Goal: Communication & Community: Answer question/provide support

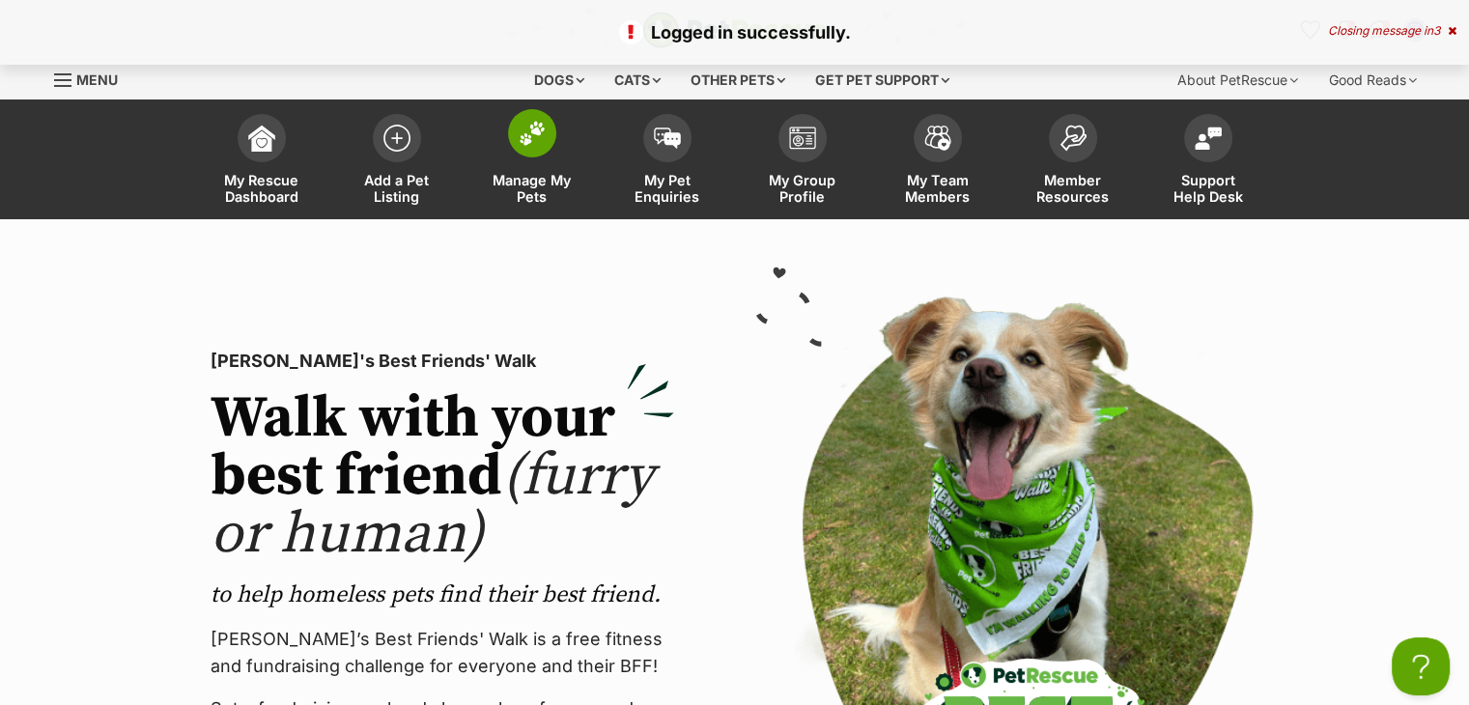
click at [528, 156] on span at bounding box center [532, 133] width 48 height 48
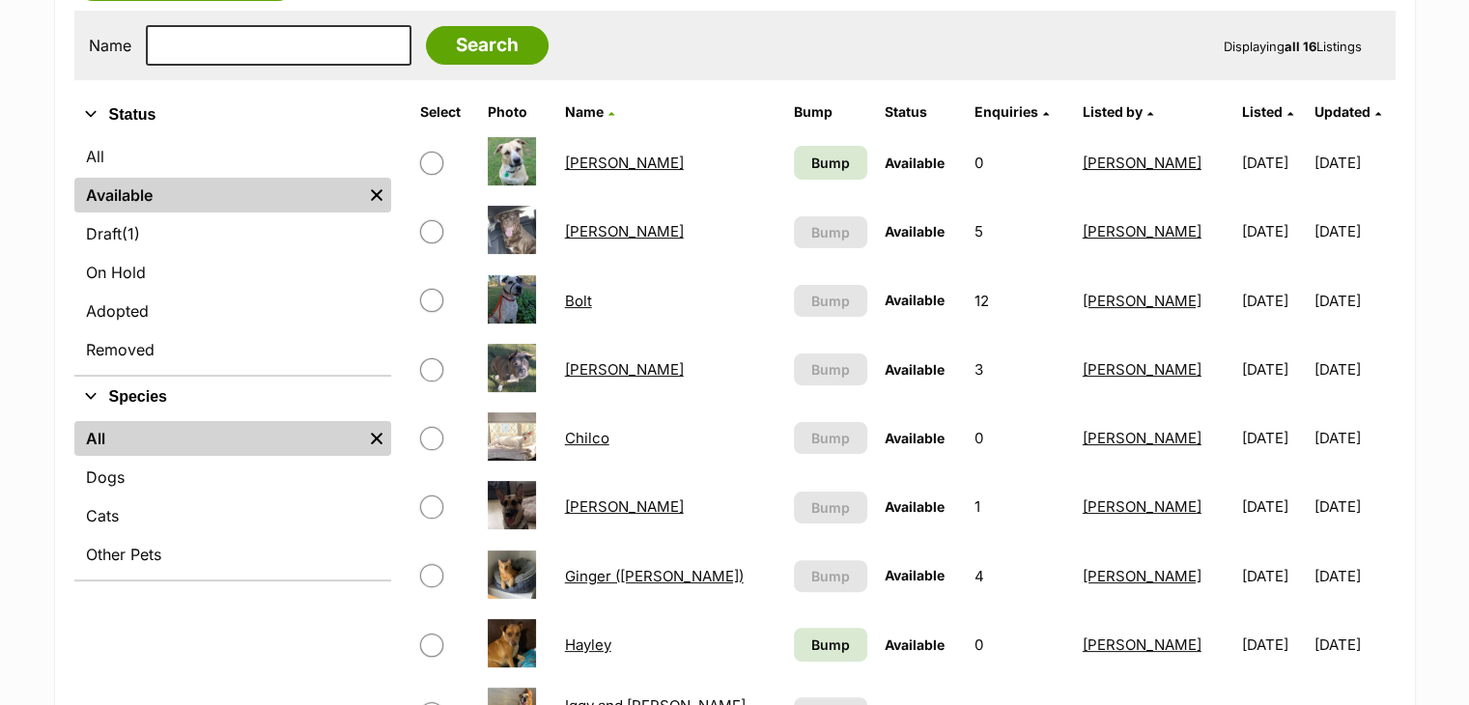
scroll to position [483, 0]
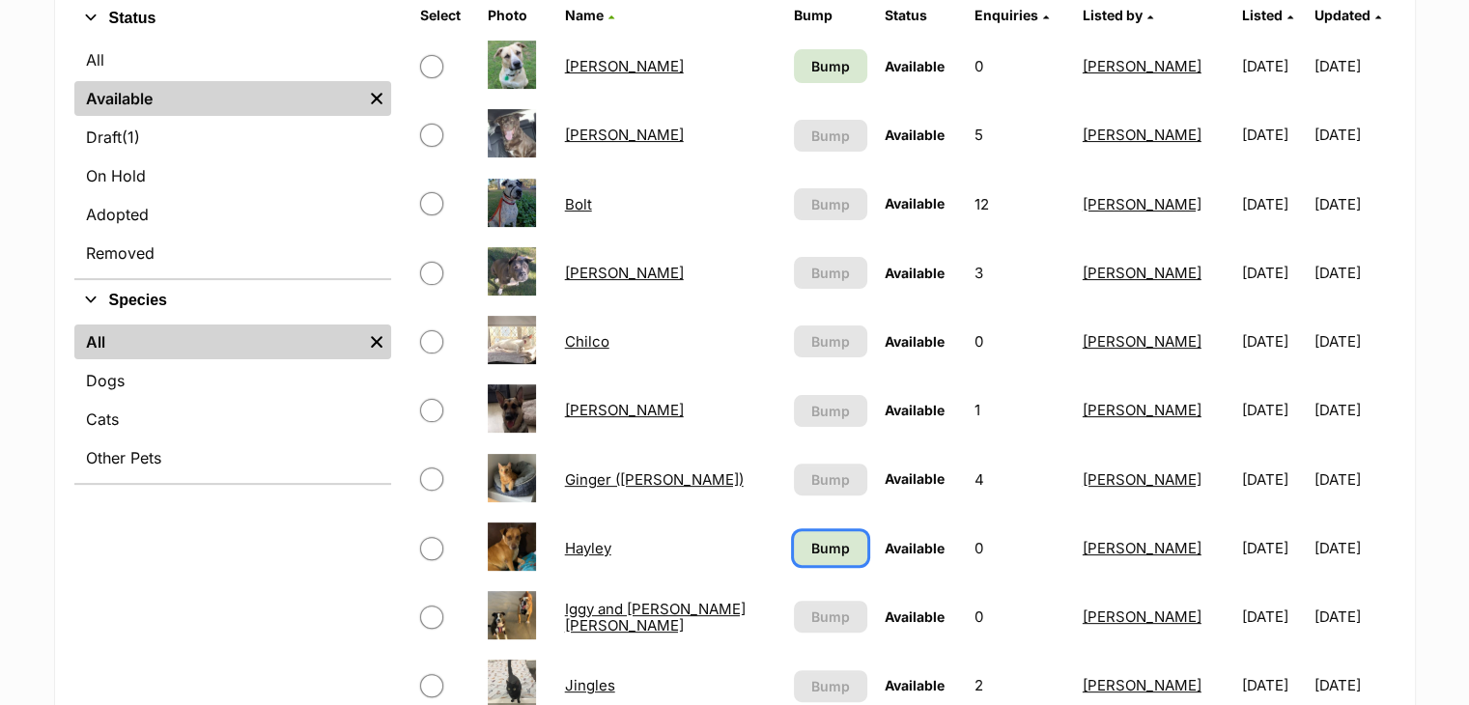
click at [811, 546] on span "Bump" at bounding box center [830, 548] width 39 height 20
click at [811, 61] on span "Bump" at bounding box center [830, 66] width 39 height 20
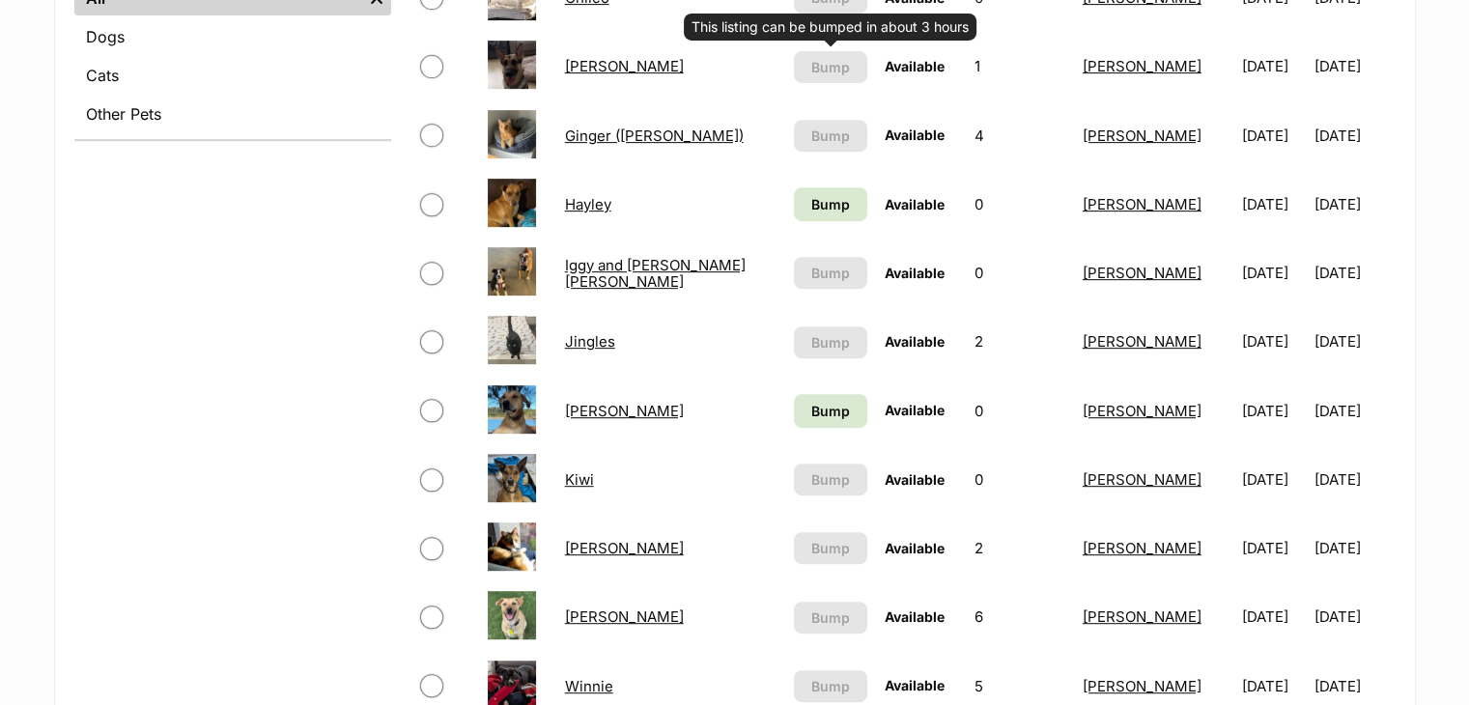
scroll to position [869, 0]
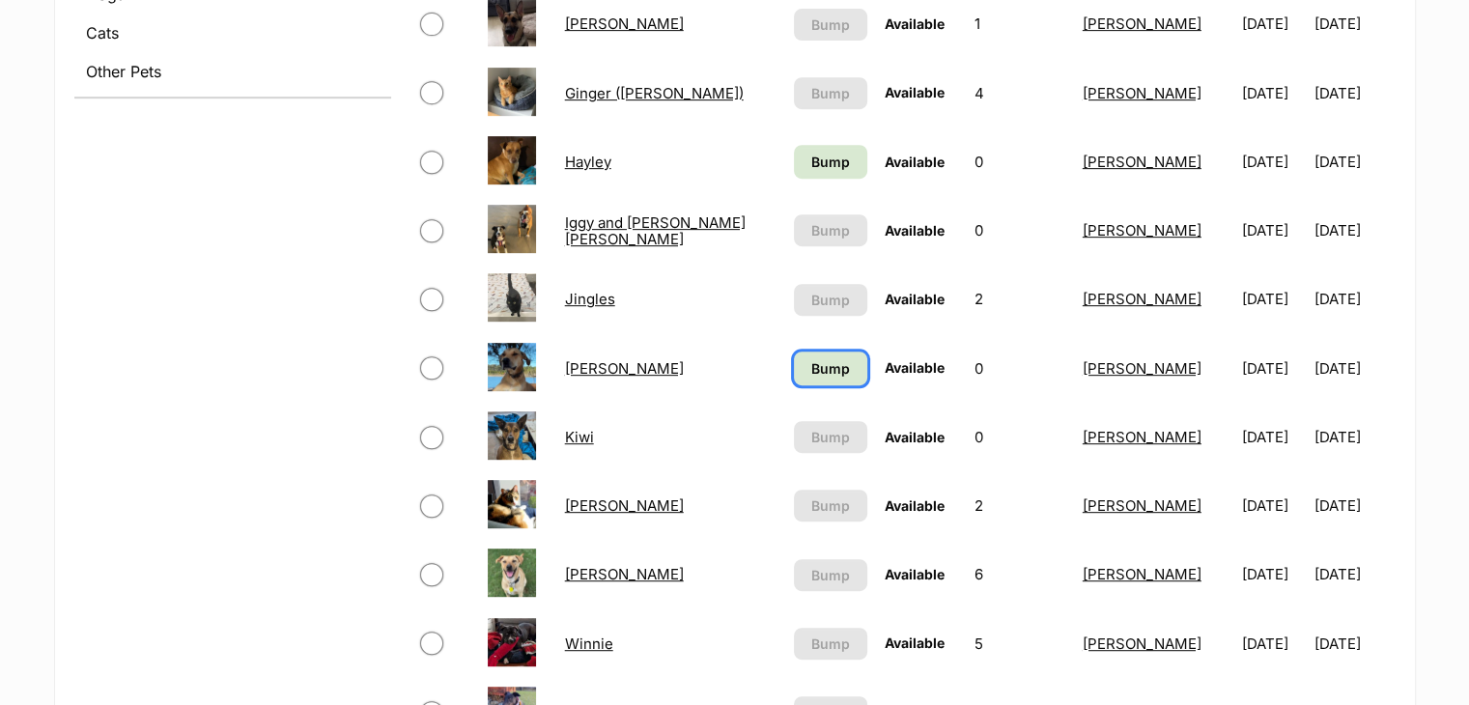
click at [811, 362] on span "Bump" at bounding box center [830, 368] width 39 height 20
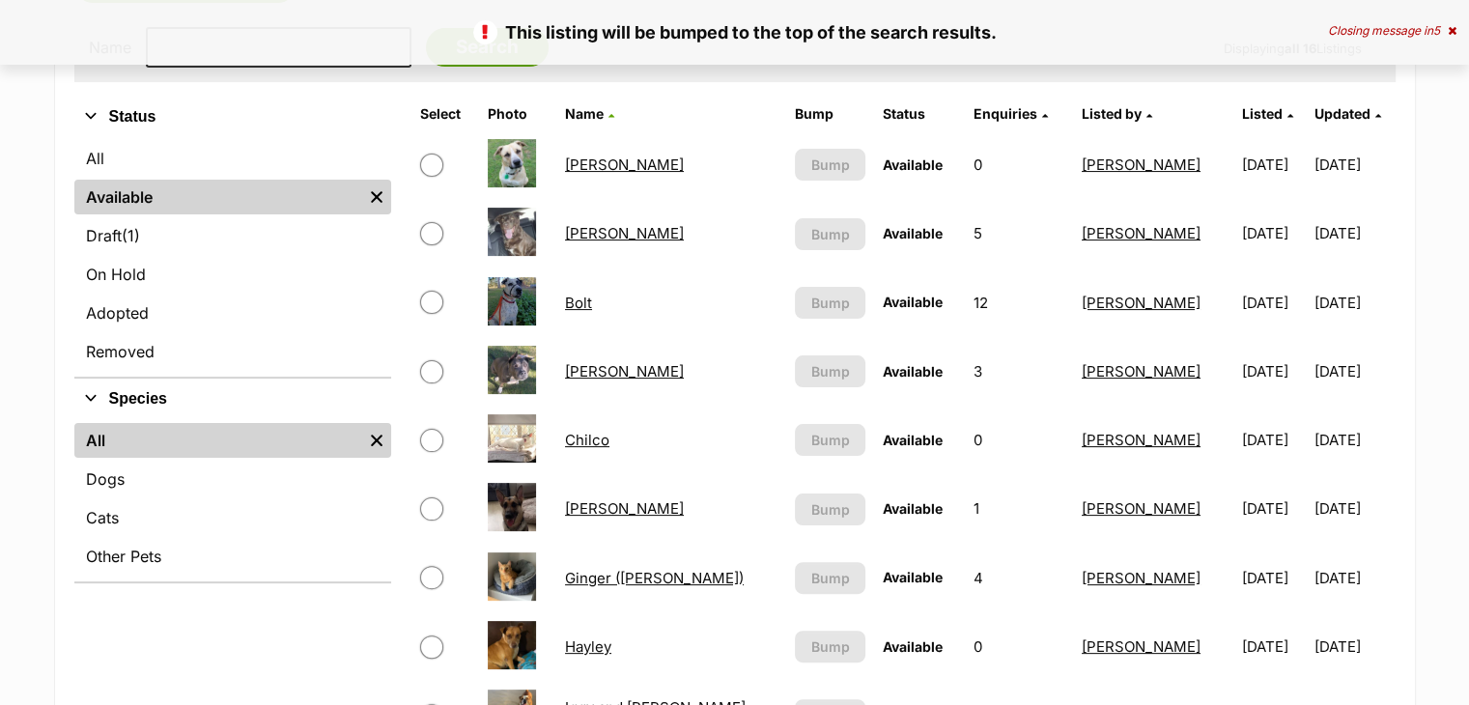
scroll to position [386, 0]
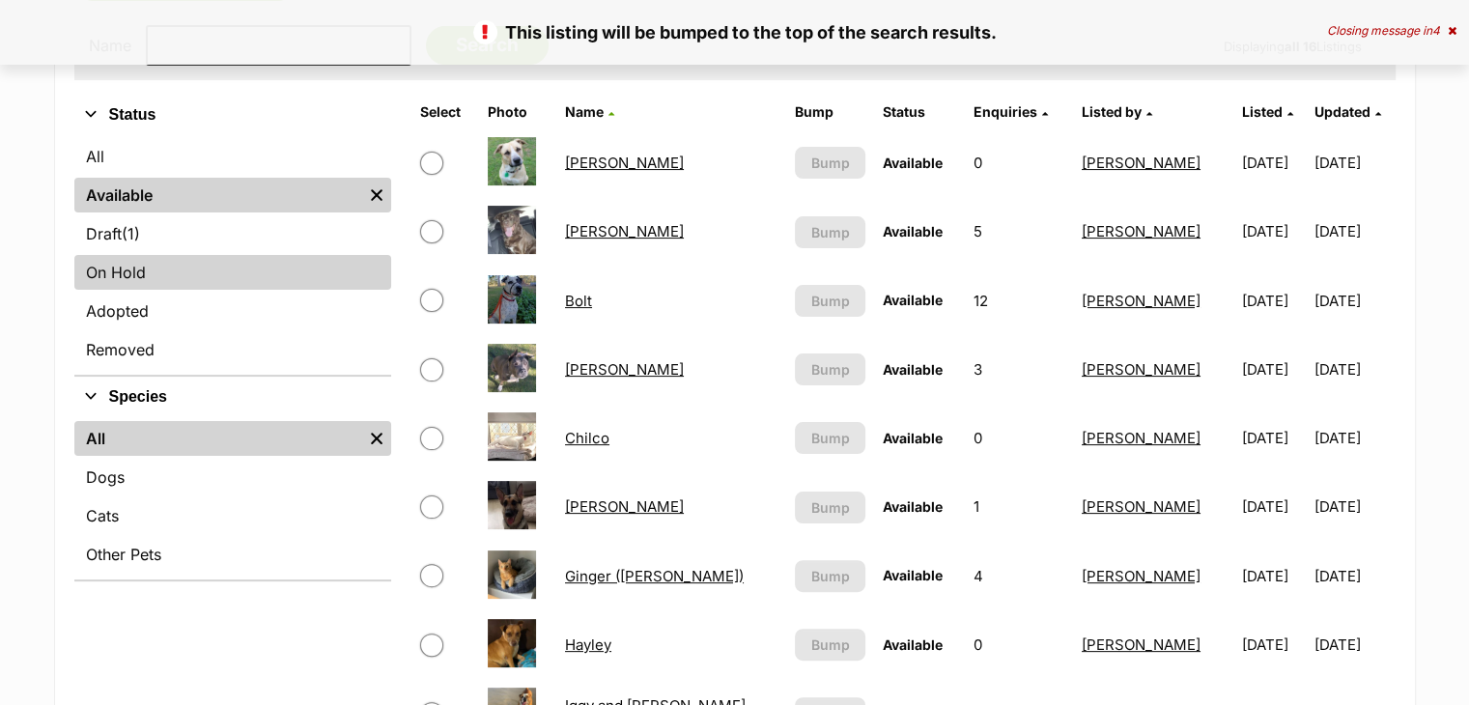
click at [145, 281] on link "On Hold" at bounding box center [232, 272] width 317 height 35
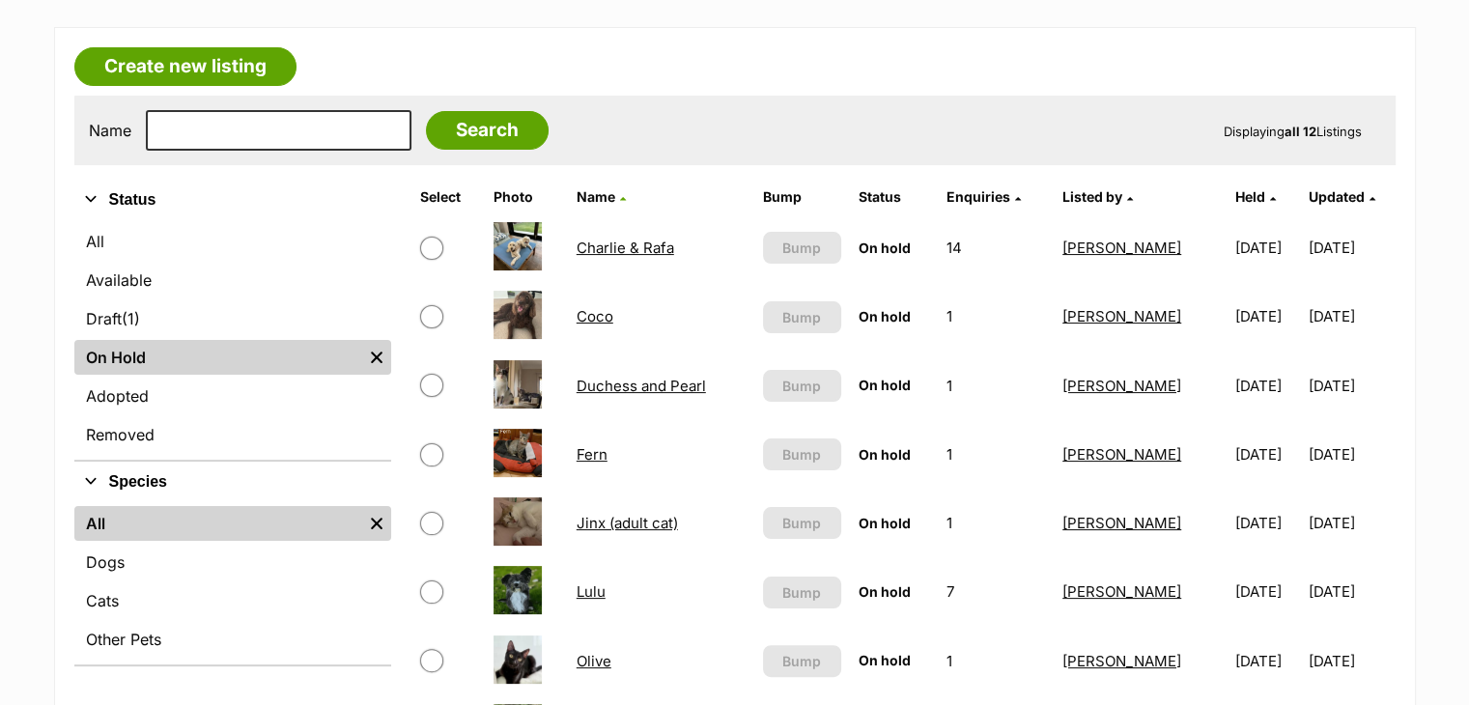
scroll to position [290, 0]
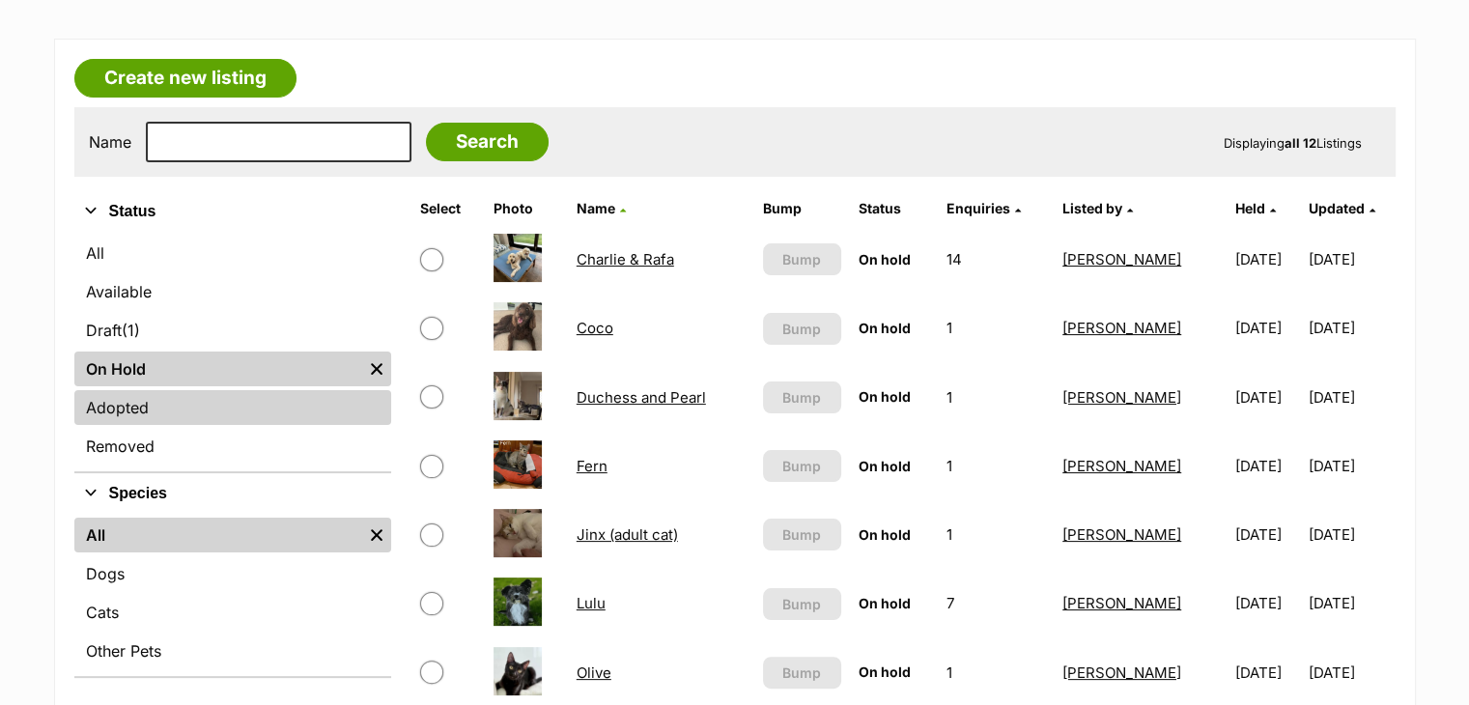
click at [187, 405] on link "Adopted" at bounding box center [232, 407] width 317 height 35
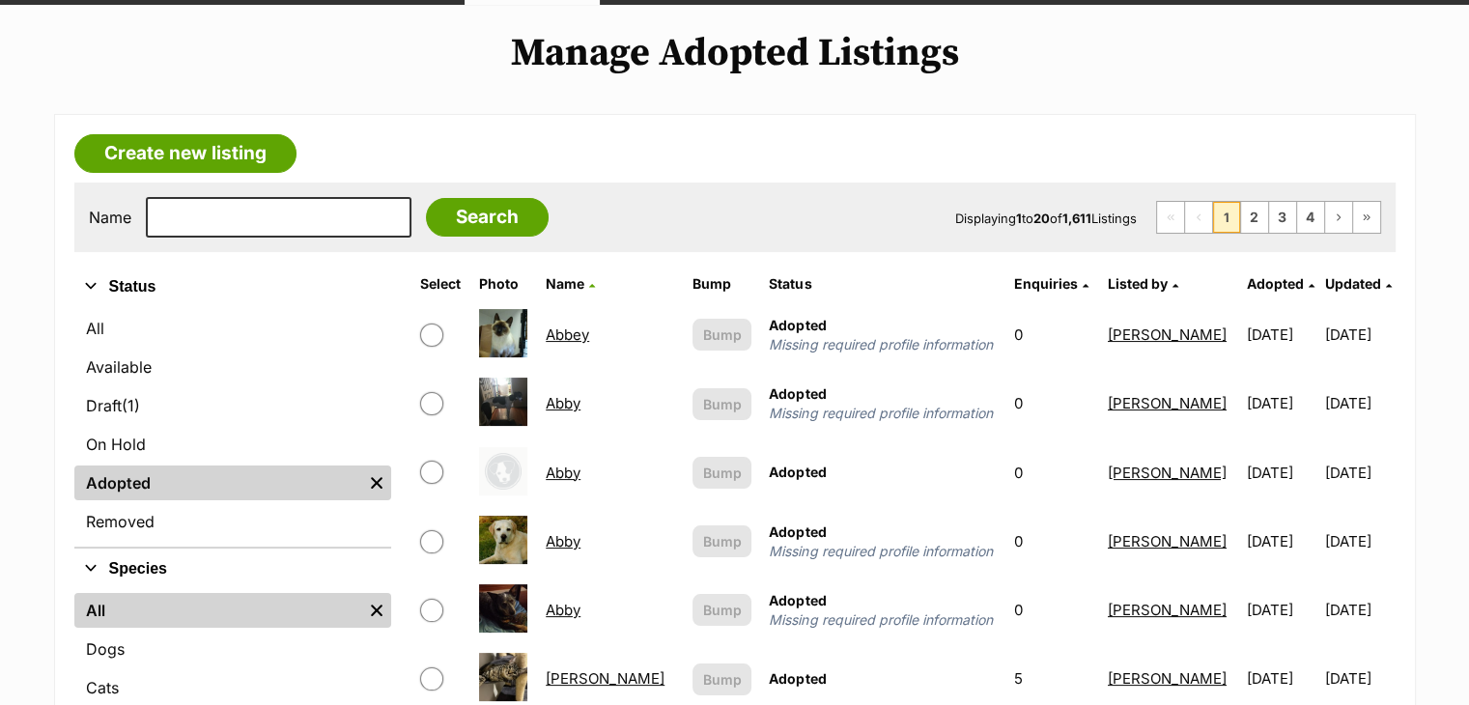
scroll to position [193, 0]
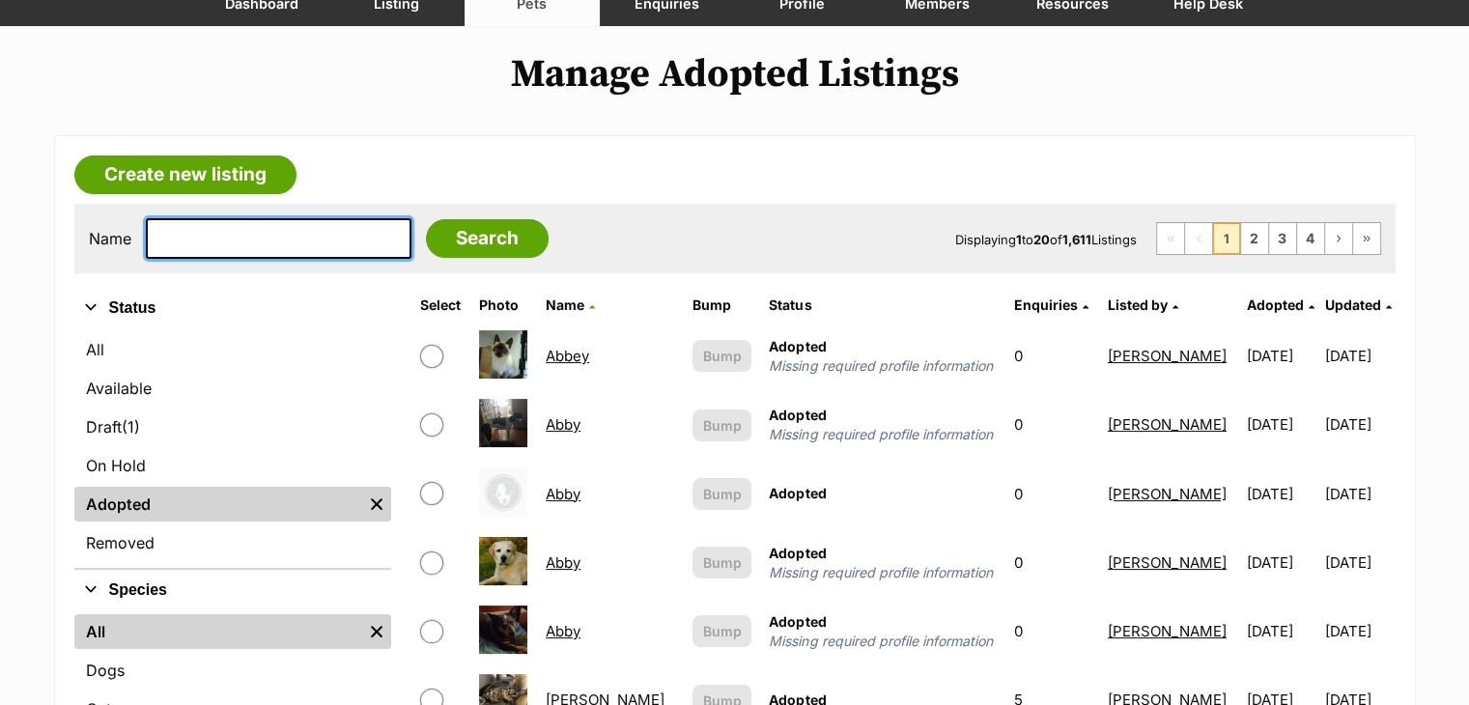
click at [325, 247] on input "text" at bounding box center [279, 238] width 266 height 41
type input "teddy"
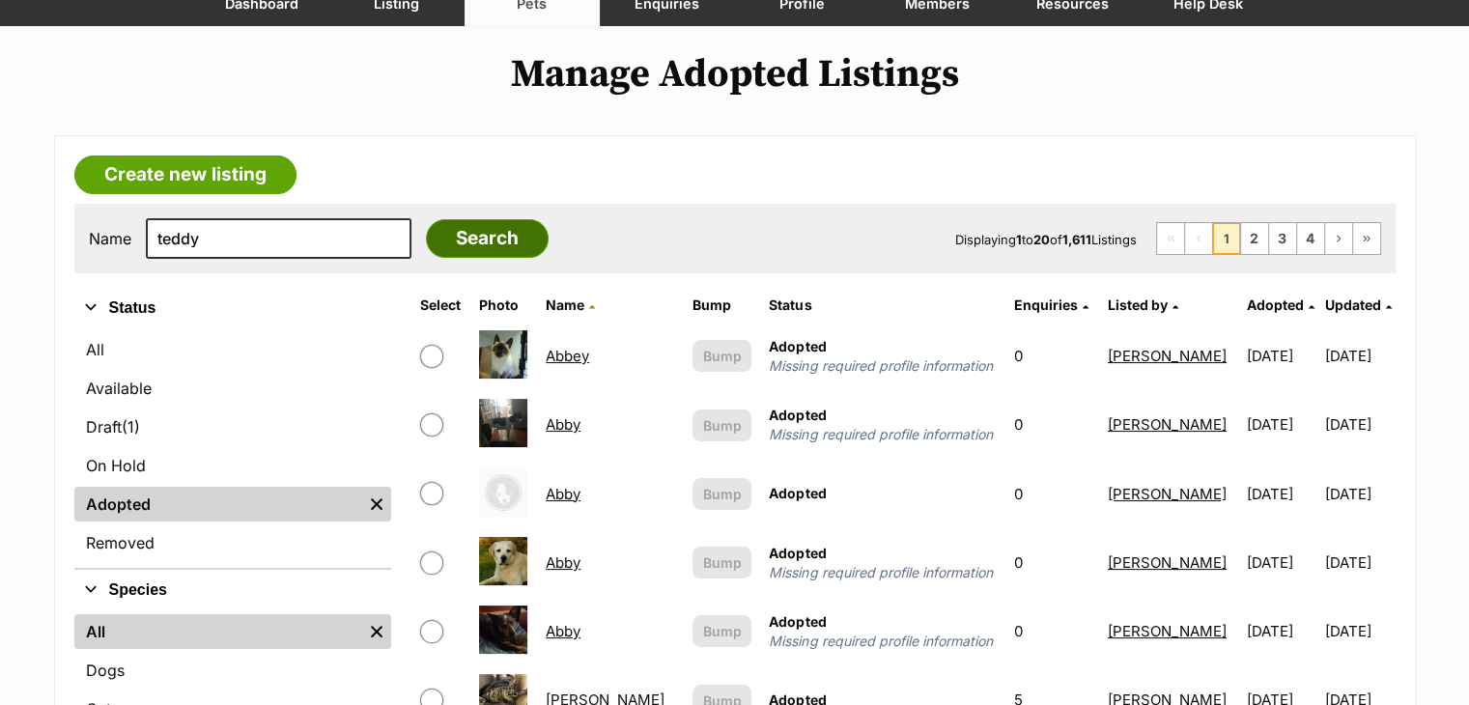
click at [469, 234] on input "Search" at bounding box center [487, 238] width 123 height 39
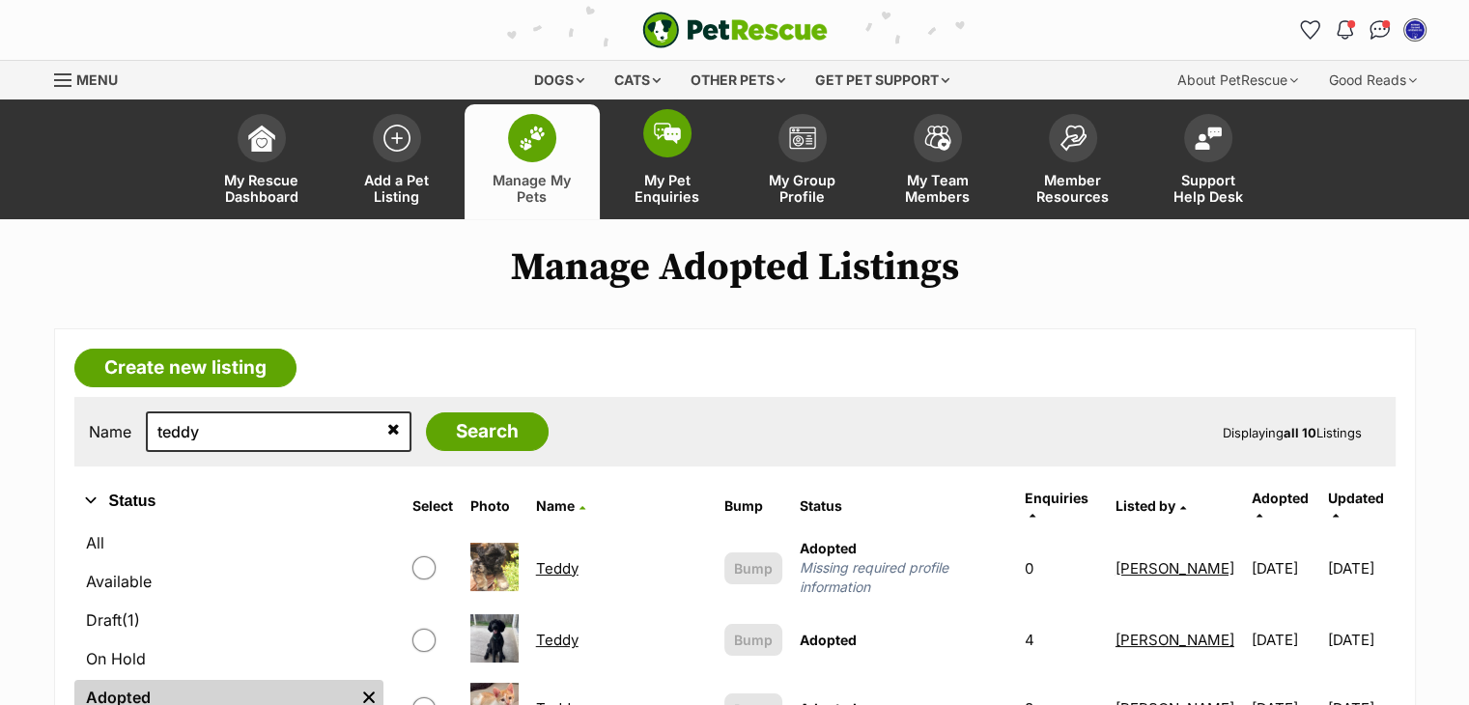
click at [664, 146] on span at bounding box center [667, 133] width 48 height 48
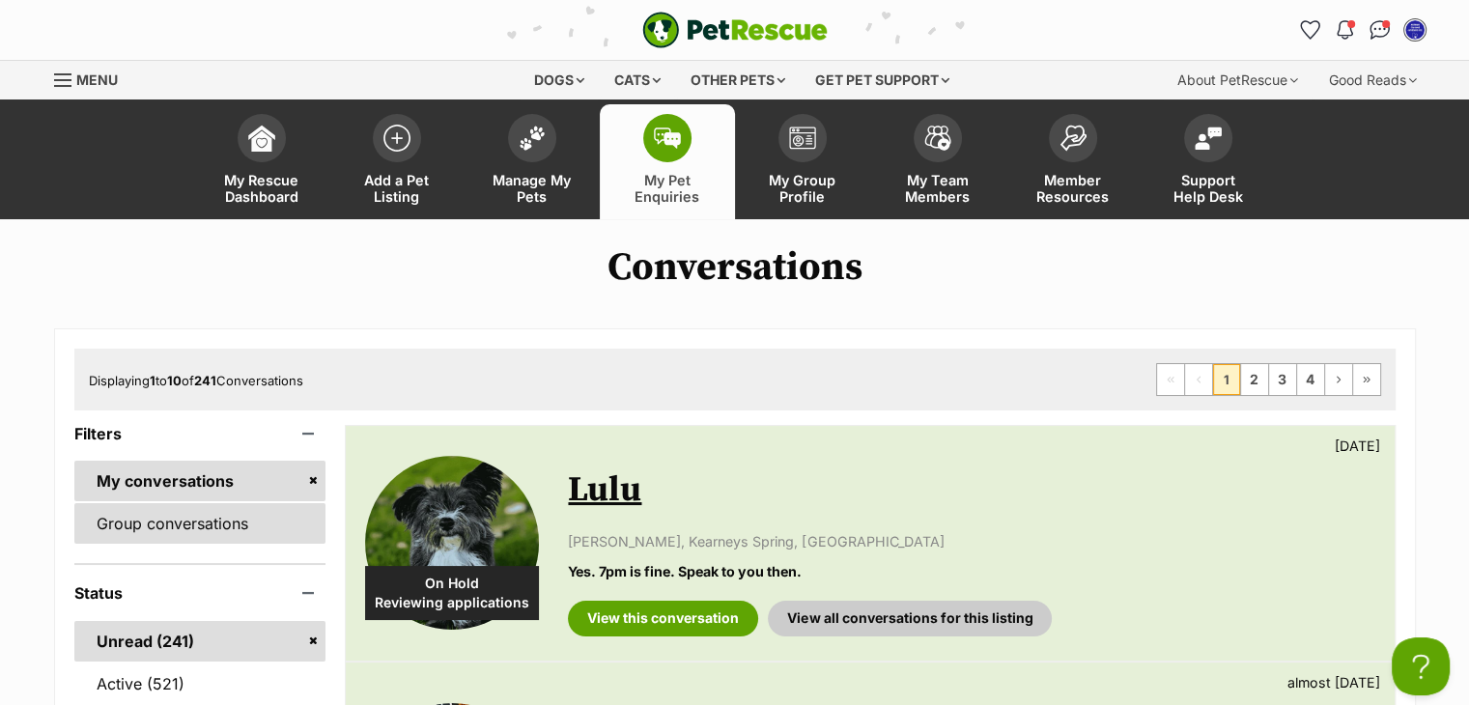
click at [207, 519] on link "Group conversations" at bounding box center [200, 523] width 252 height 41
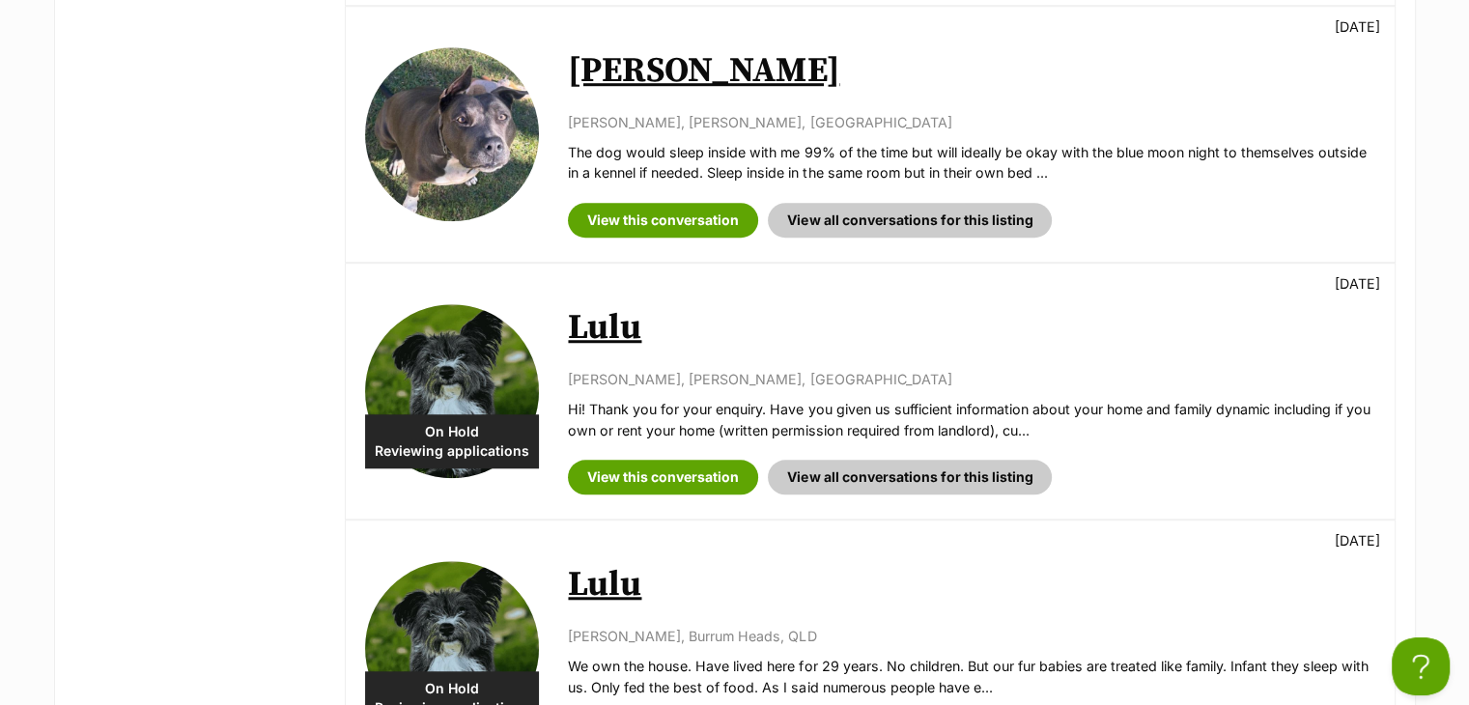
scroll to position [1449, 0]
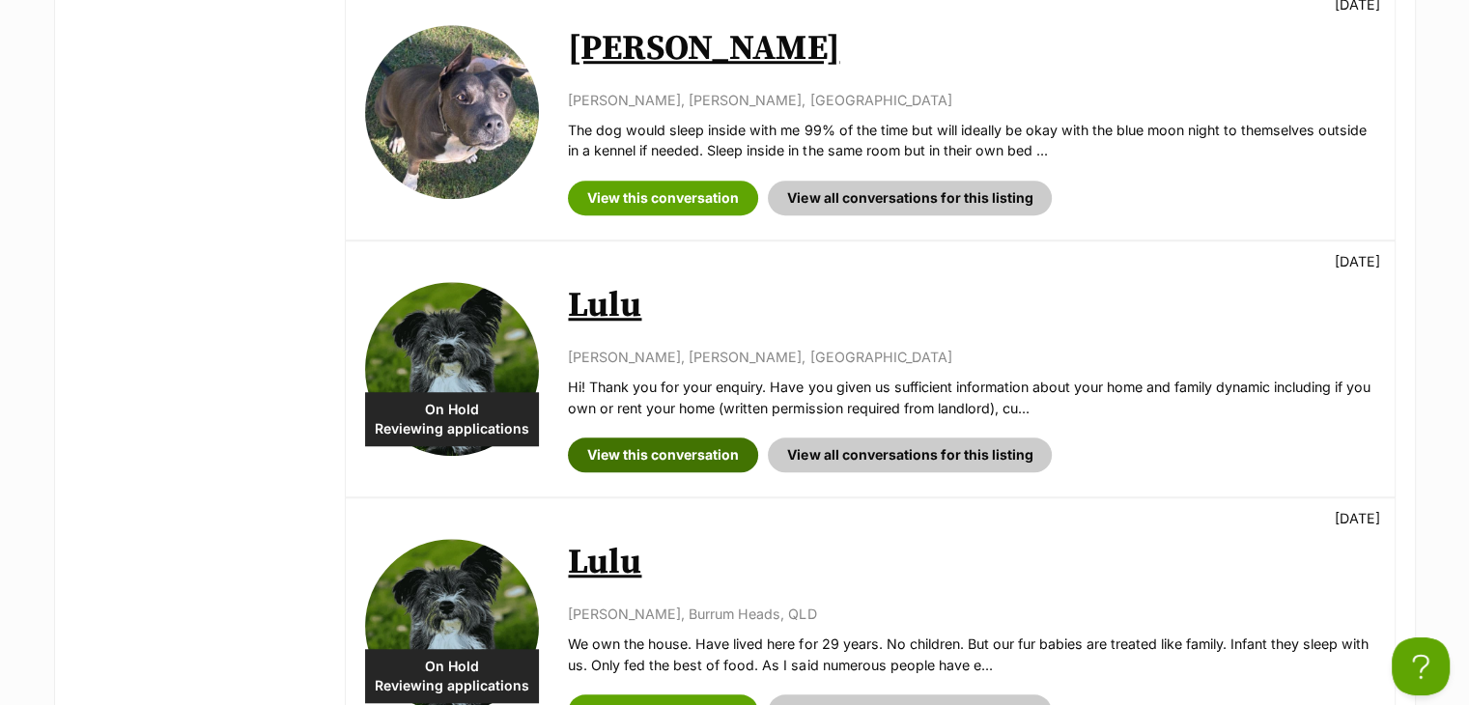
click at [703, 450] on link "View this conversation" at bounding box center [663, 455] width 190 height 35
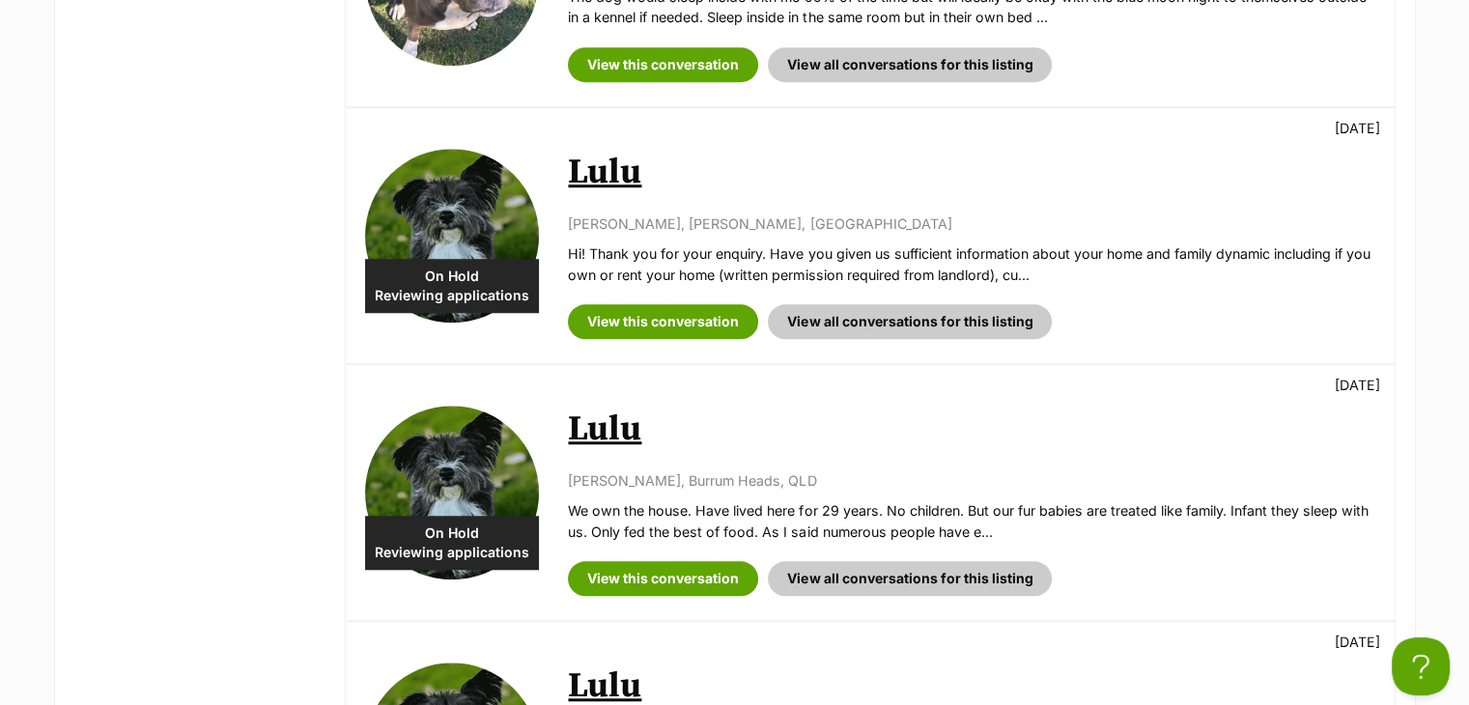
scroll to position [1738, 0]
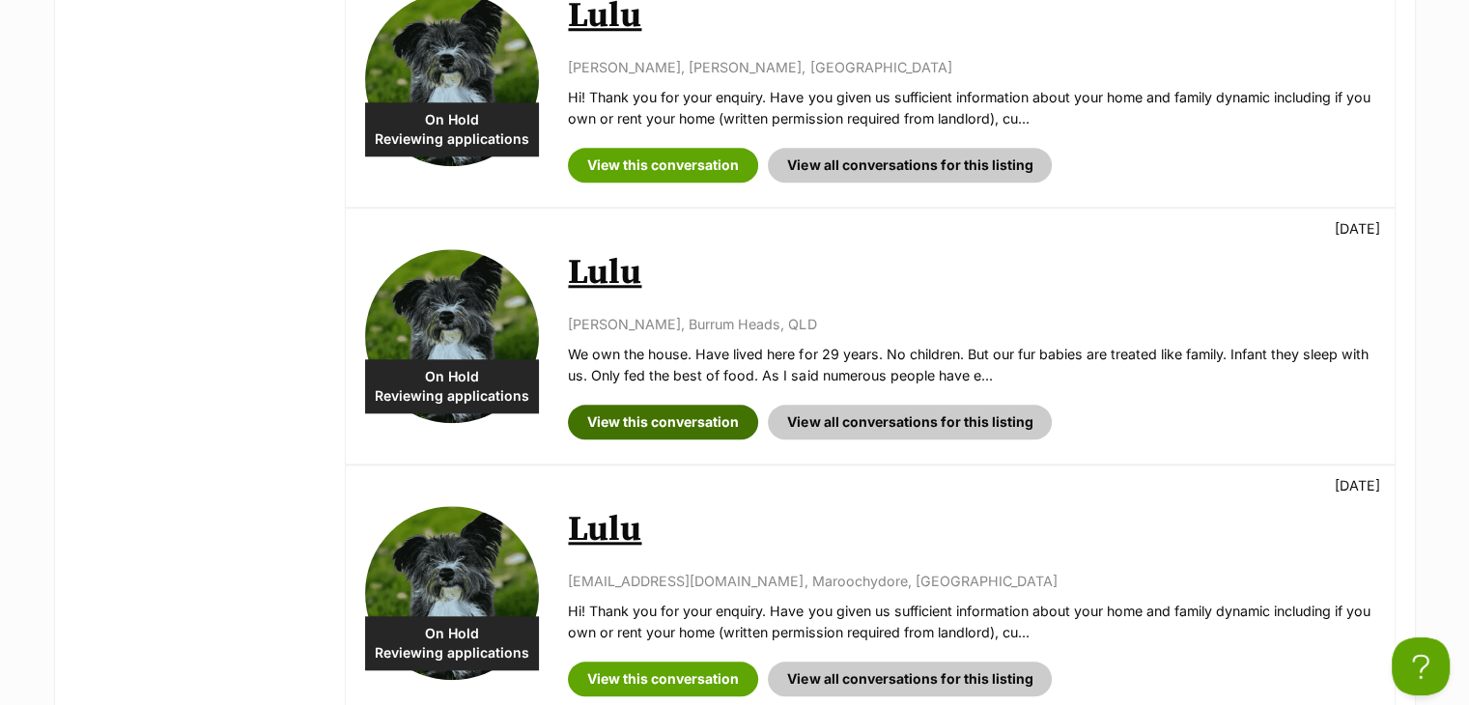
click at [639, 418] on link "View this conversation" at bounding box center [663, 422] width 190 height 35
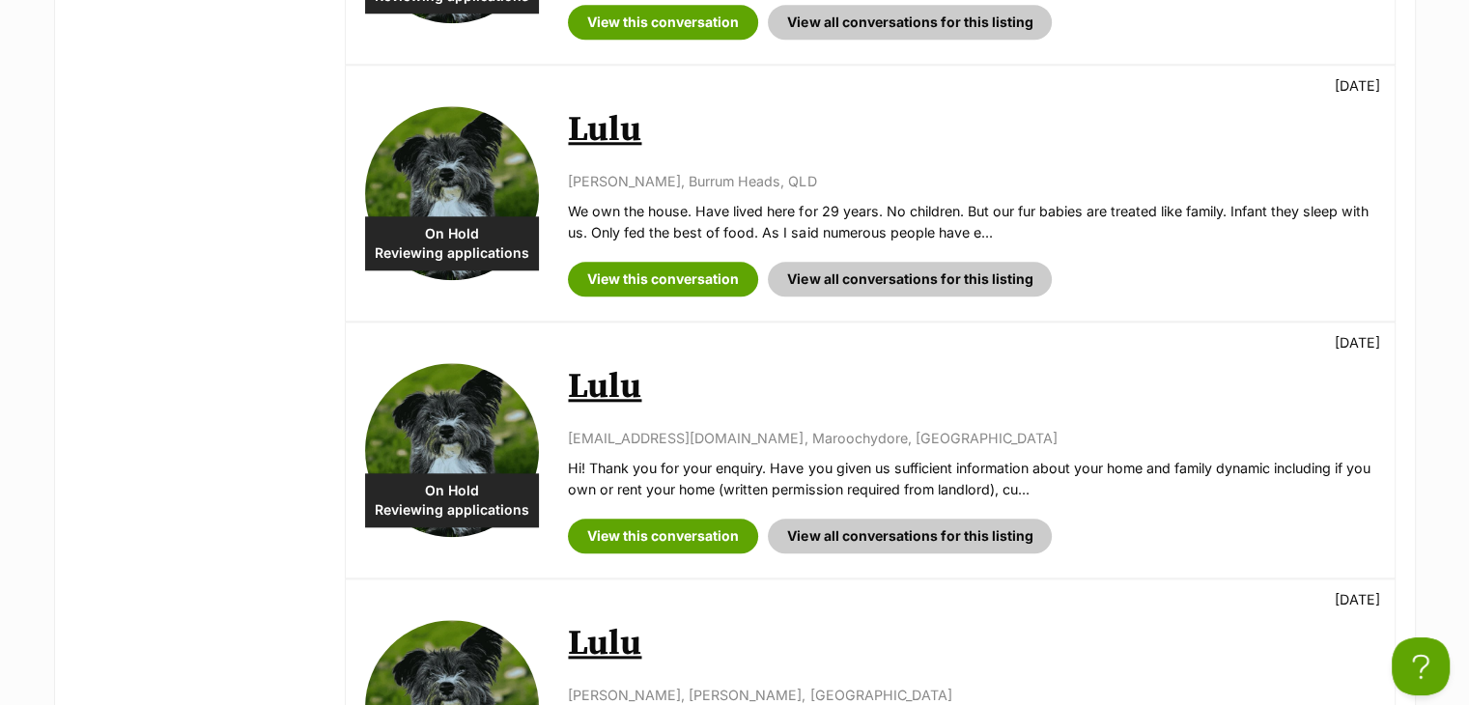
scroll to position [1932, 0]
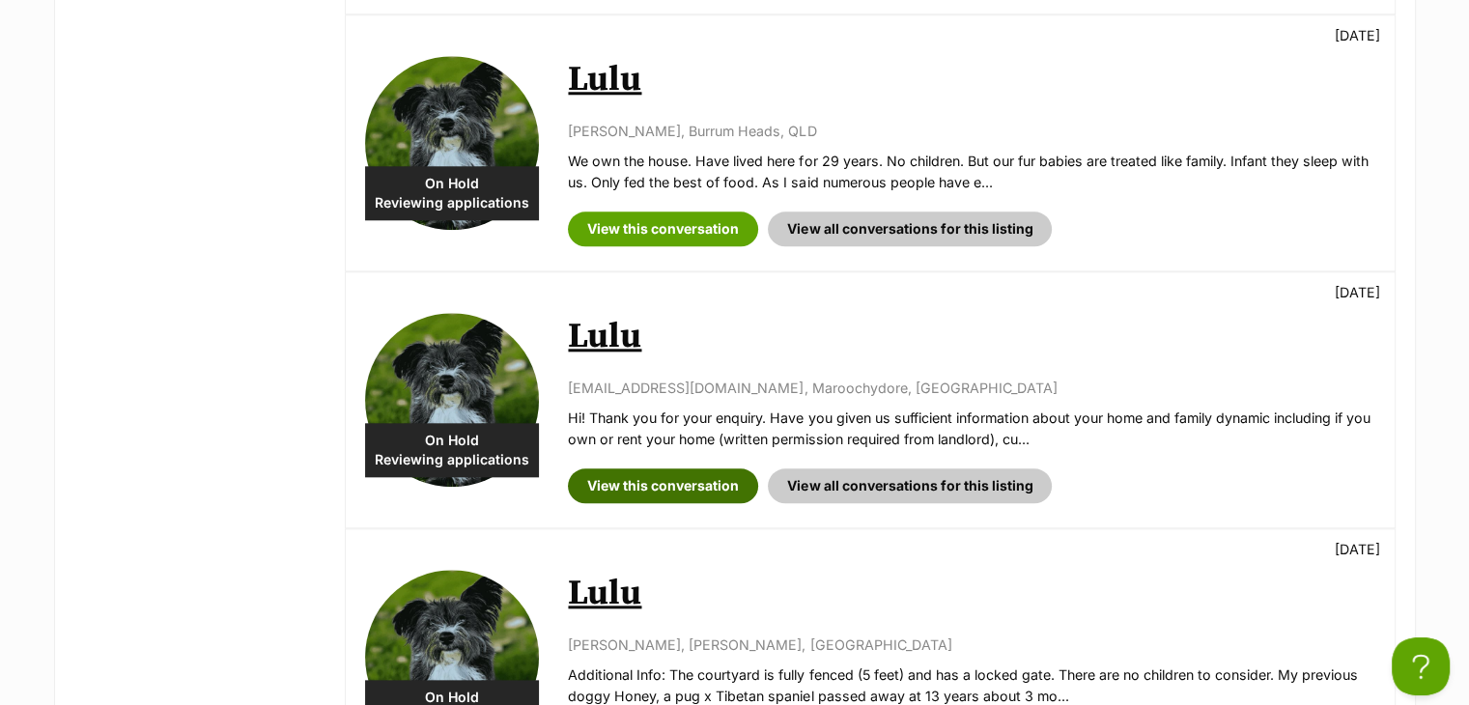
click at [654, 475] on link "View this conversation" at bounding box center [663, 485] width 190 height 35
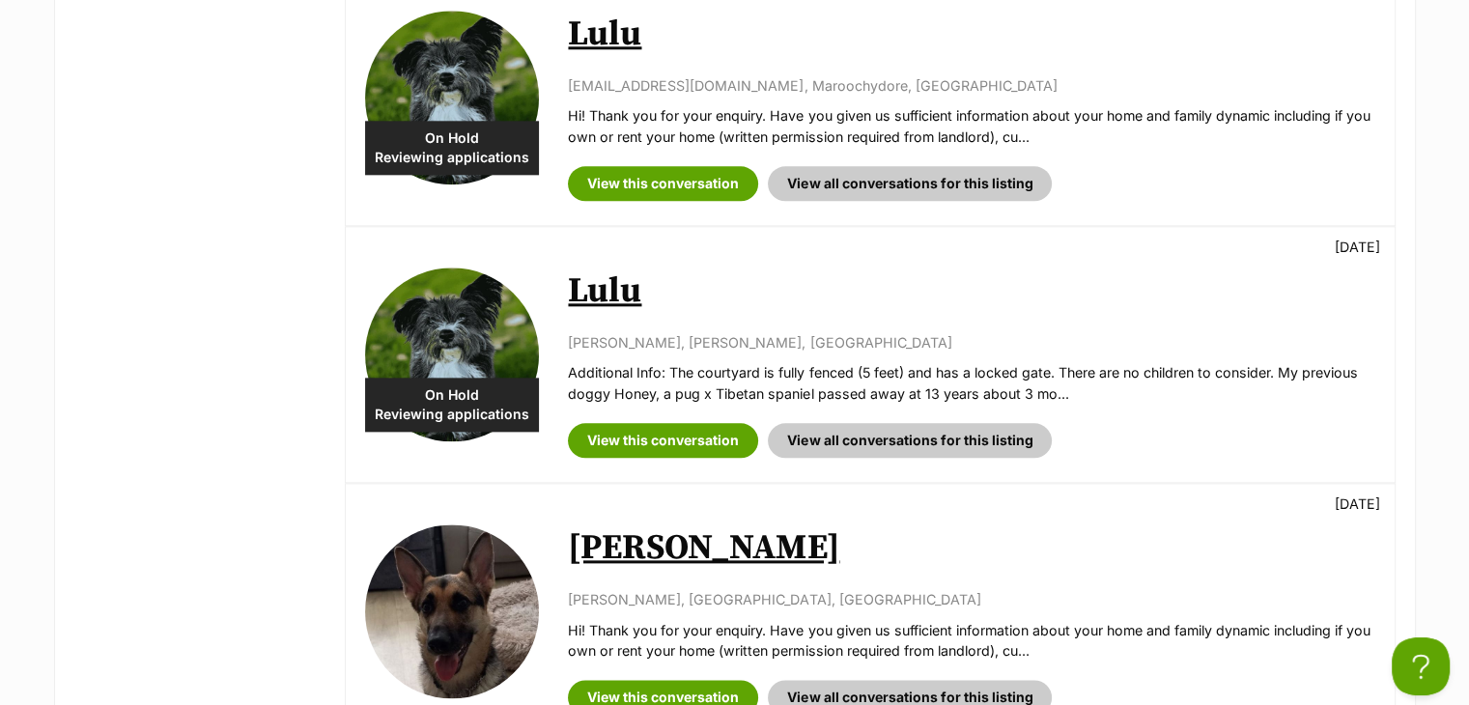
scroll to position [2318, 0]
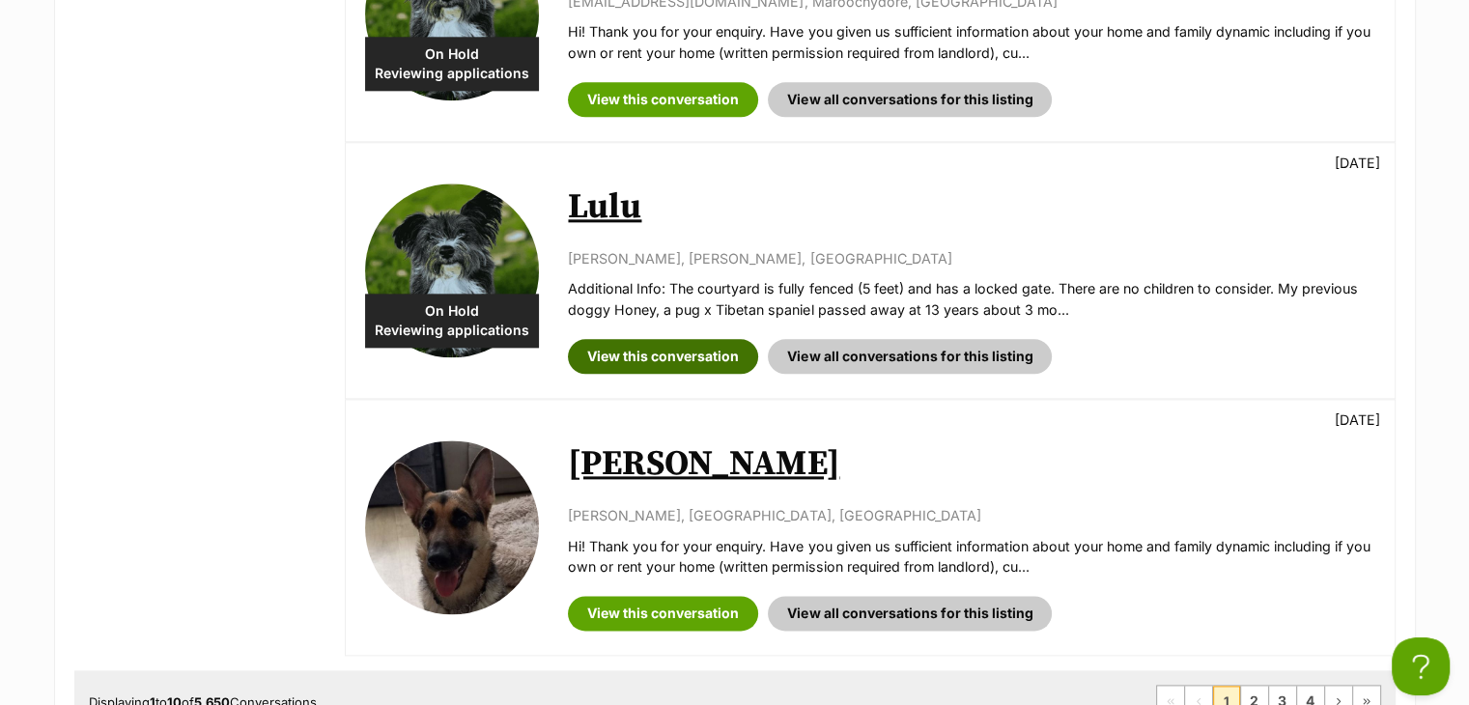
click at [608, 349] on link "View this conversation" at bounding box center [663, 356] width 190 height 35
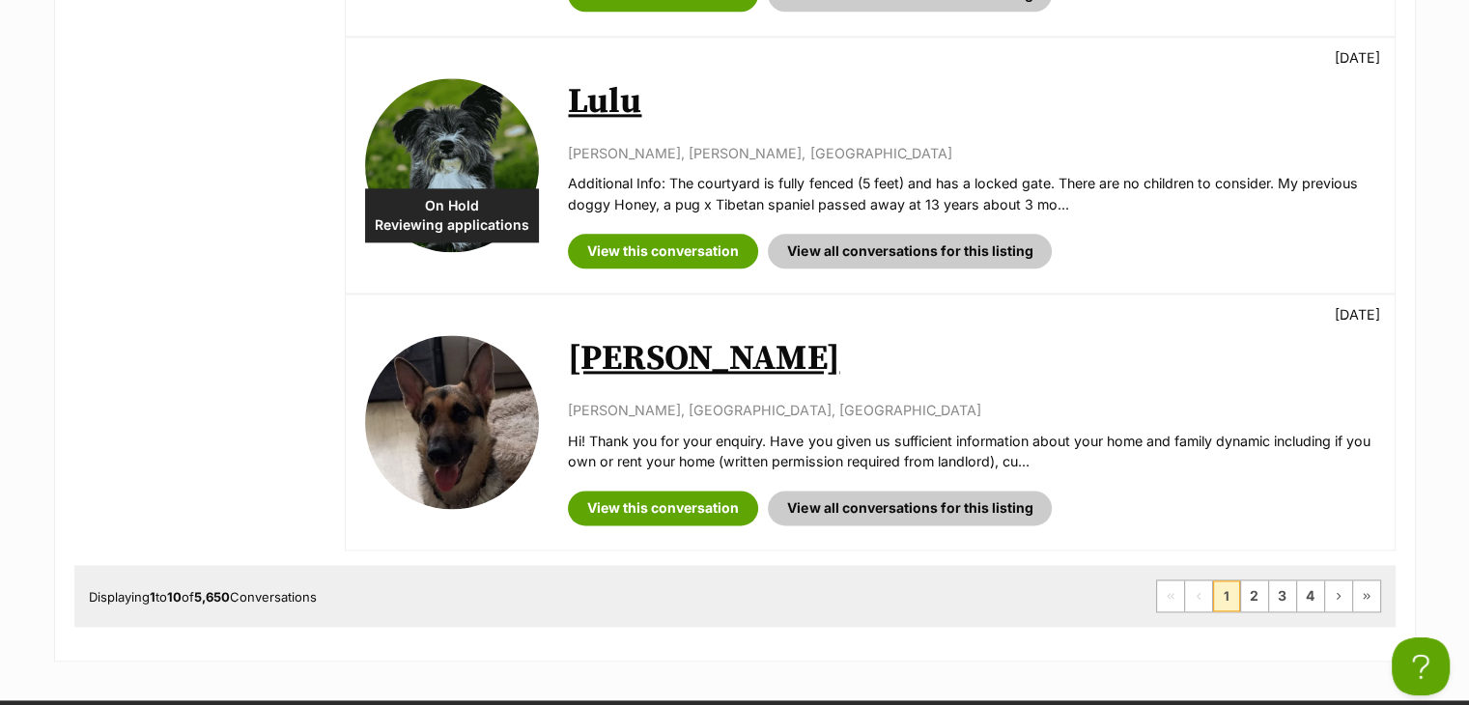
scroll to position [2704, 0]
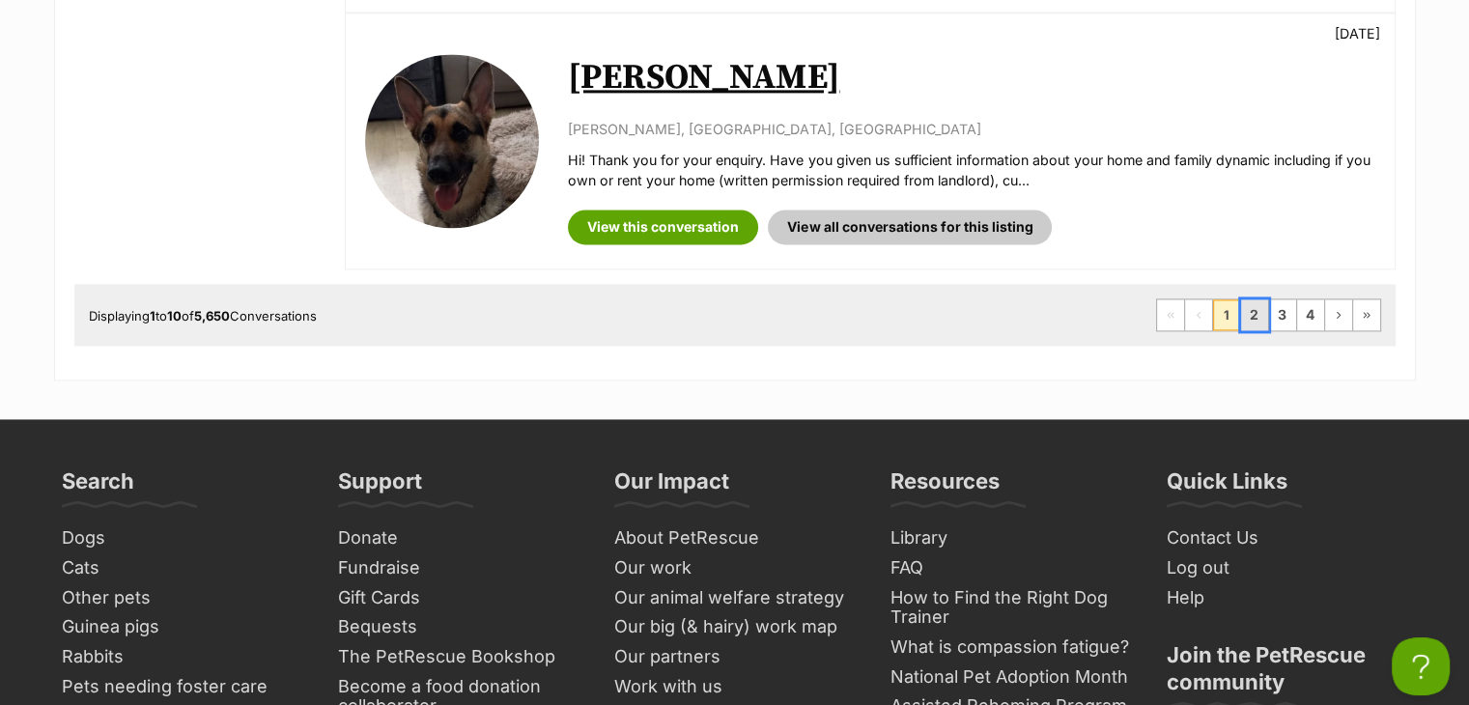
click at [1256, 315] on link "2" at bounding box center [1254, 314] width 27 height 31
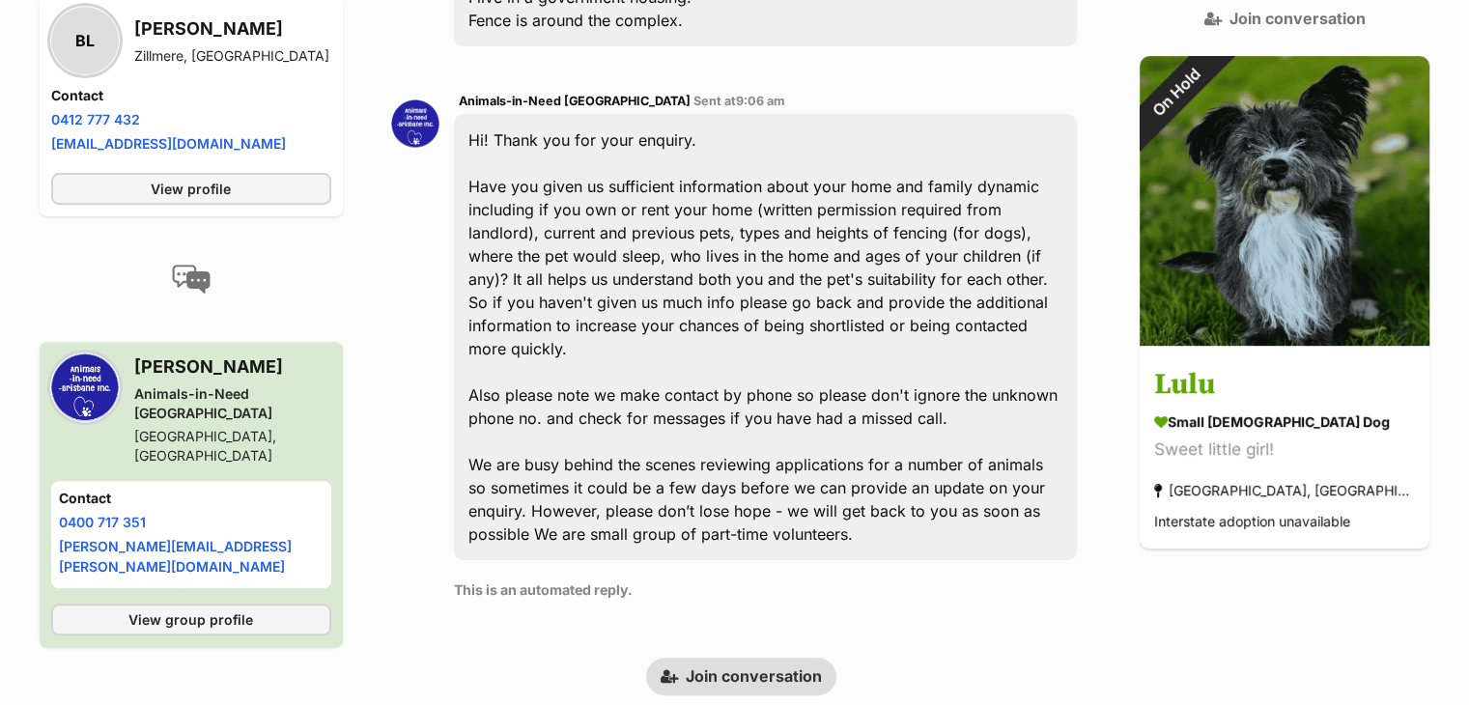
scroll to position [772, 0]
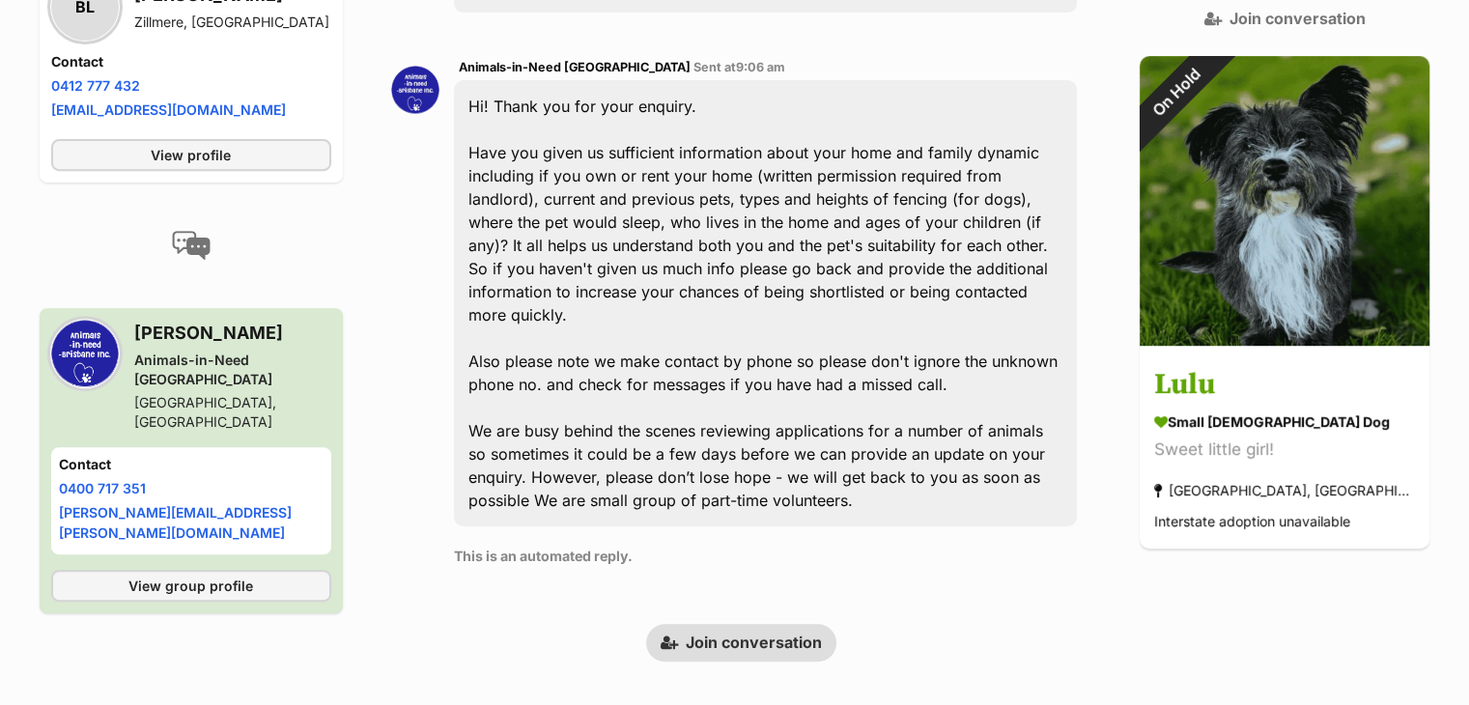
click at [739, 624] on link "Join conversation" at bounding box center [741, 642] width 190 height 37
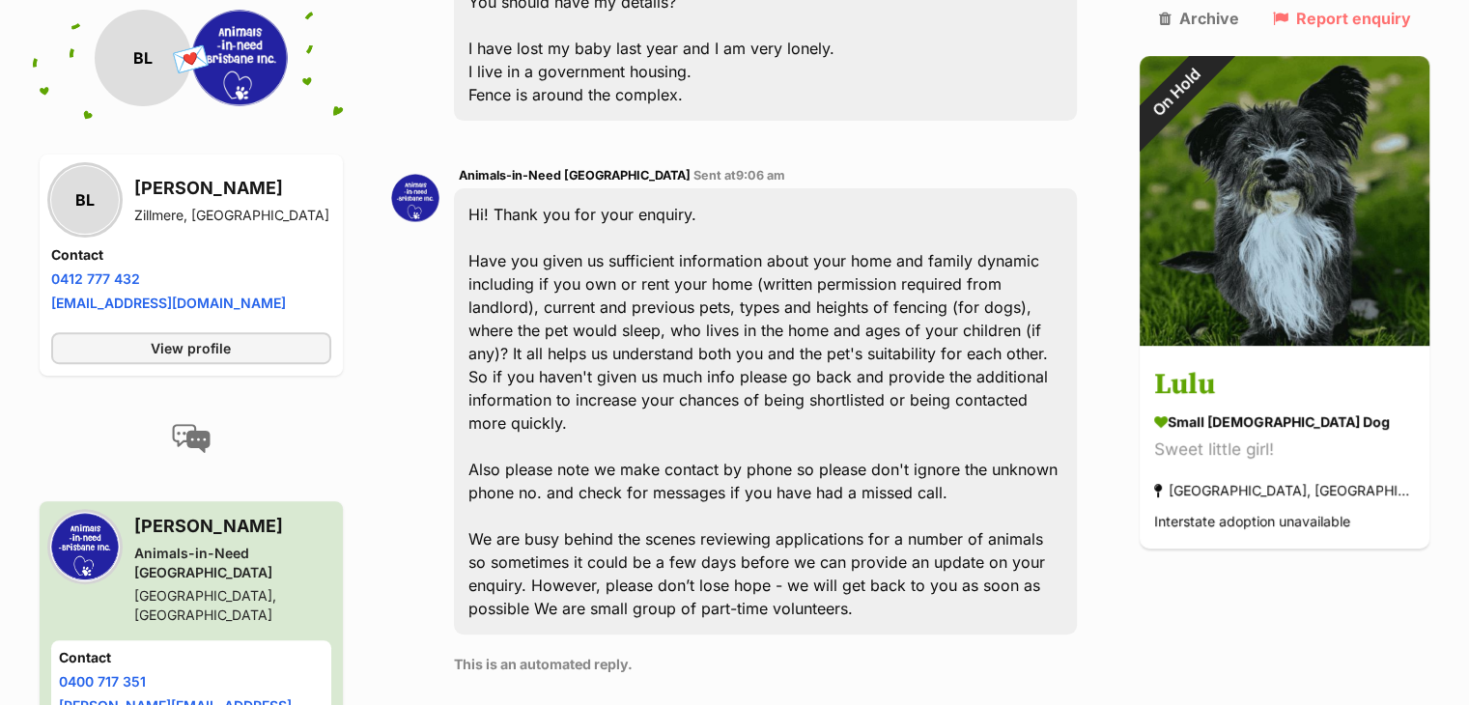
scroll to position [675, 0]
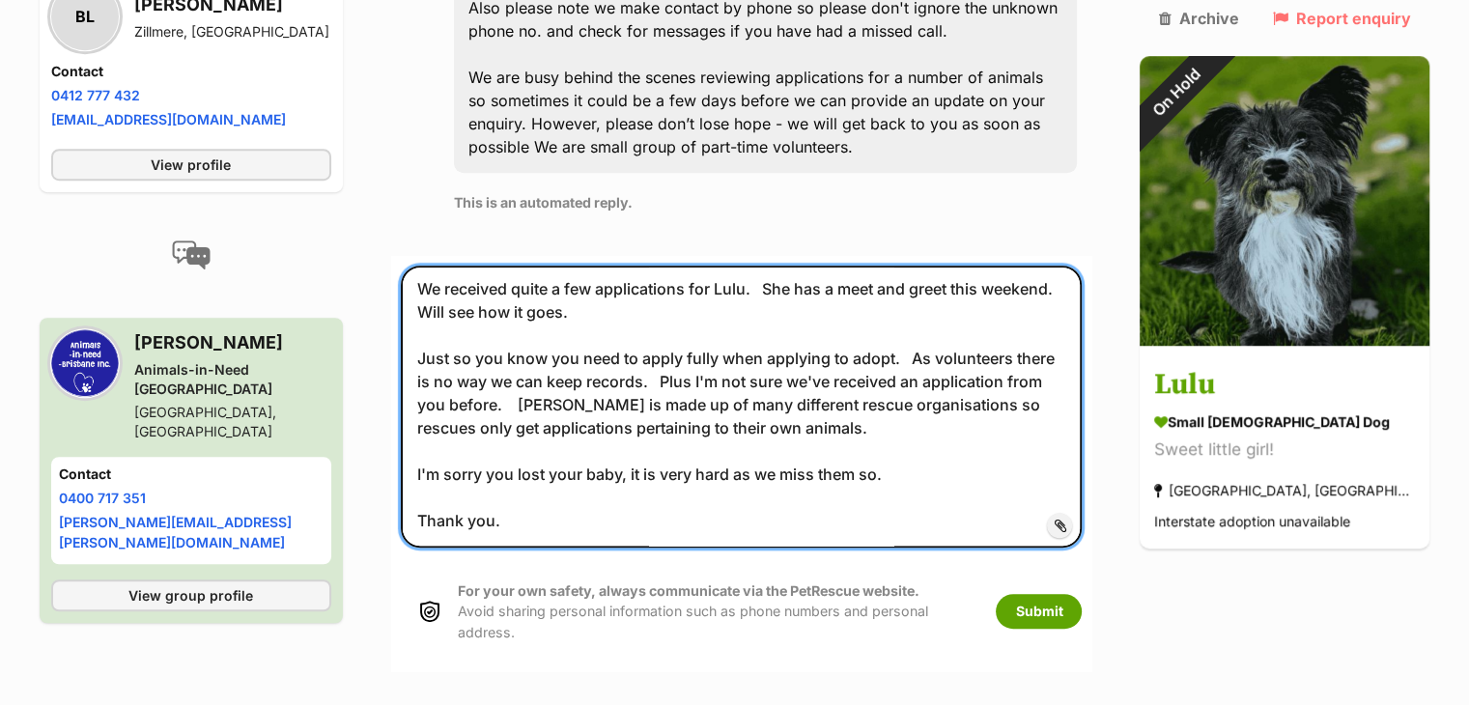
scroll to position [1182, 0]
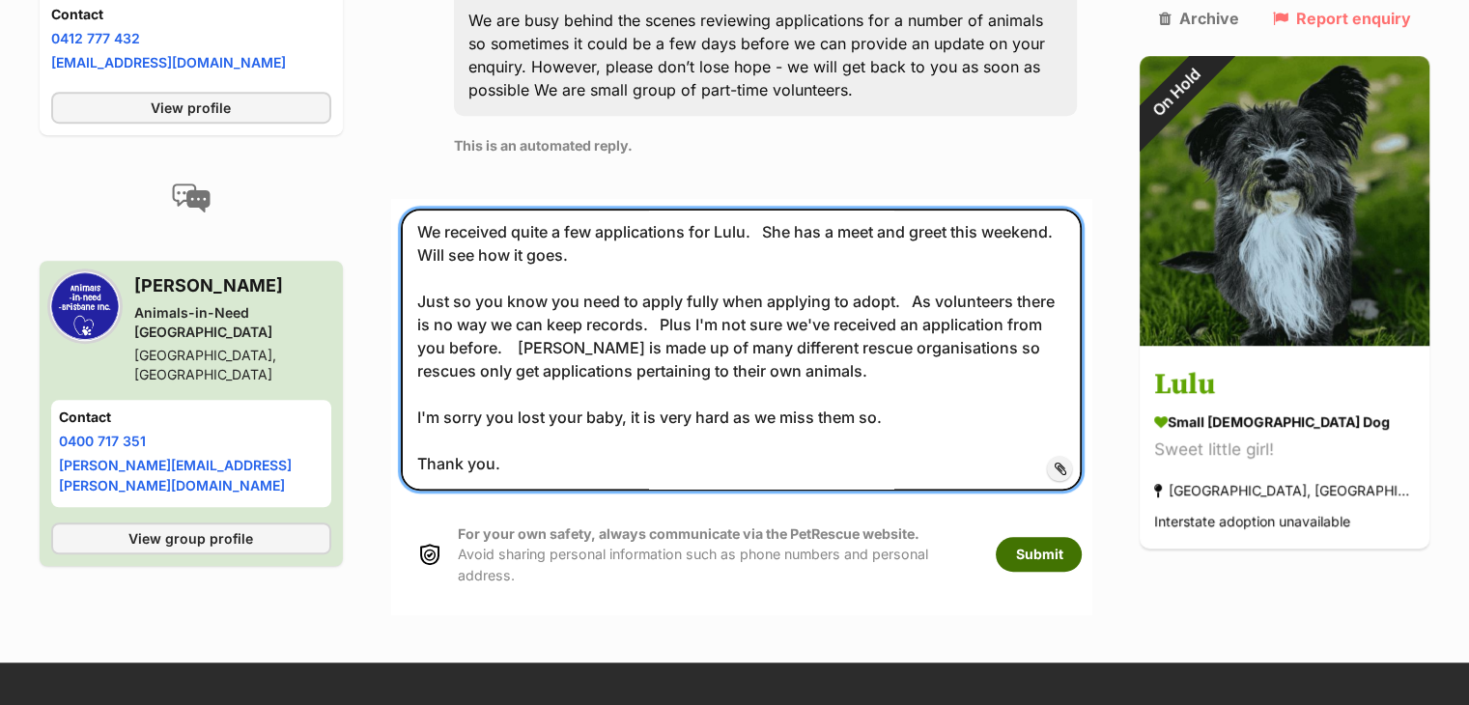
type textarea "Hi Brigette We received quite a few applications for Lulu. She has a meet and g…"
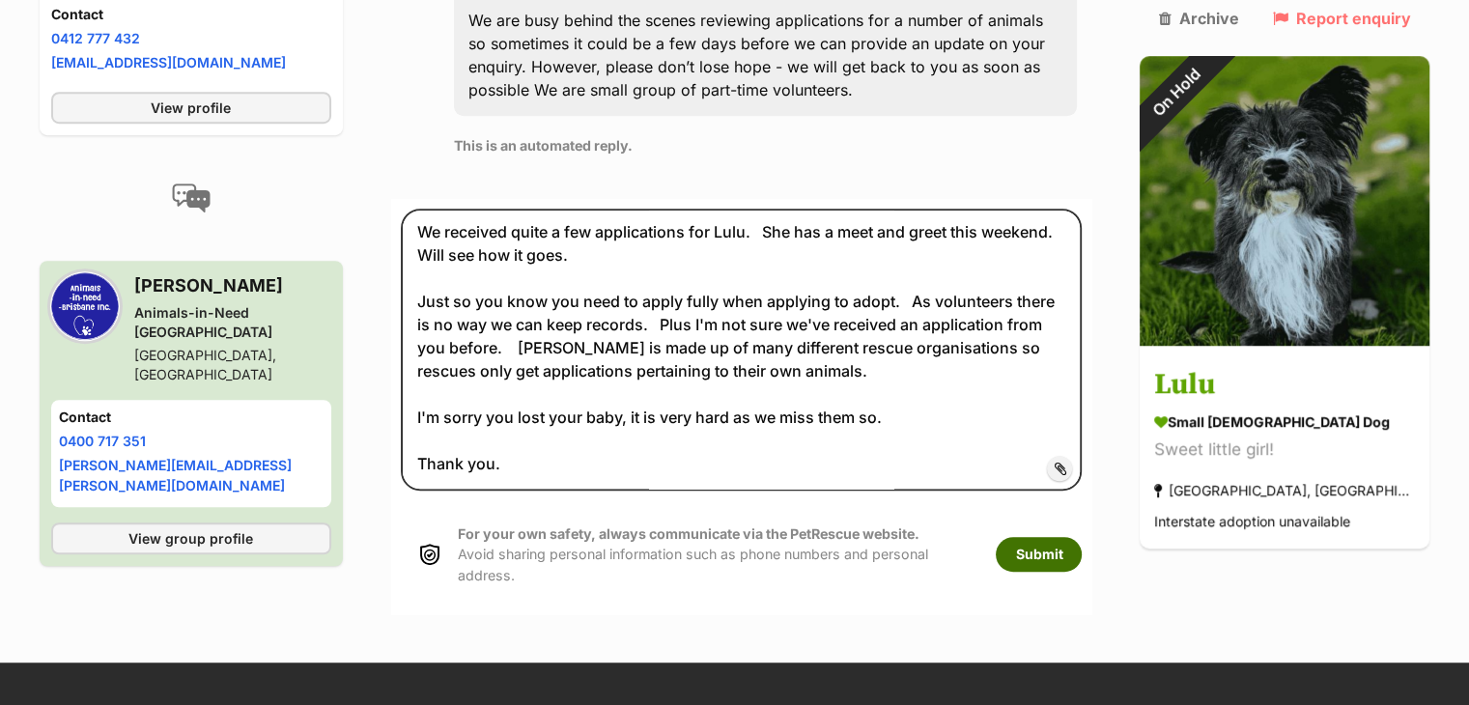
click at [1082, 537] on button "Submit" at bounding box center [1039, 554] width 86 height 35
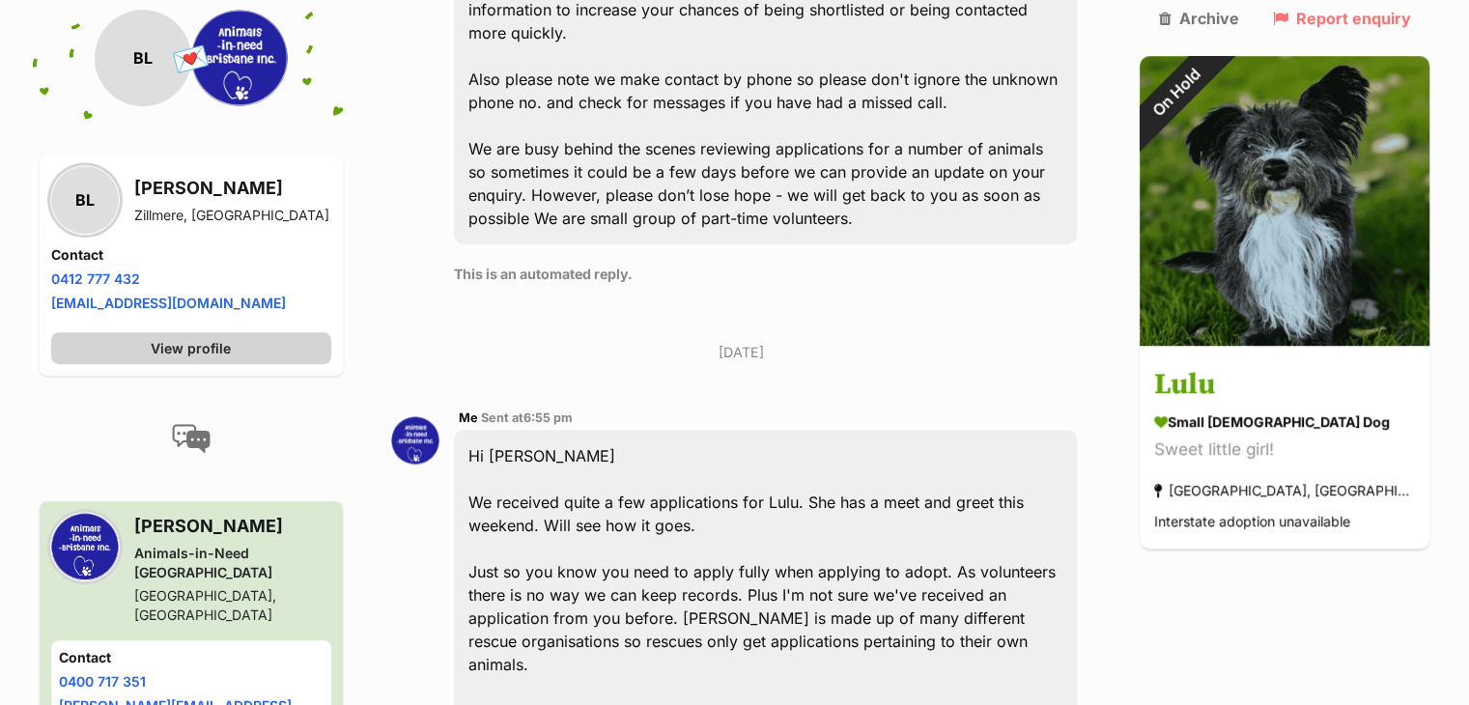
scroll to position [727, 0]
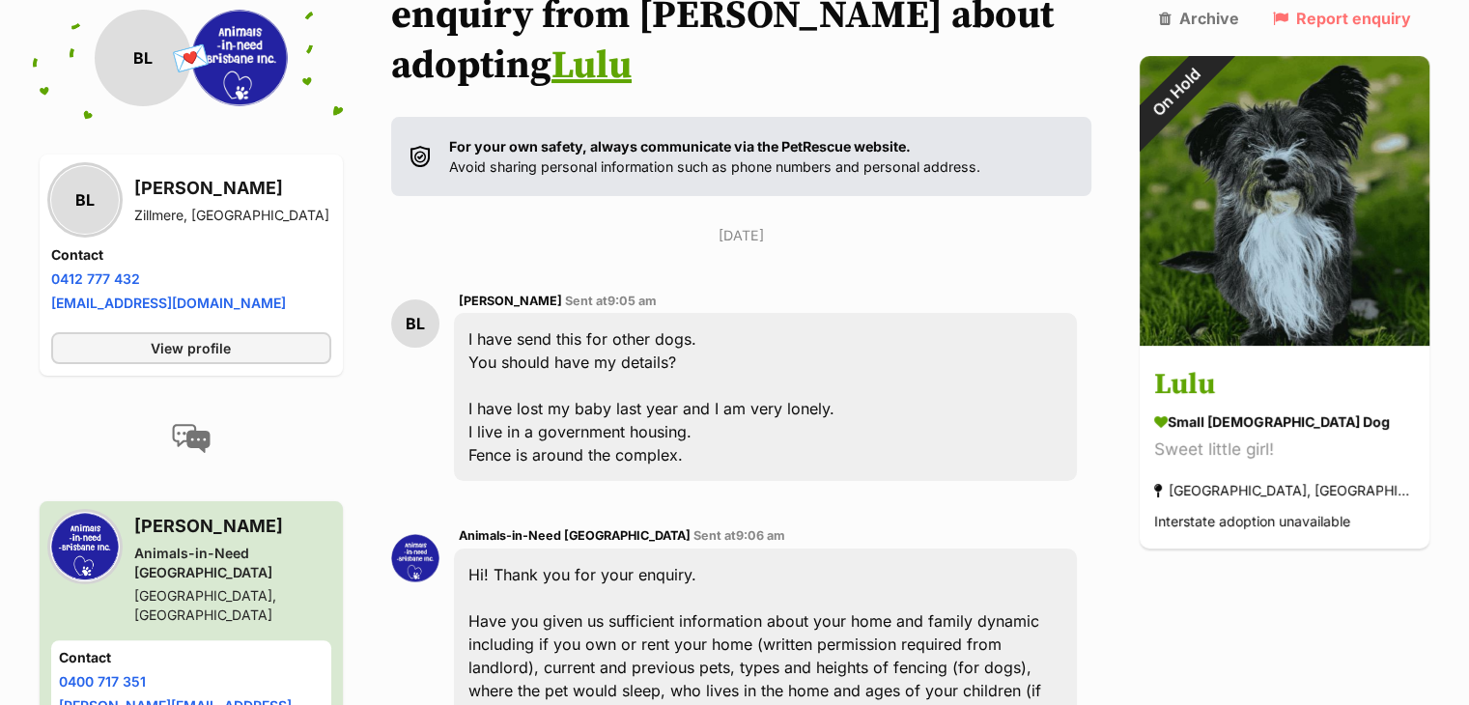
scroll to position [289, 0]
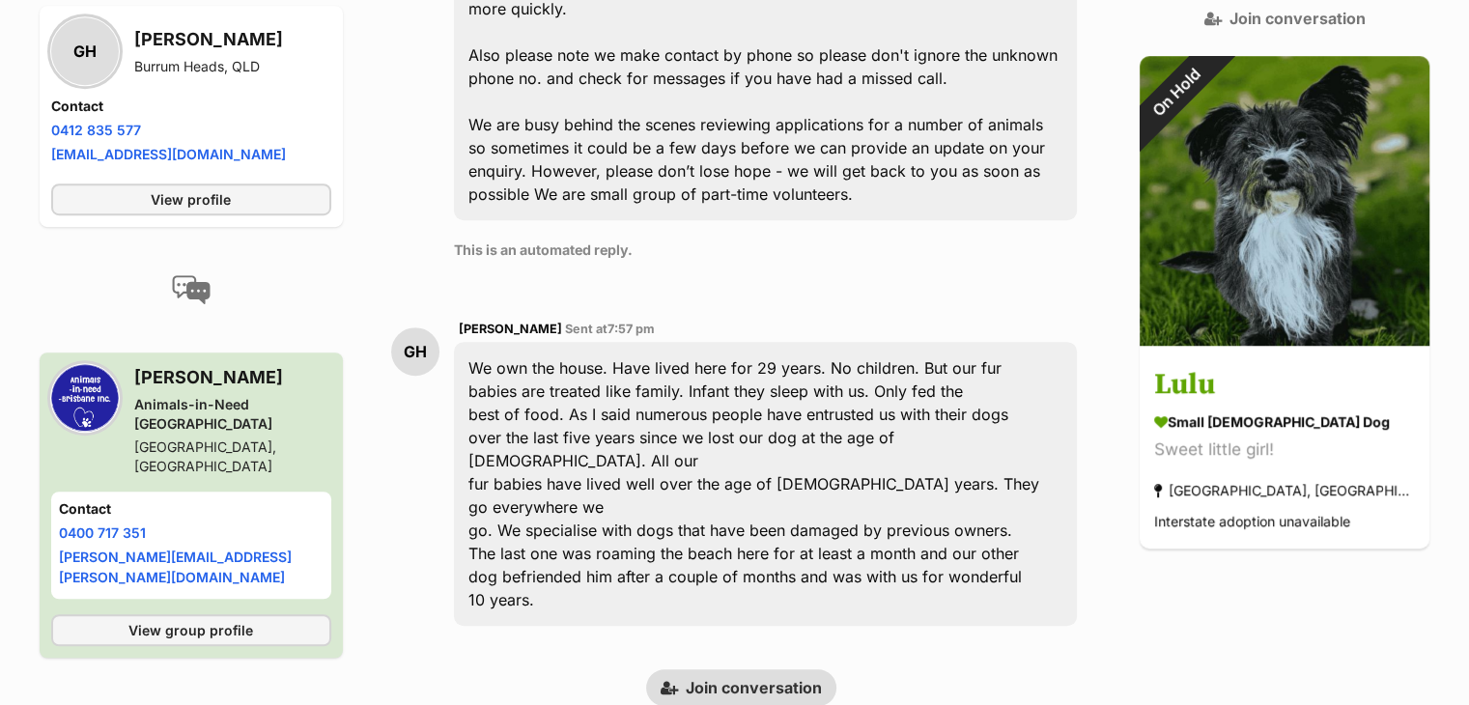
scroll to position [1077, 0]
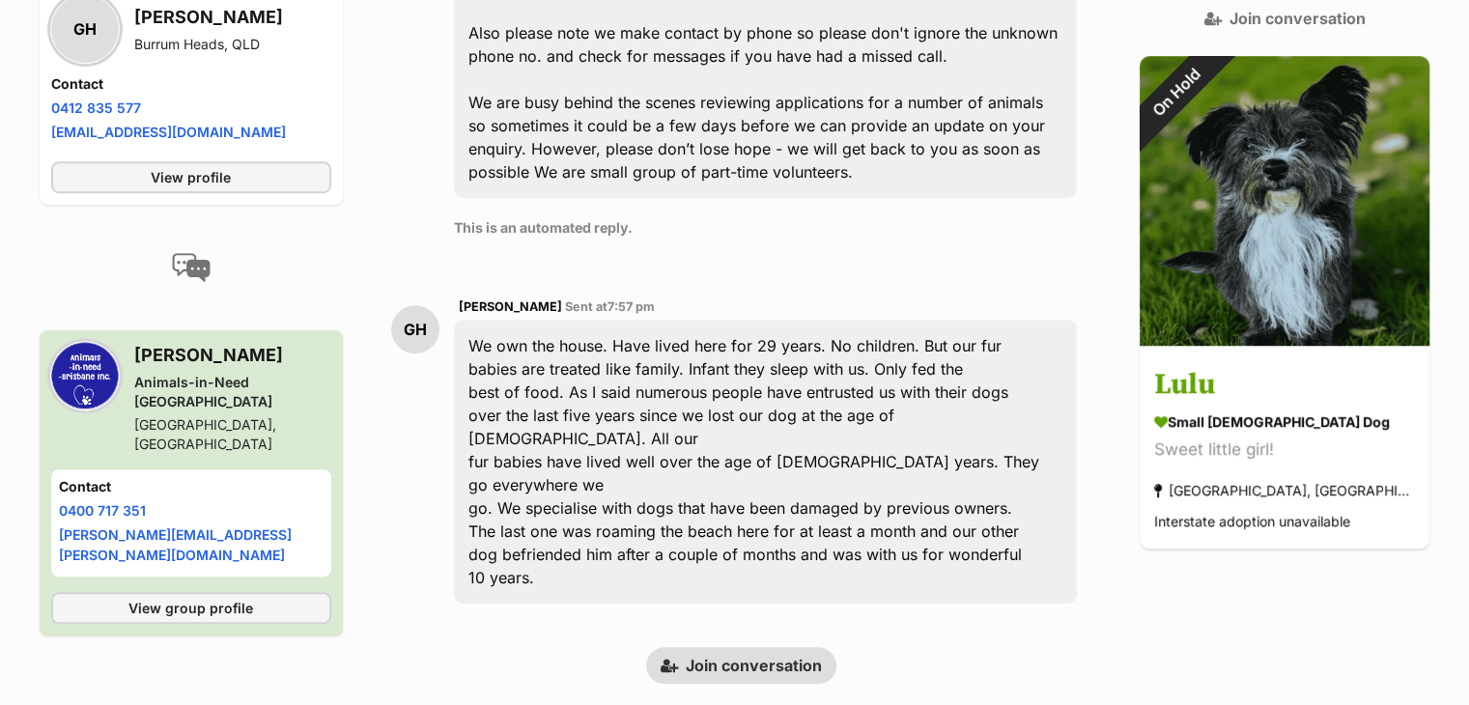
click at [782, 647] on link "Join conversation" at bounding box center [741, 665] width 190 height 37
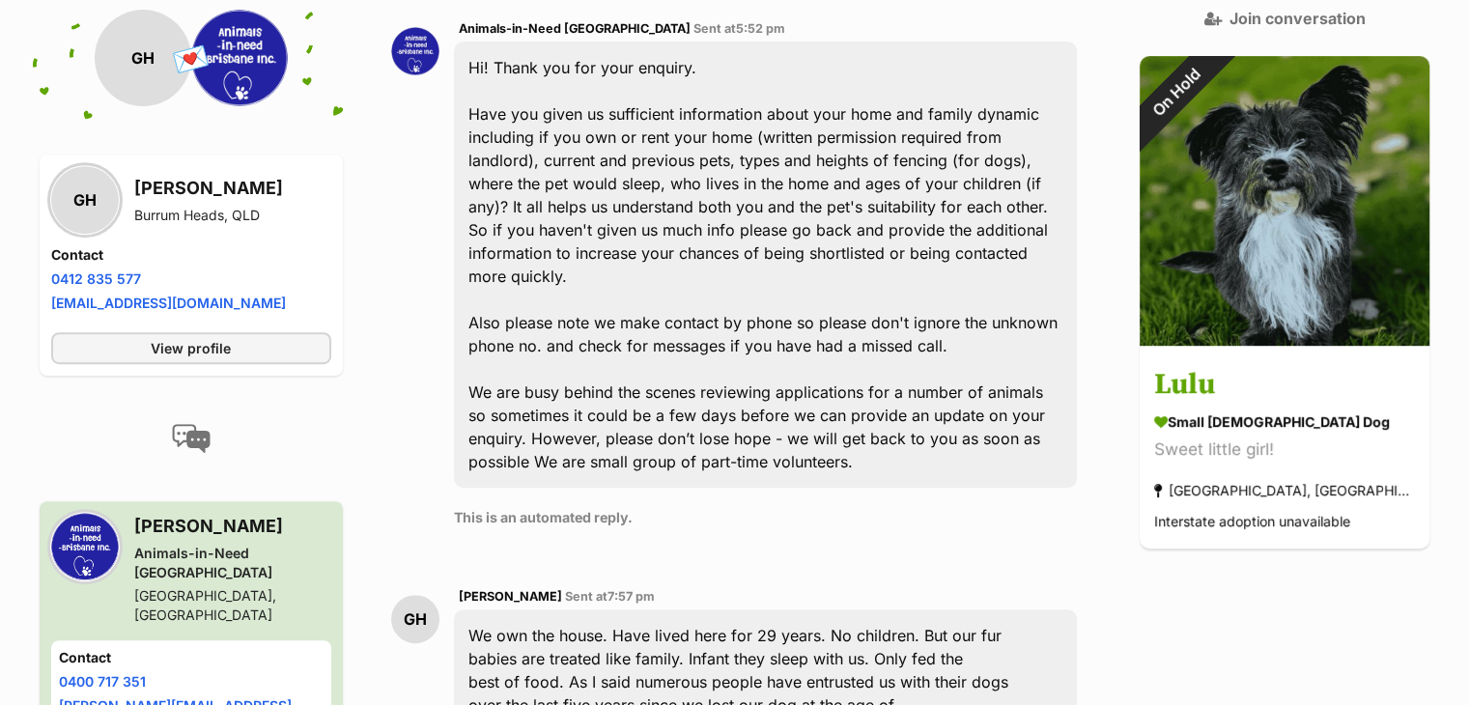
scroll to position [1173, 0]
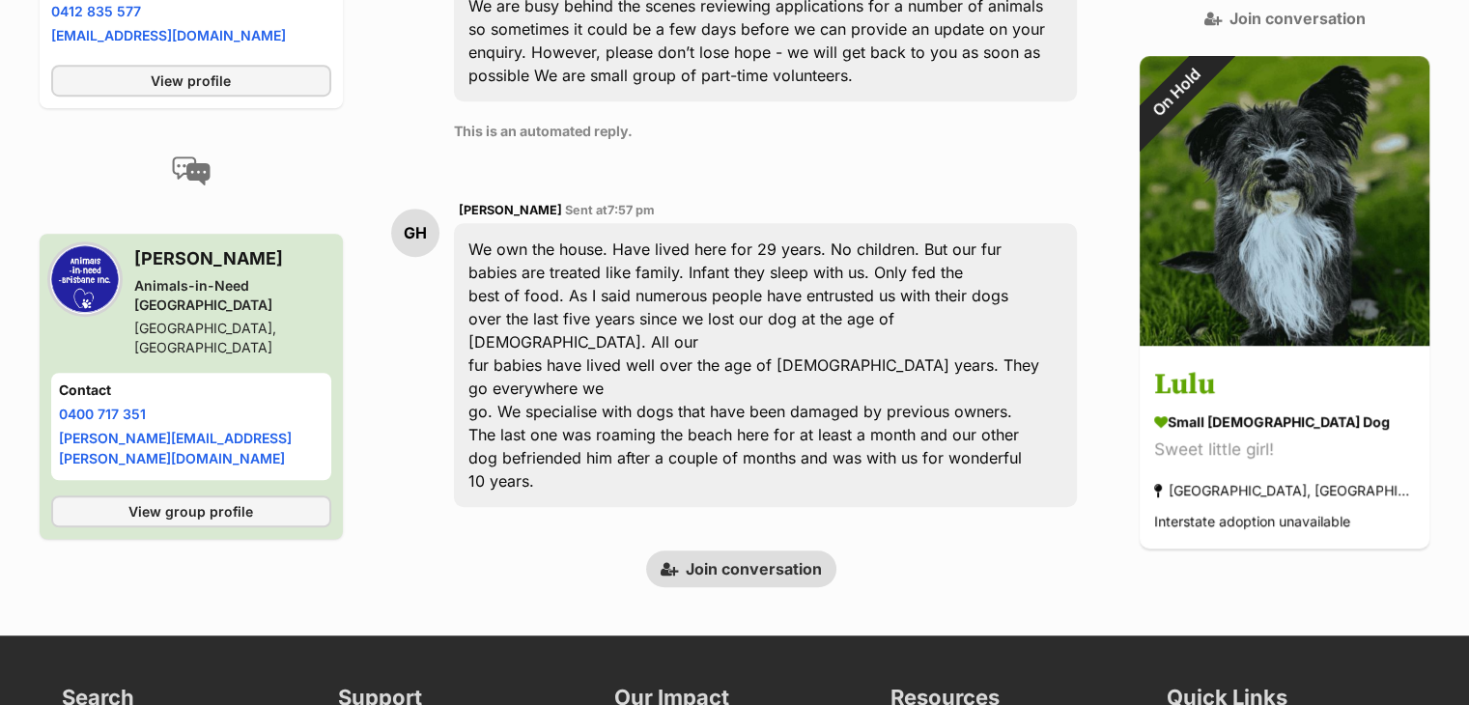
click at [743, 551] on link "Join conversation" at bounding box center [741, 569] width 190 height 37
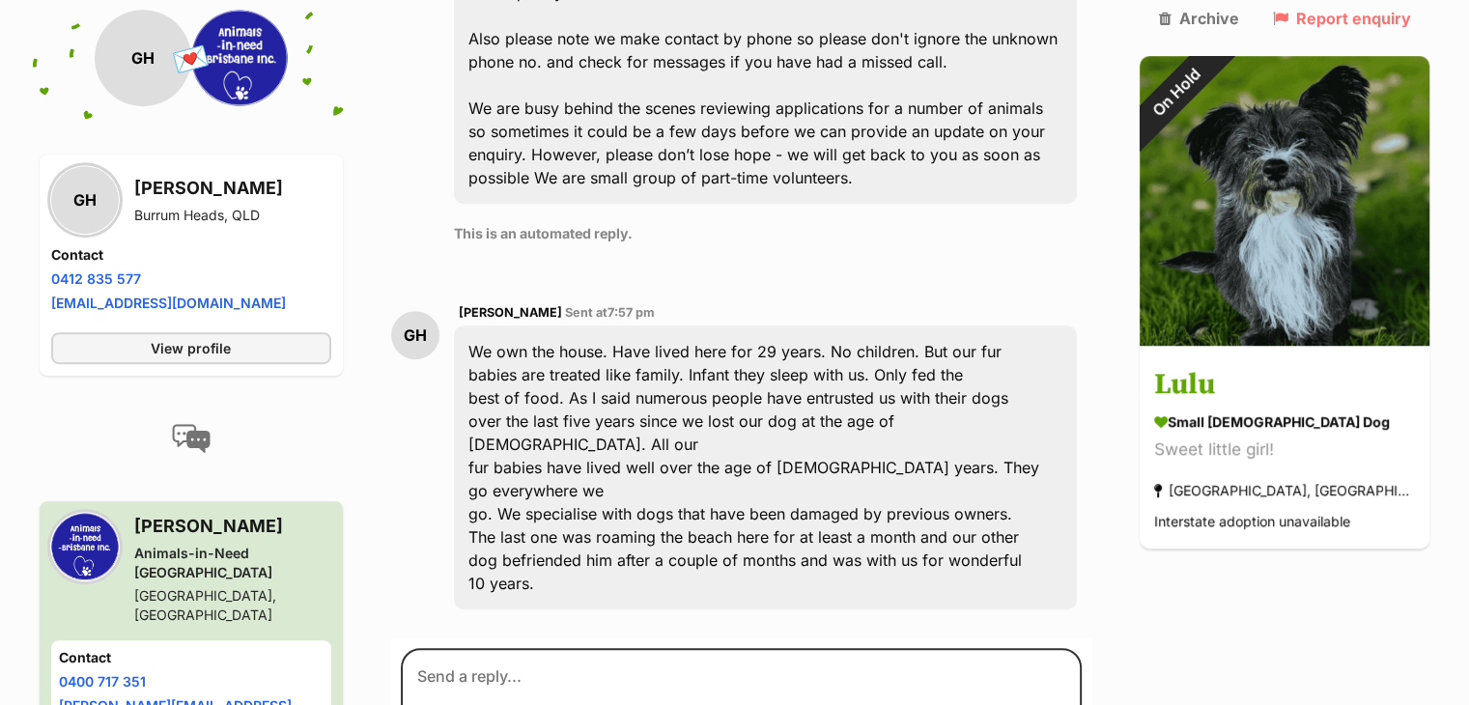
scroll to position [1077, 0]
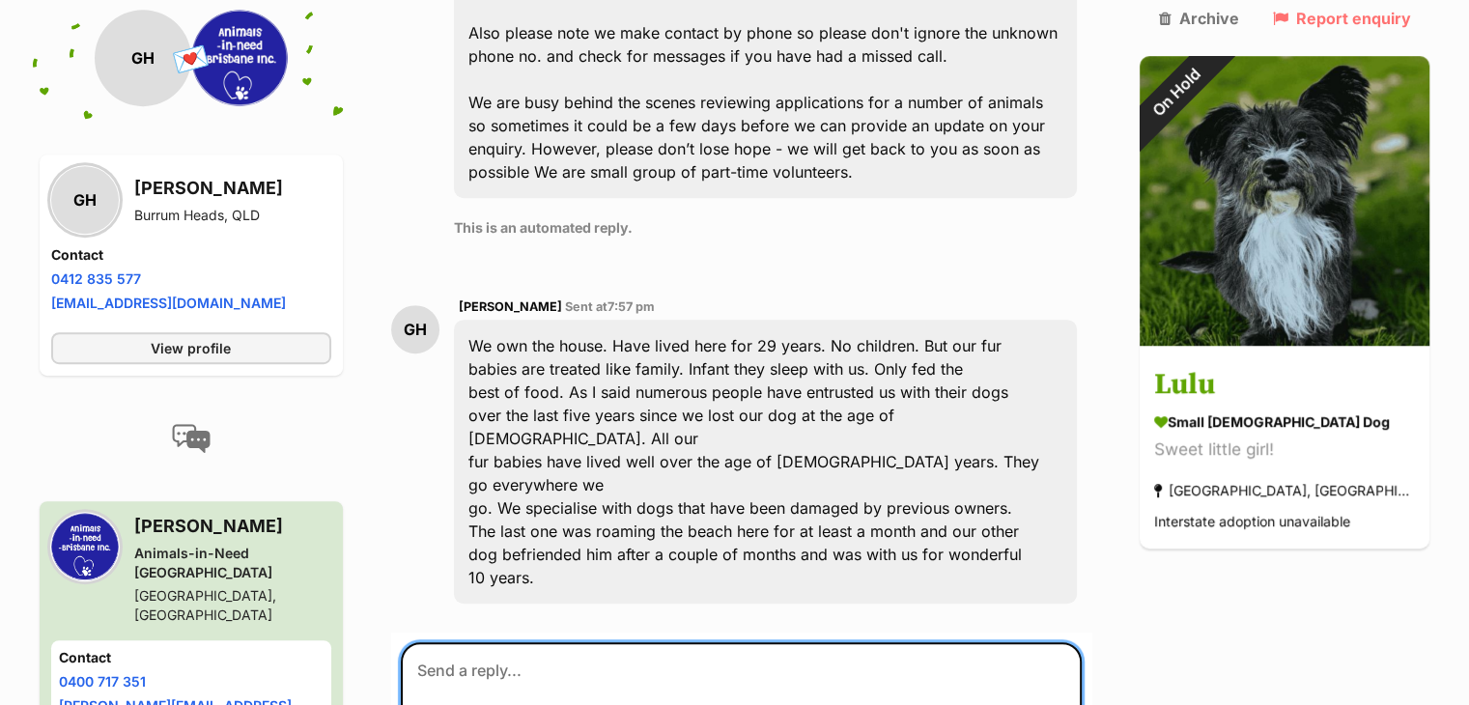
drag, startPoint x: 460, startPoint y: 563, endPoint x: 468, endPoint y: 558, distance: 9.9
click at [464, 642] on textarea at bounding box center [742, 700] width 682 height 116
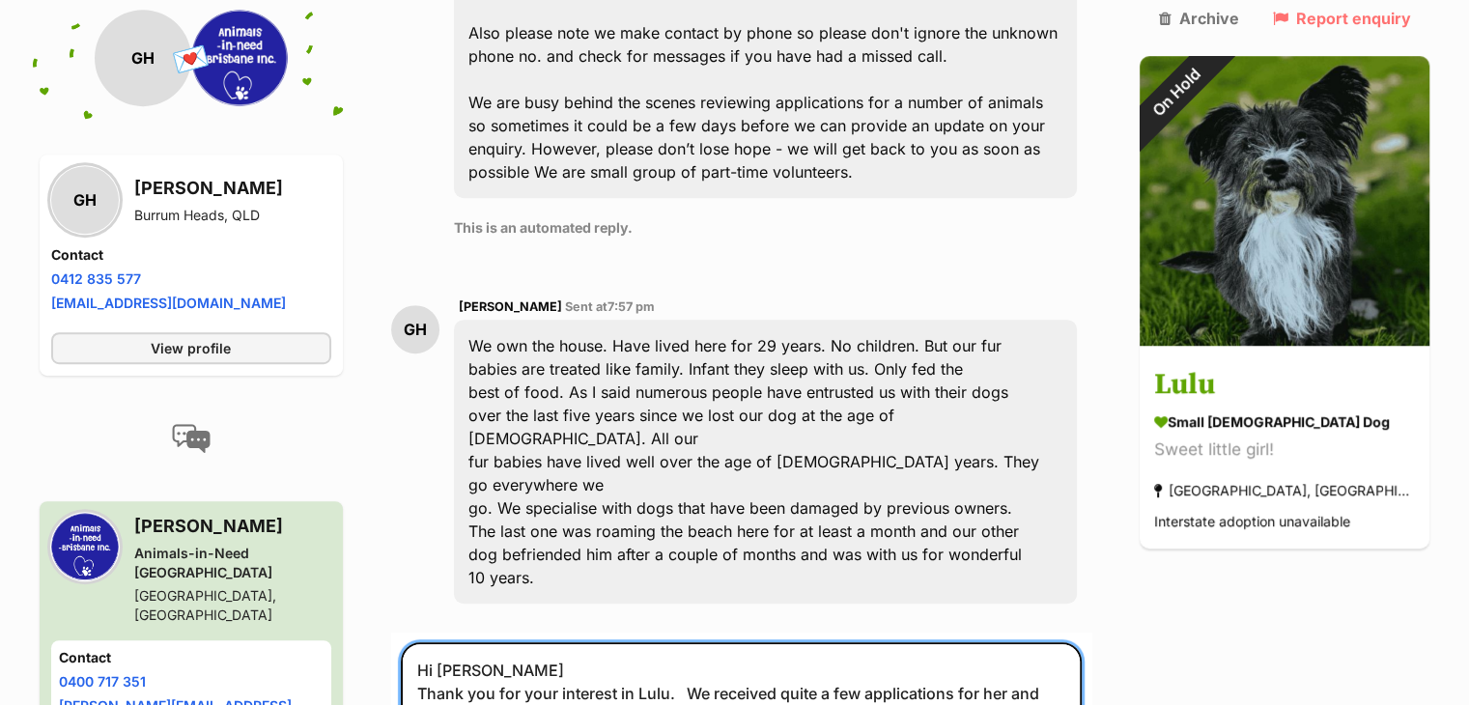
drag, startPoint x: 433, startPoint y: 570, endPoint x: 541, endPoint y: 619, distance: 118.9
click at [541, 642] on textarea "Hi Georgina Thank you for your interest in Lulu. We received quite a few applic…" at bounding box center [742, 704] width 682 height 125
type textarea "Hi Georgina Thank you for your interest in Lulu. We received quite a few applic…"
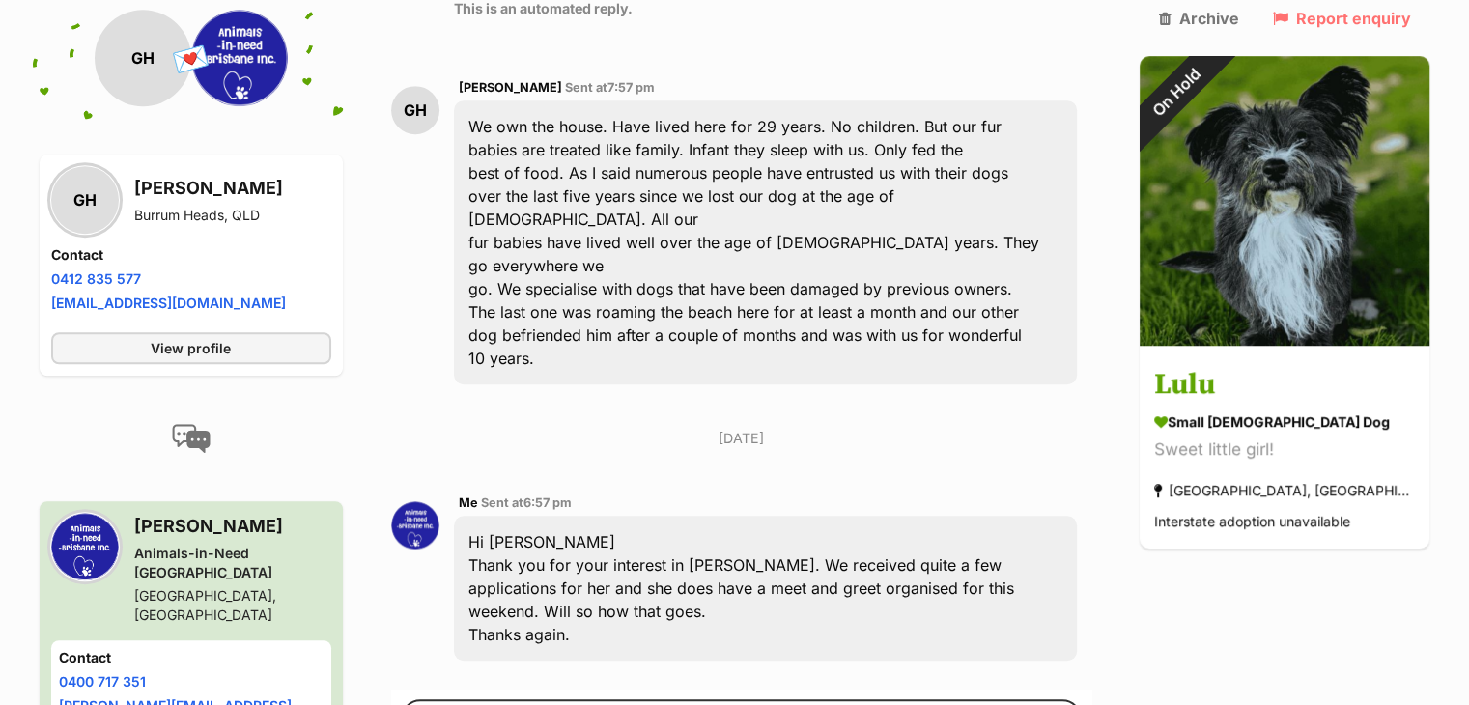
scroll to position [1387, 0]
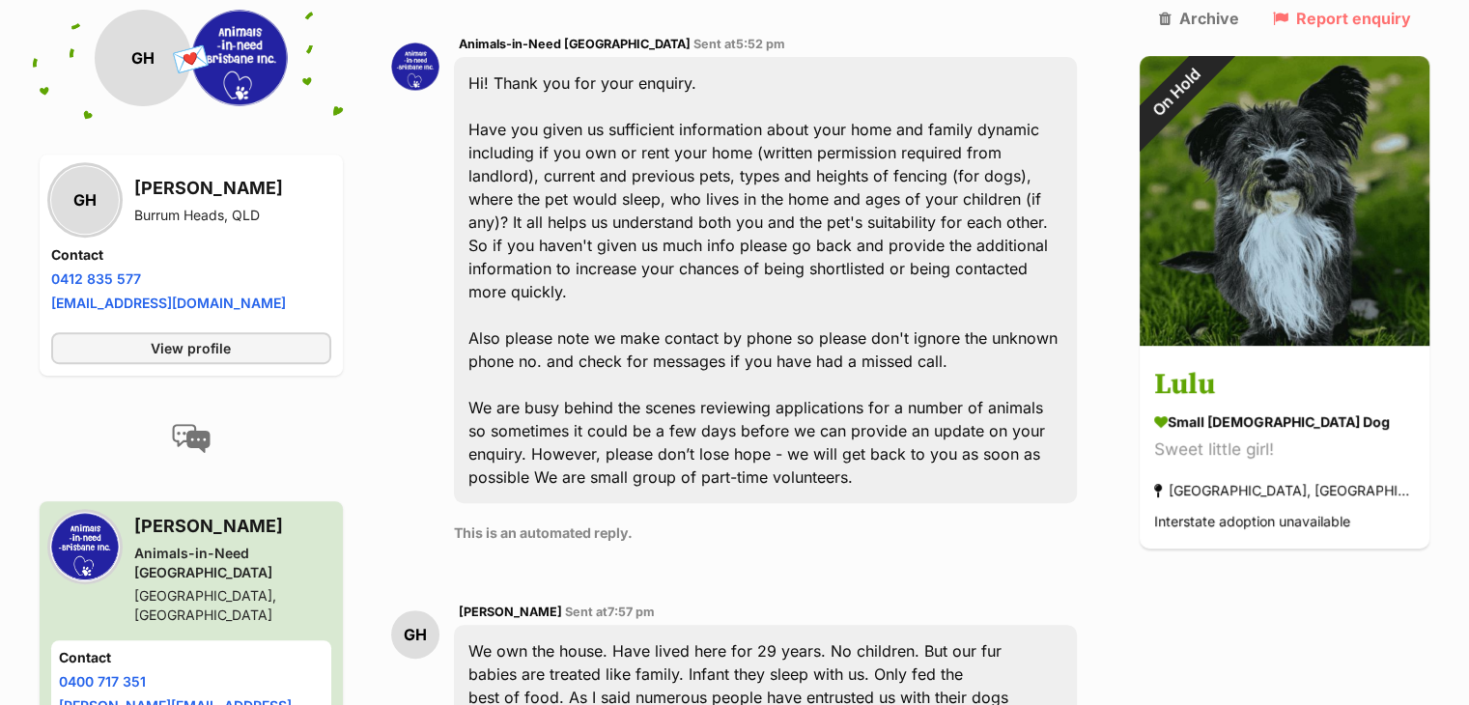
scroll to position [566, 0]
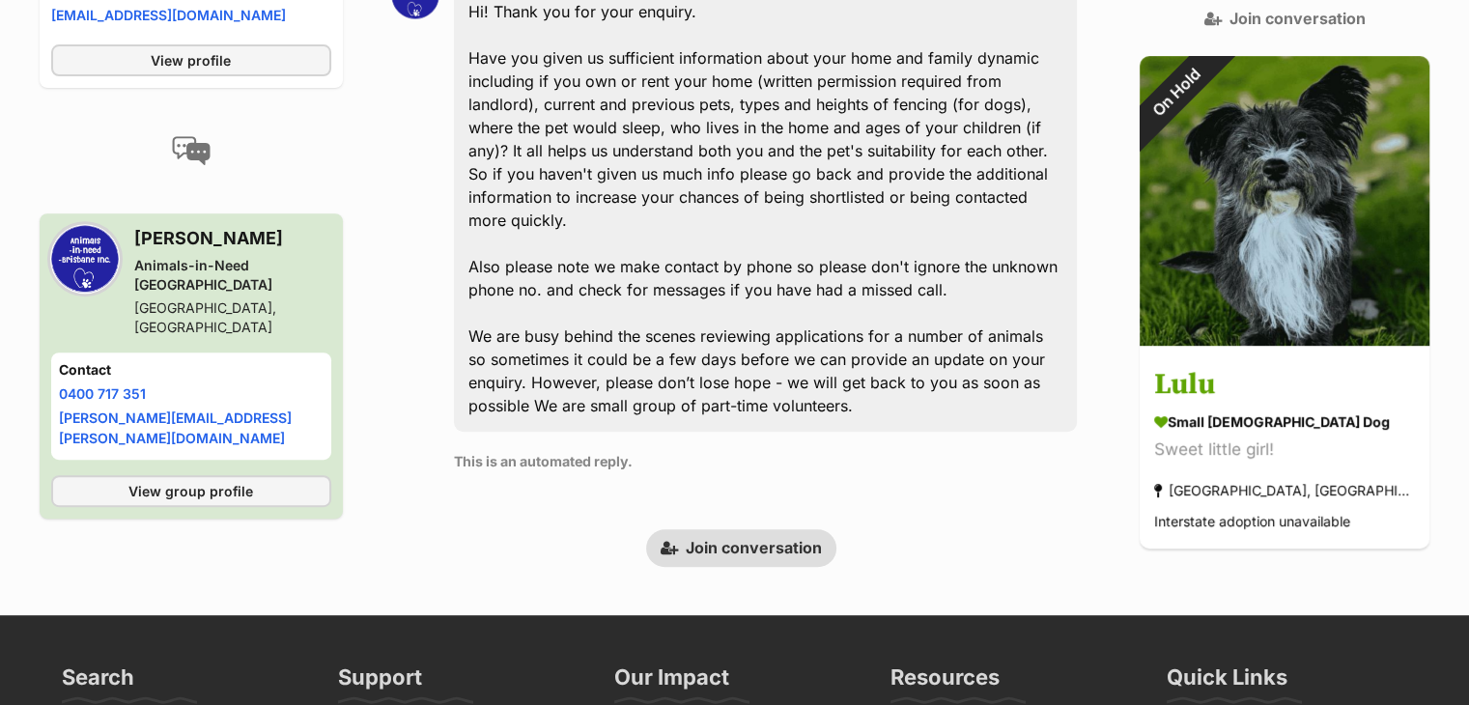
scroll to position [861, 0]
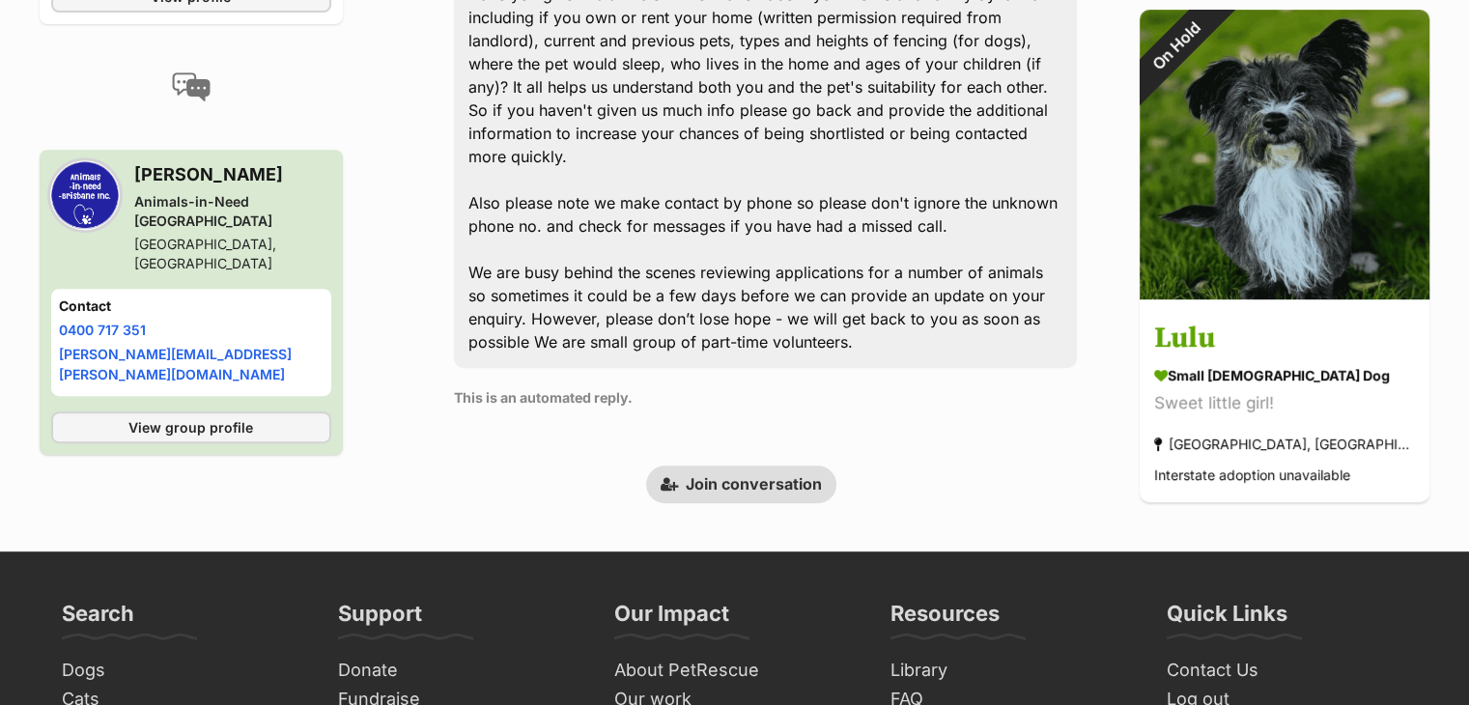
drag, startPoint x: 775, startPoint y: 484, endPoint x: 824, endPoint y: 95, distance: 392.3
click at [775, 484] on link "Join conversation" at bounding box center [741, 484] width 190 height 37
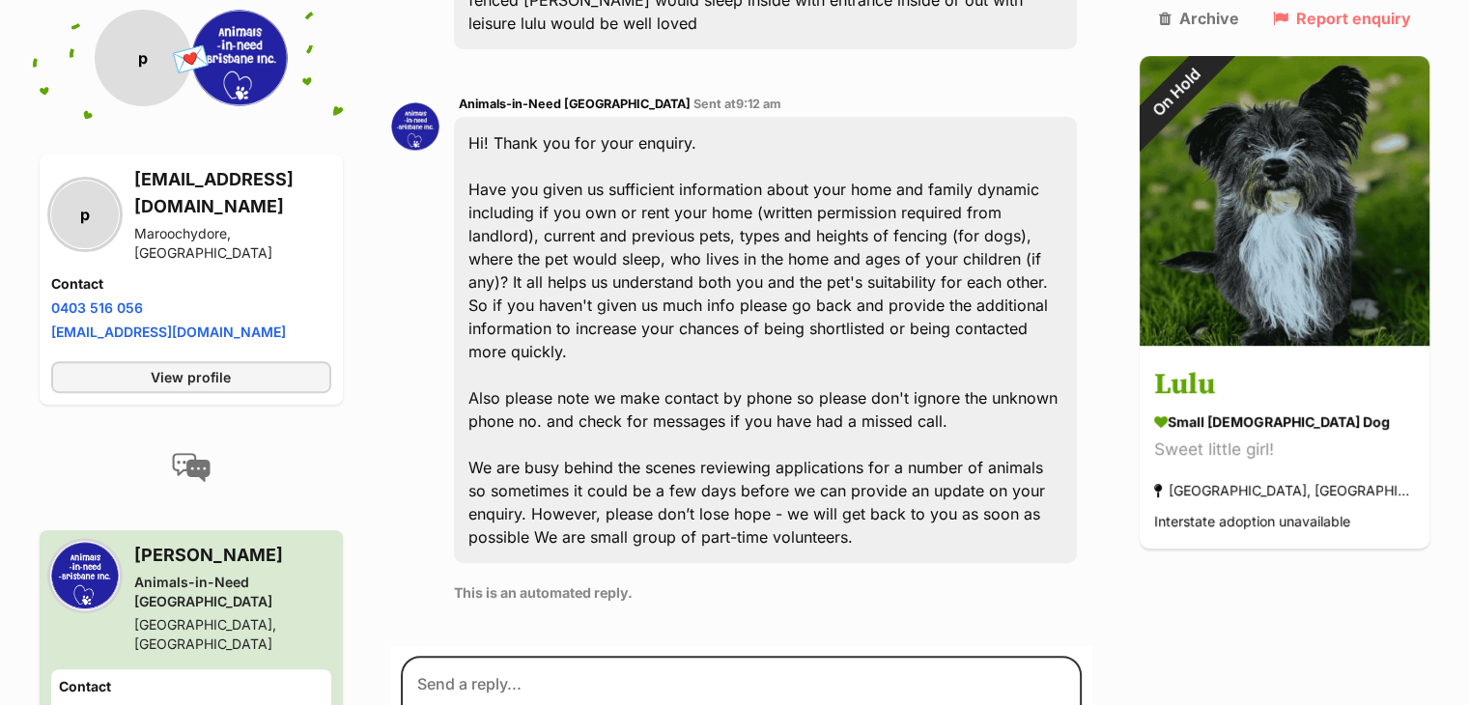
scroll to position [667, 0]
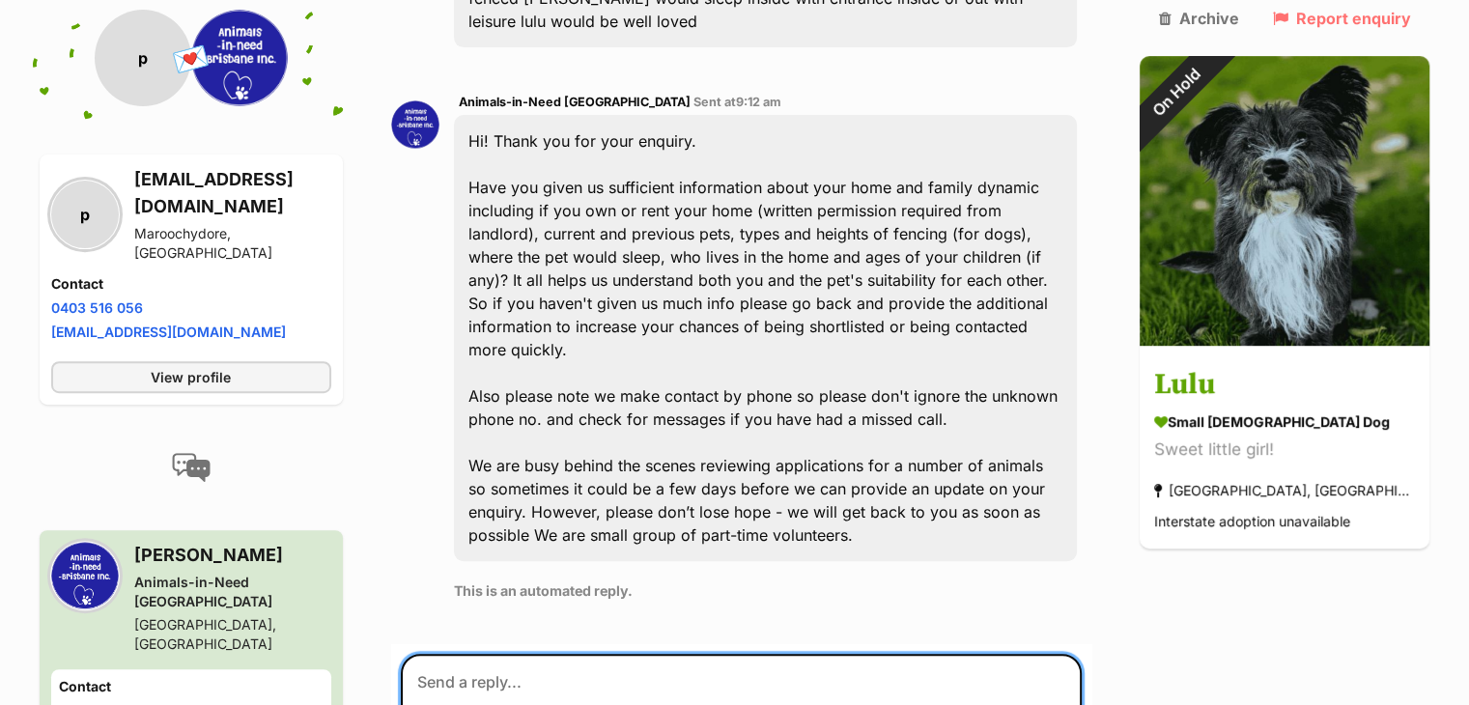
click at [494, 677] on textarea at bounding box center [742, 712] width 682 height 116
paste textarea "Thank you for your interest in Lulu. We received quite a few applications for h…"
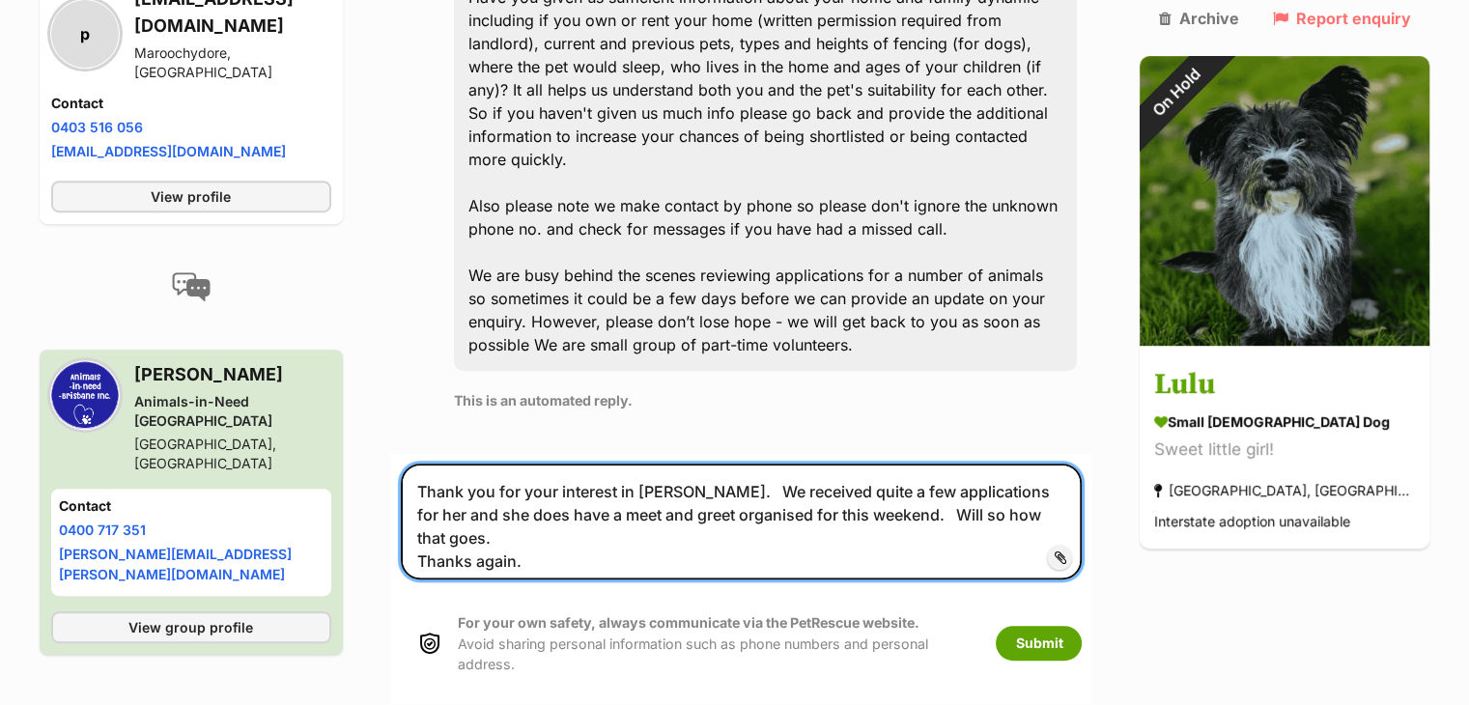
scroll to position [892, 0]
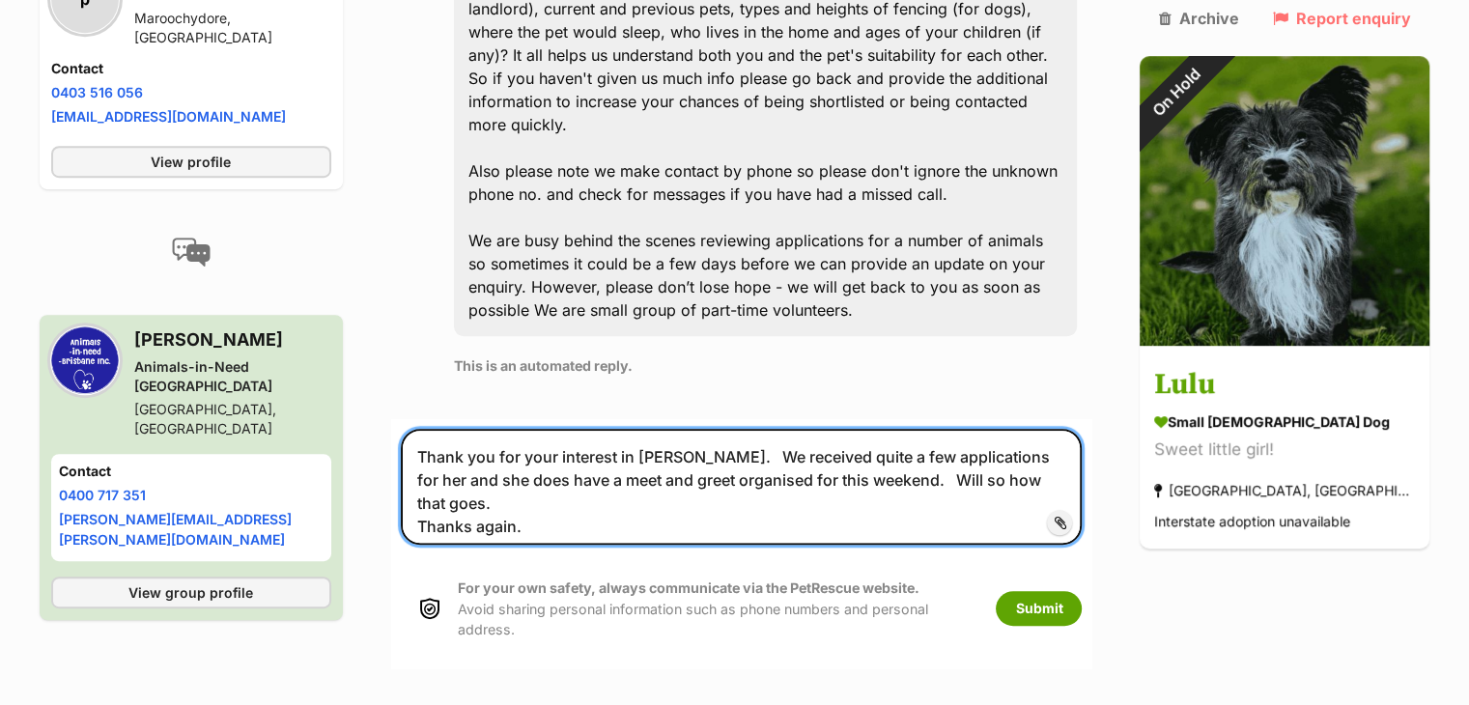
click at [460, 449] on textarea "Thank you for your interest in Lulu. We received quite a few applications for h…" at bounding box center [742, 487] width 682 height 116
type textarea "Thank you for your interest in Lulu. We received quite a few applications for h…"
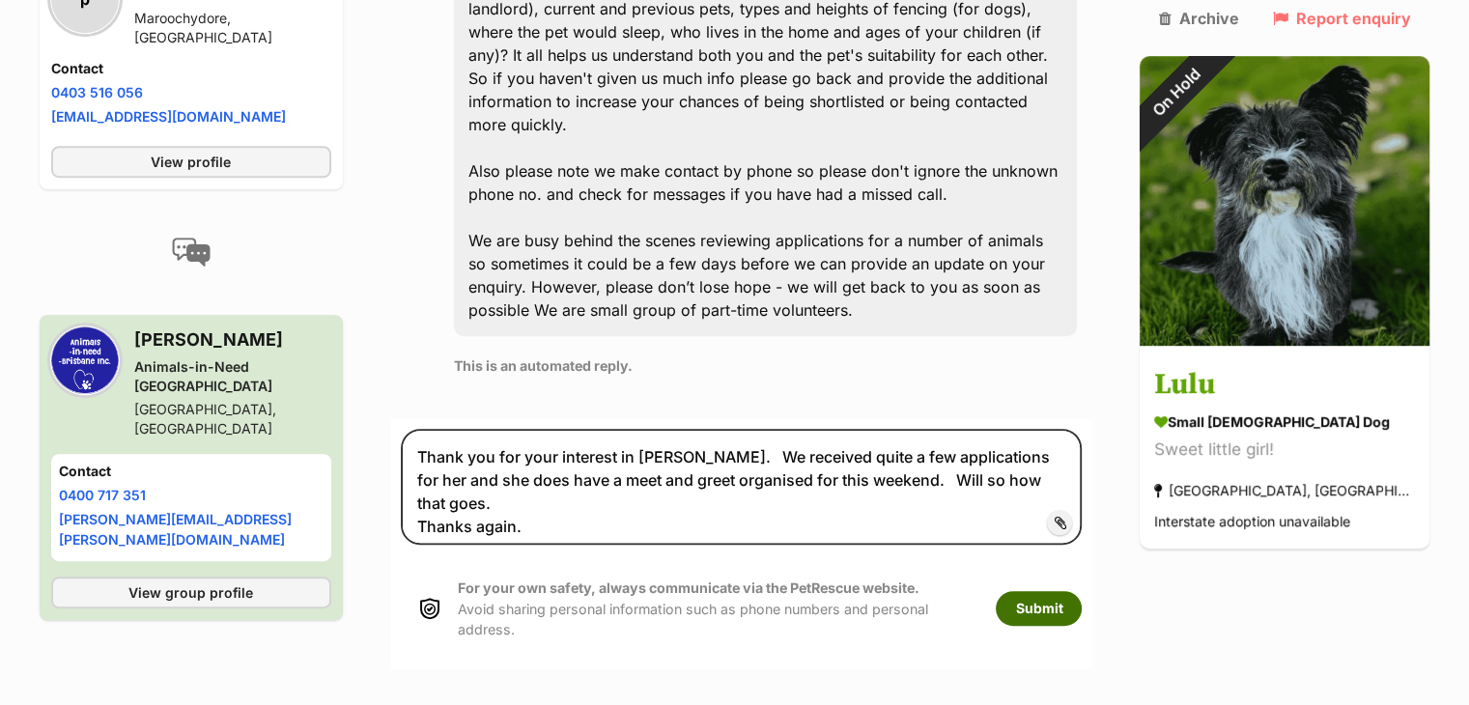
drag, startPoint x: 1076, startPoint y: 608, endPoint x: 1017, endPoint y: 578, distance: 66.1
click at [1075, 607] on button "Submit" at bounding box center [1039, 608] width 86 height 35
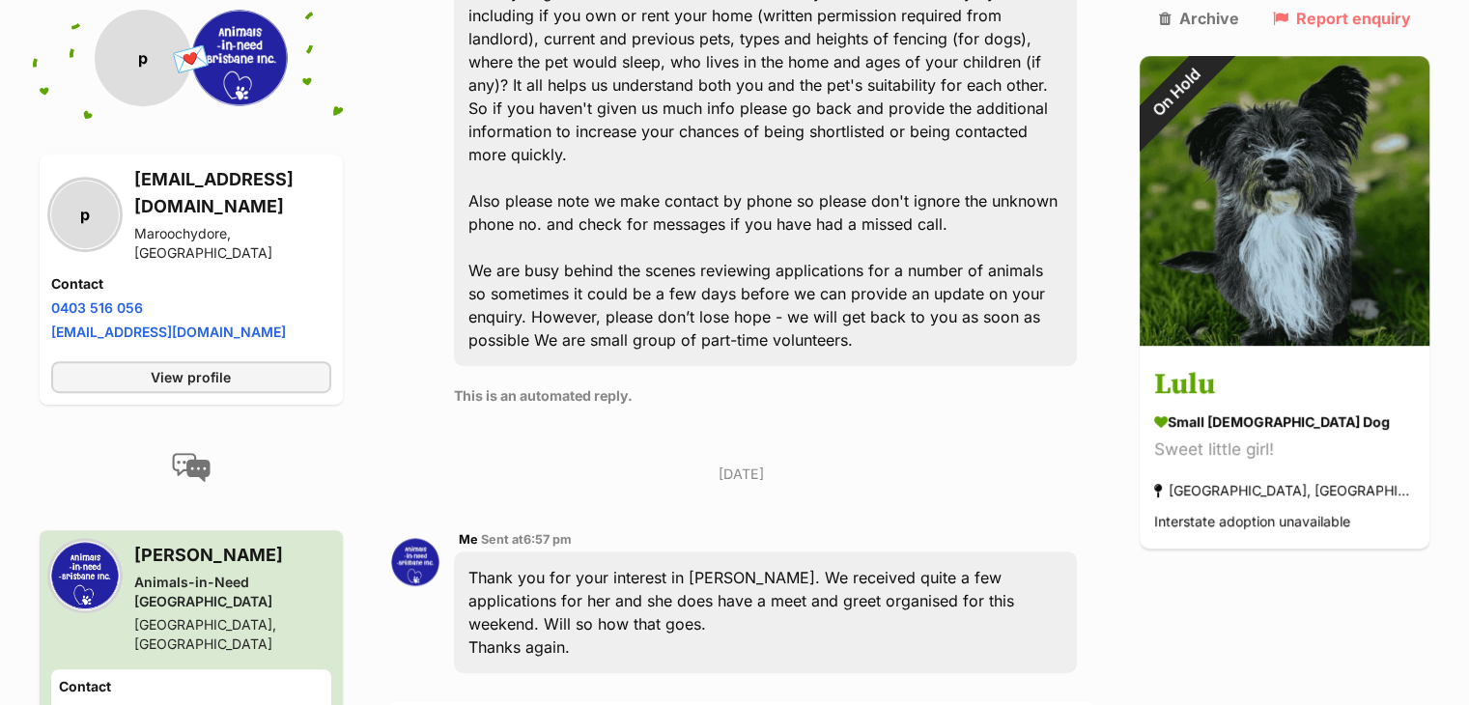
scroll to position [812, 0]
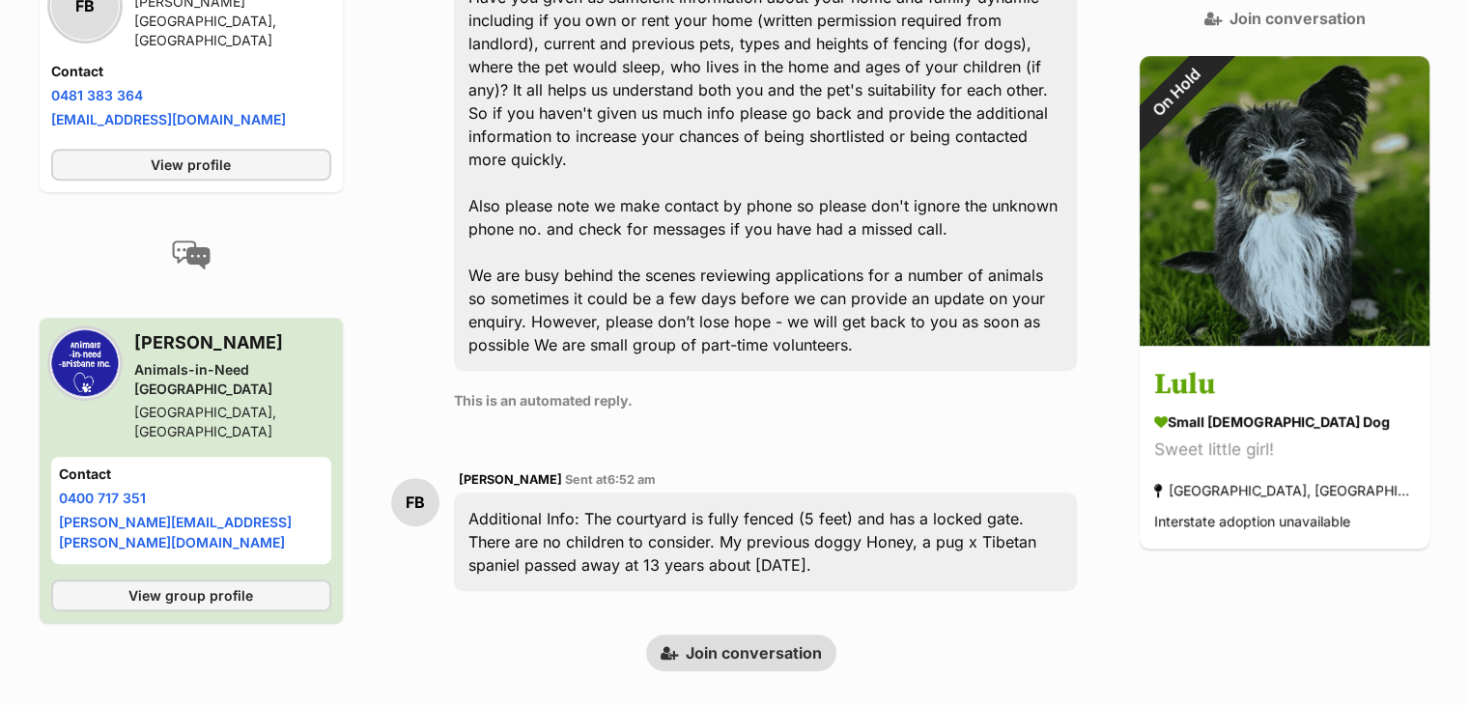
scroll to position [1007, 0]
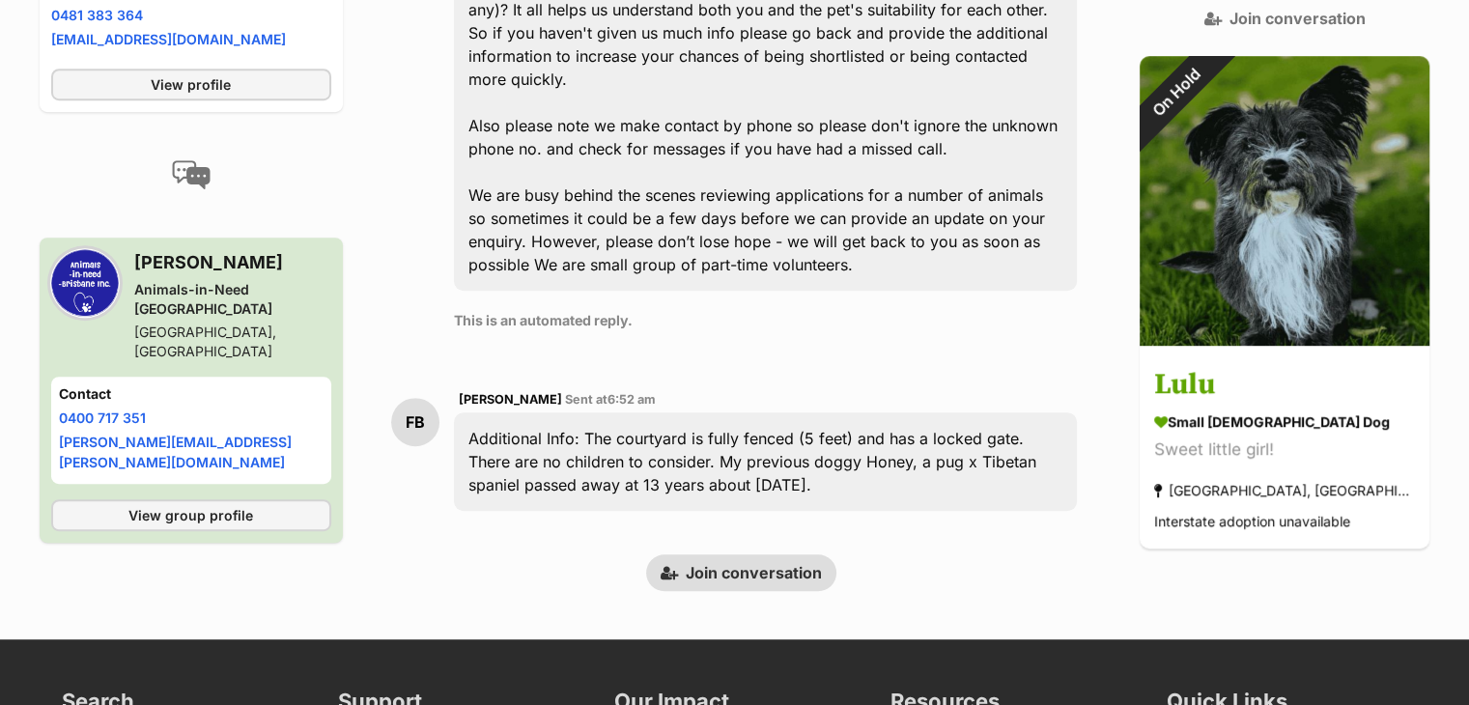
drag, startPoint x: 747, startPoint y: 477, endPoint x: 823, endPoint y: 98, distance: 387.2
click at [747, 554] on link "Join conversation" at bounding box center [741, 572] width 190 height 37
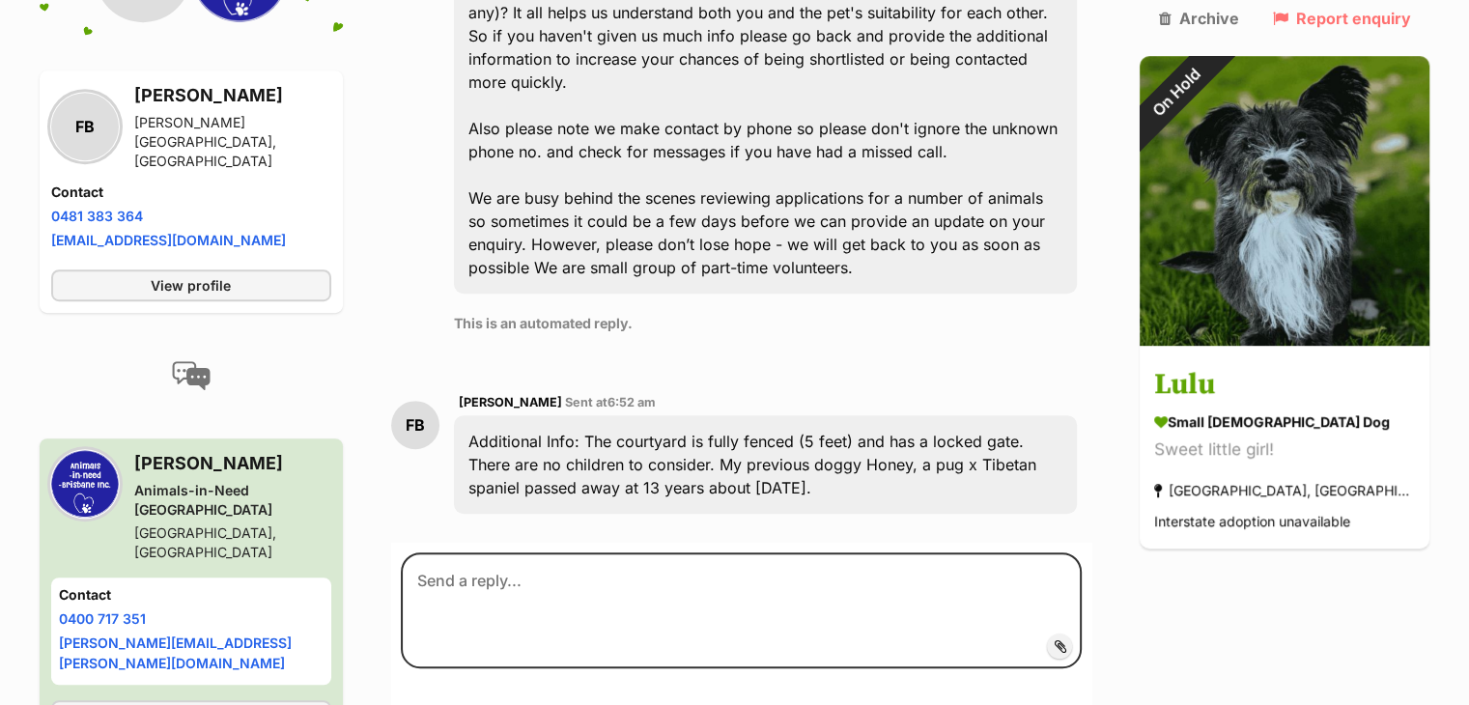
scroll to position [1007, 0]
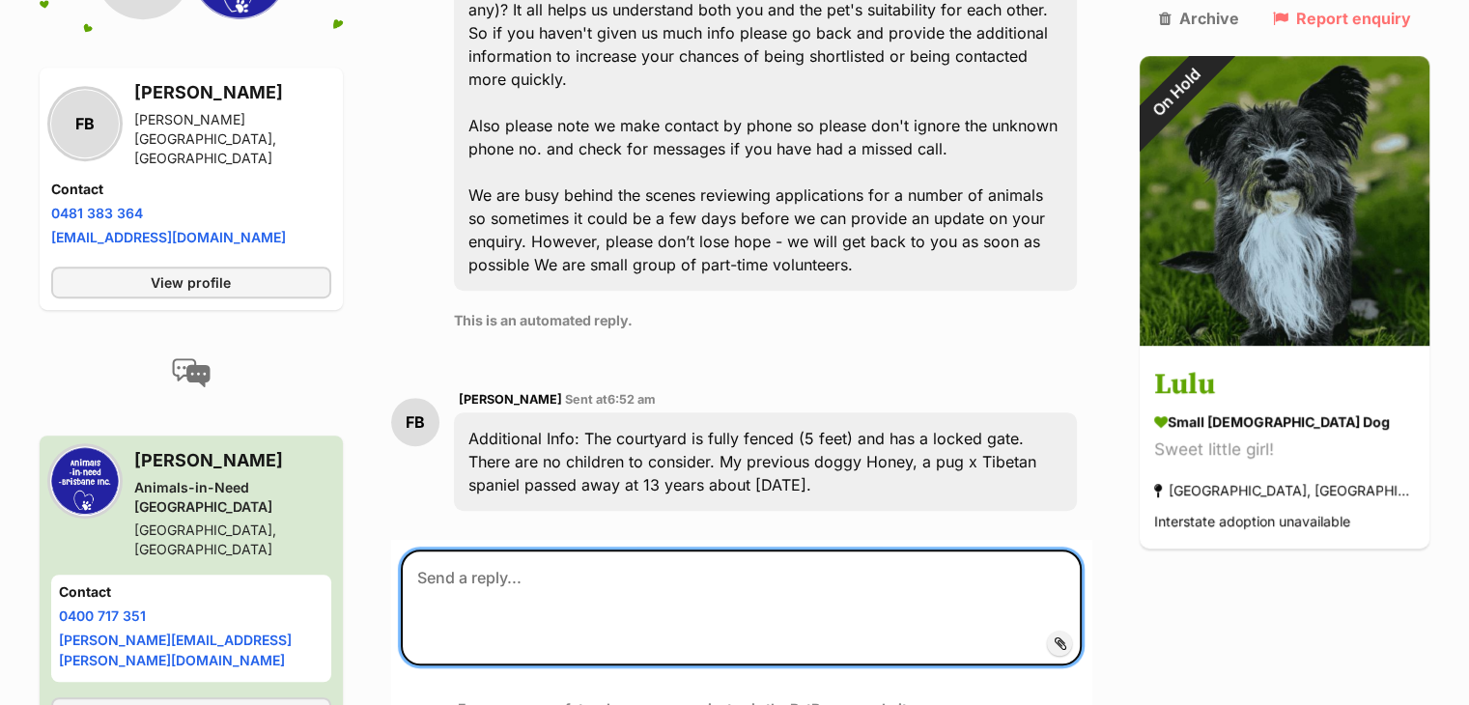
drag, startPoint x: 479, startPoint y: 488, endPoint x: 481, endPoint y: 476, distance: 11.7
click at [474, 550] on textarea at bounding box center [742, 608] width 682 height 116
paste textarea "Thank you for your interest in Lulu. We received quite a few applications for h…"
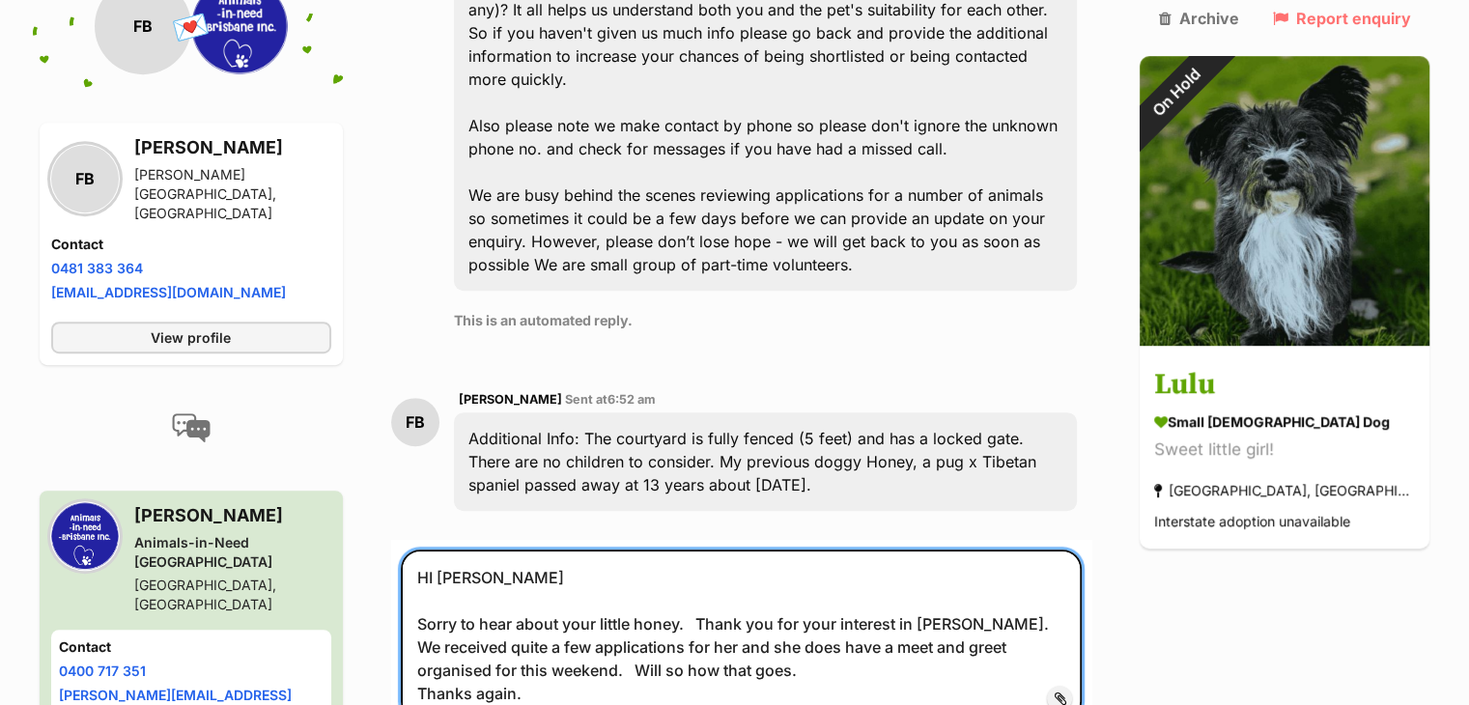
drag, startPoint x: 712, startPoint y: 523, endPoint x: 974, endPoint y: 523, distance: 261.7
click at [980, 550] on textarea "HI Frances Sorry to hear about your little honey. Thank you for your interest i…" at bounding box center [742, 635] width 682 height 171
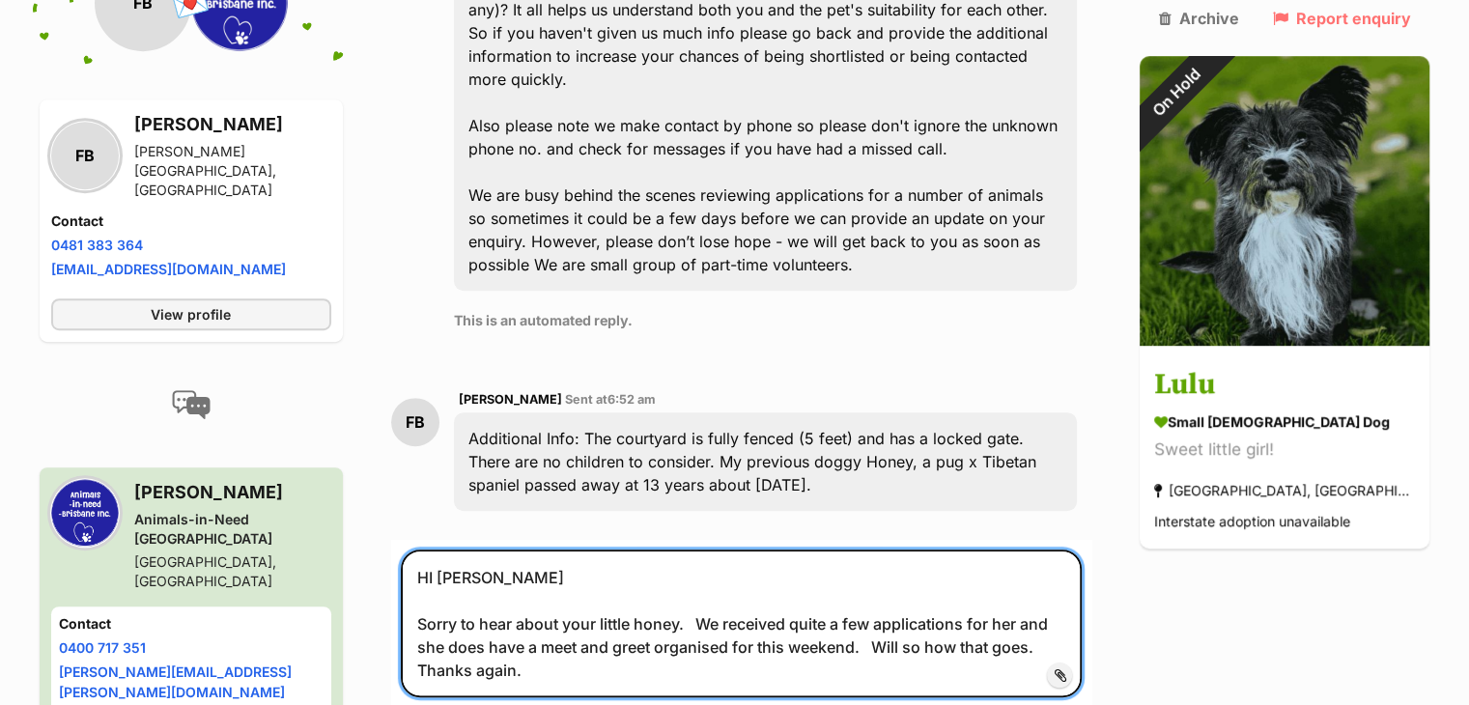
drag, startPoint x: 1012, startPoint y: 526, endPoint x: 1036, endPoint y: 524, distance: 24.2
click at [1036, 550] on textarea "HI Frances Sorry to hear about your little honey. We received quite a few appli…" at bounding box center [742, 624] width 682 height 148
type textarea "HI Frances Sorry to hear about your little honey. We received quite a few appli…"
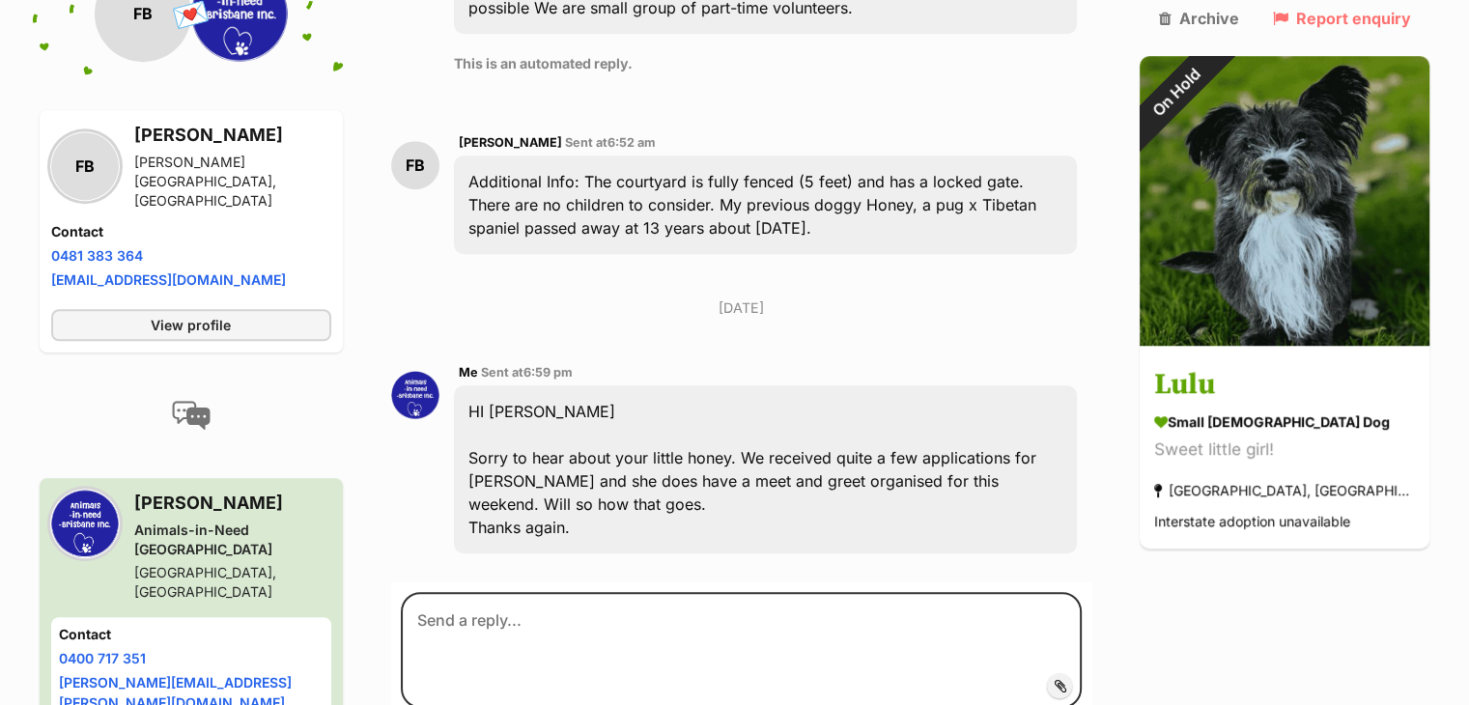
scroll to position [1271, 0]
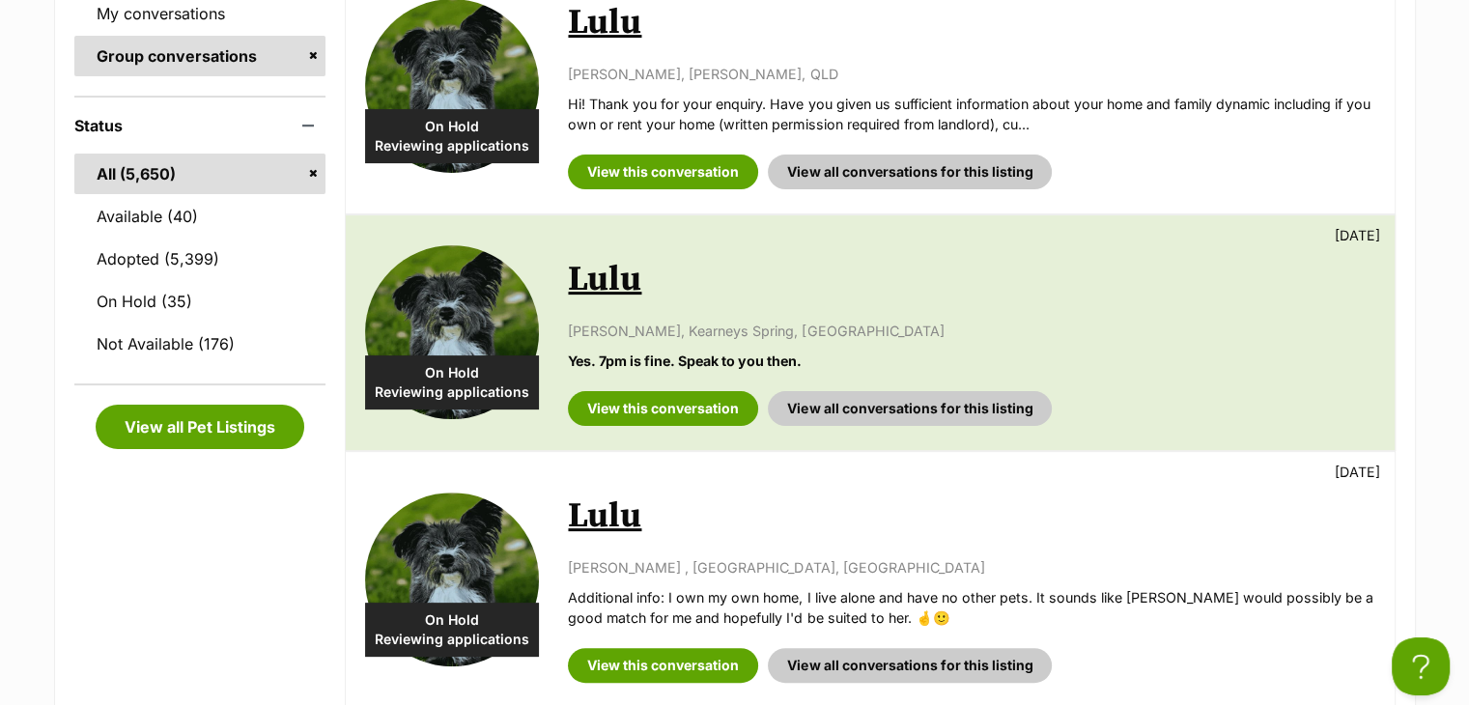
scroll to position [386, 0]
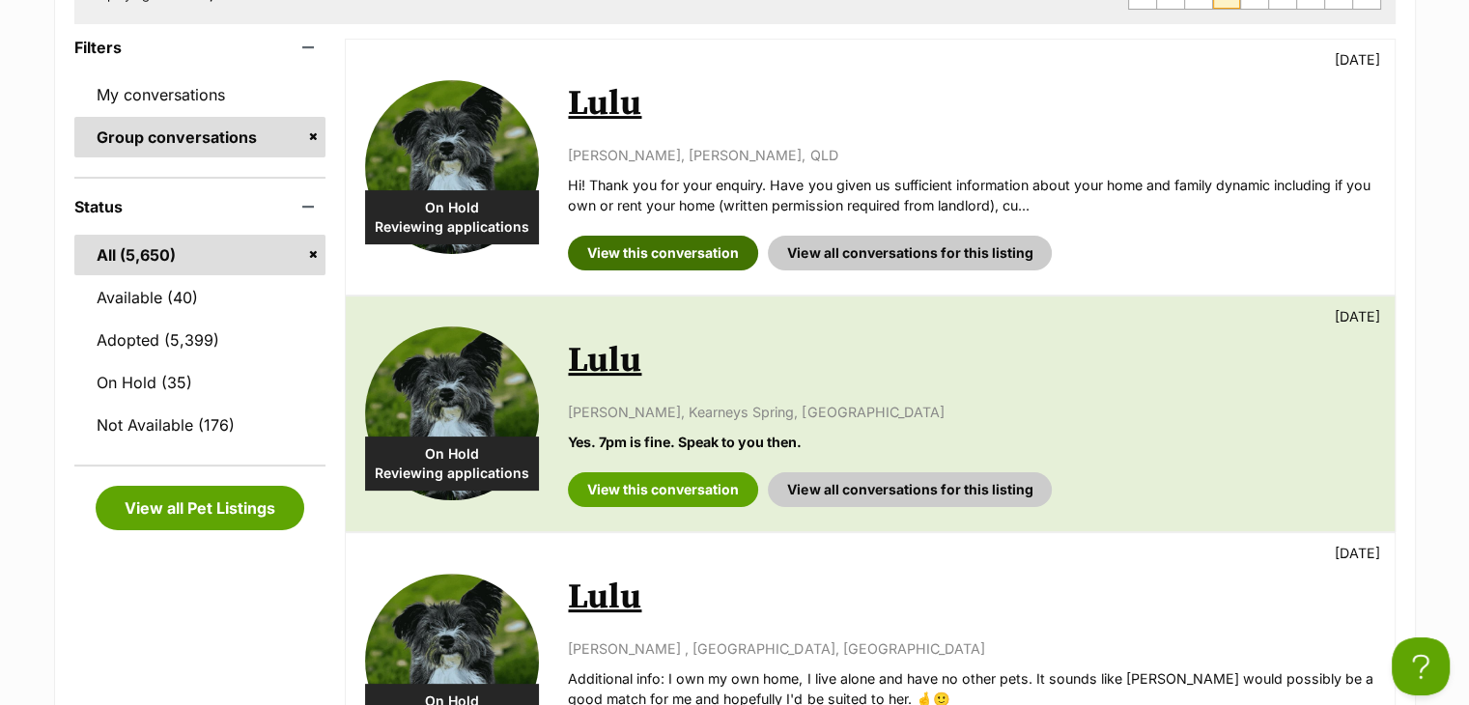
click at [638, 248] on link "View this conversation" at bounding box center [663, 253] width 190 height 35
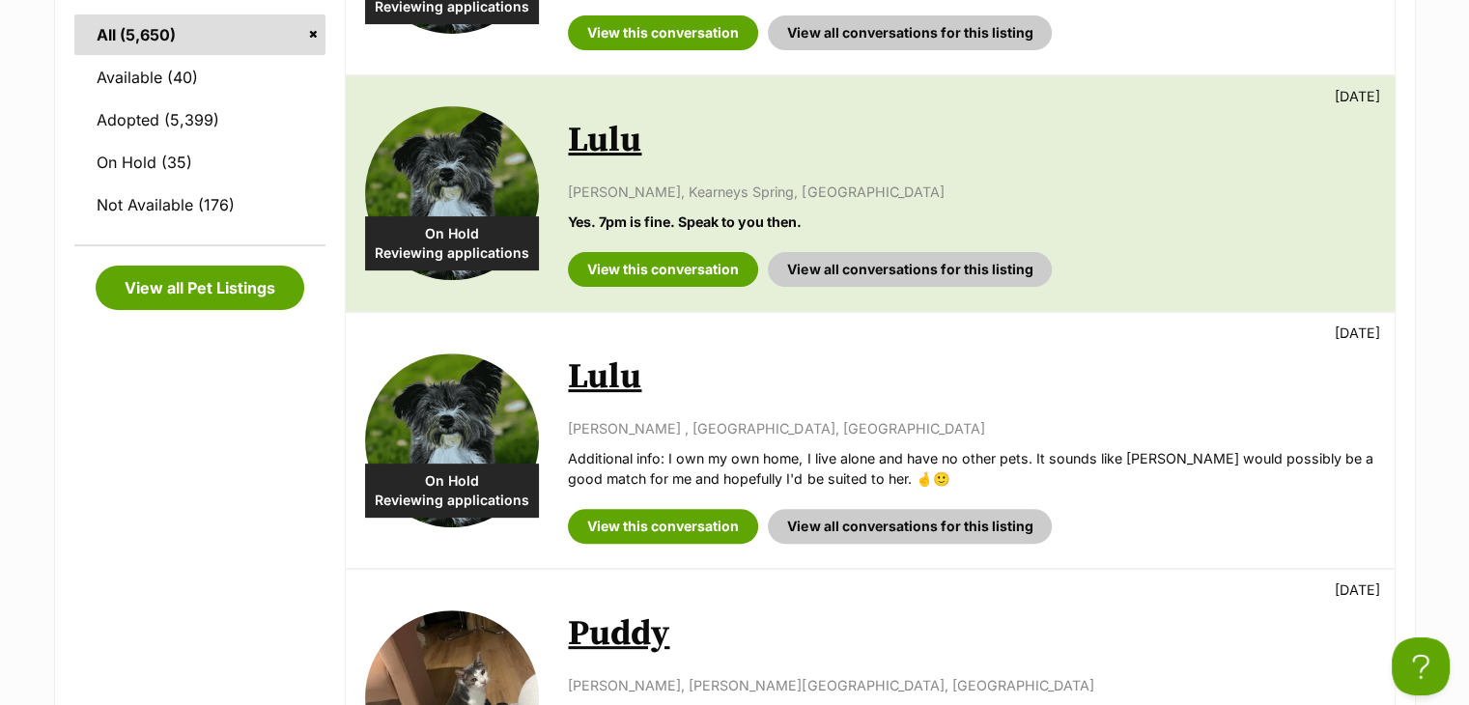
scroll to position [676, 0]
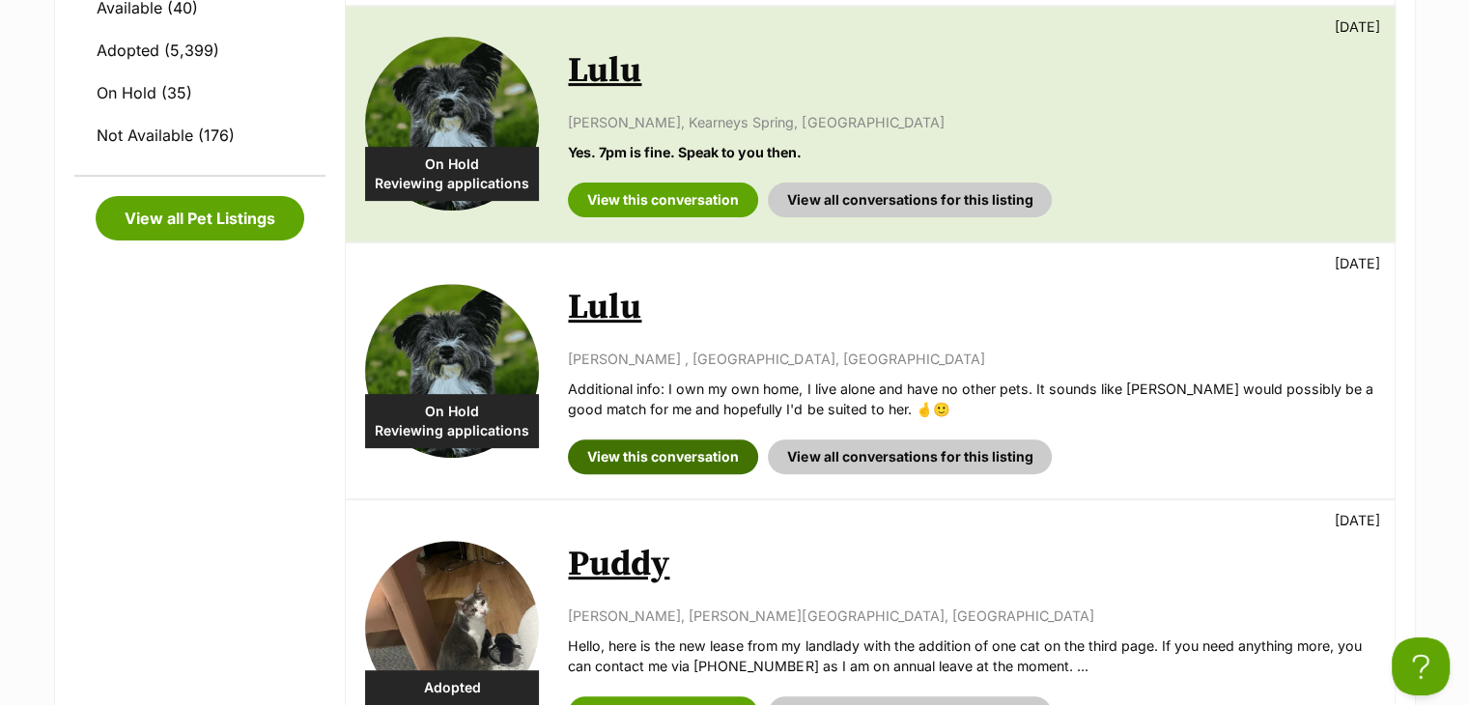
click at [690, 456] on link "View this conversation" at bounding box center [663, 456] width 190 height 35
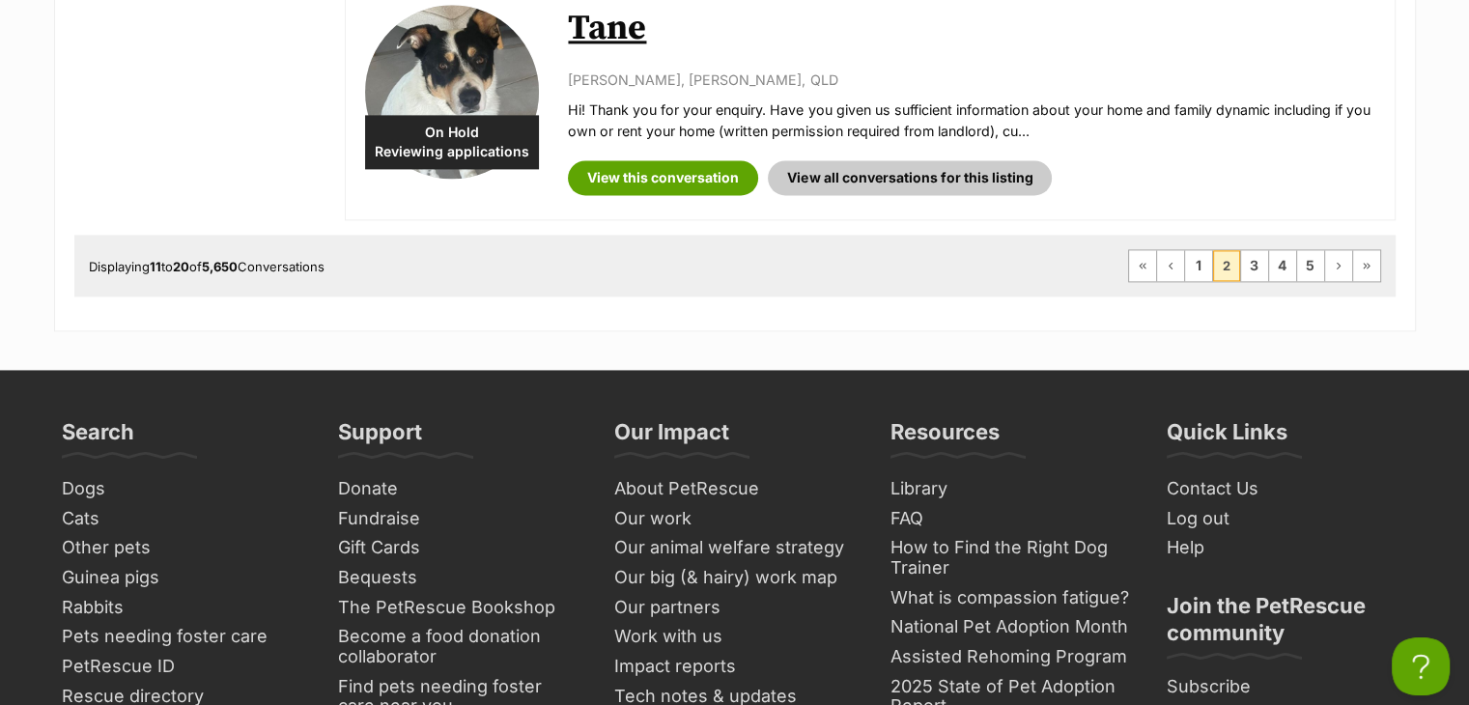
scroll to position [2704, 0]
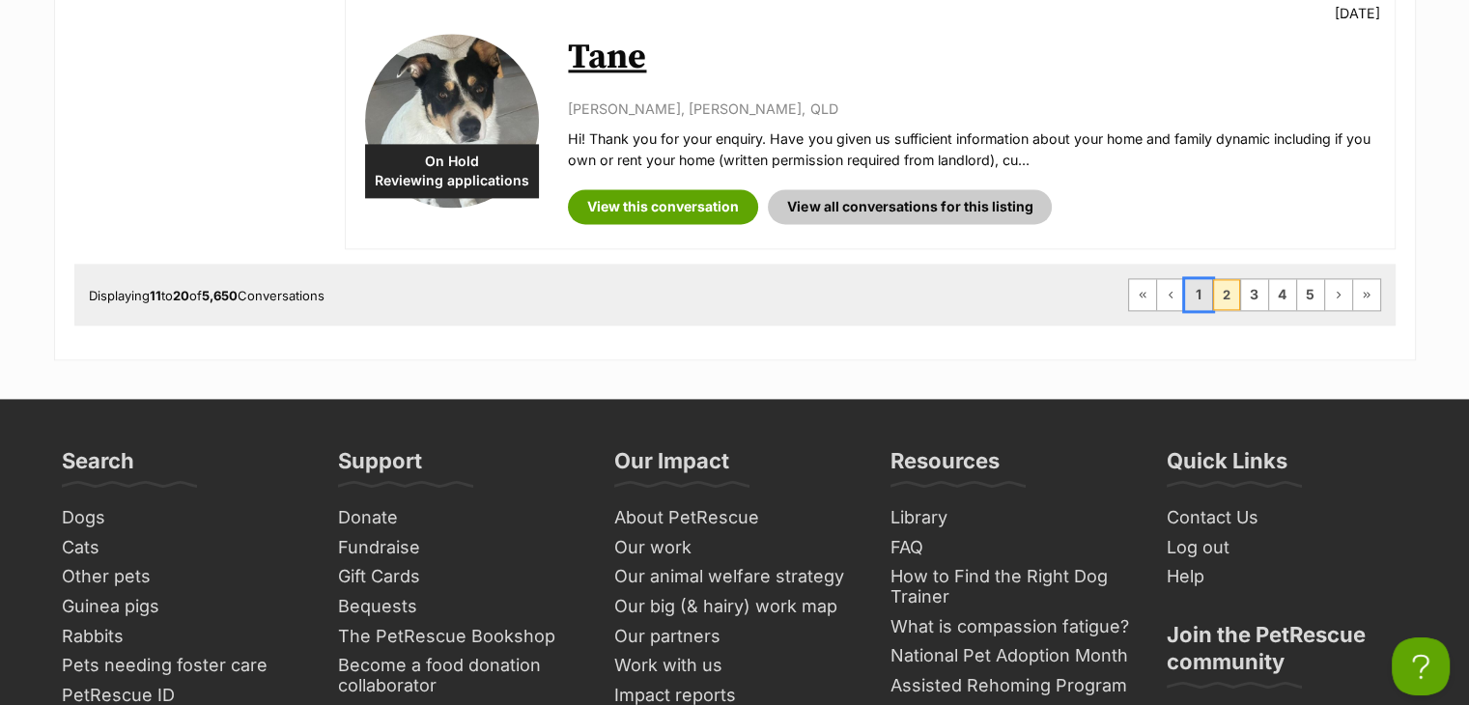
click at [1200, 294] on link "1" at bounding box center [1198, 294] width 27 height 31
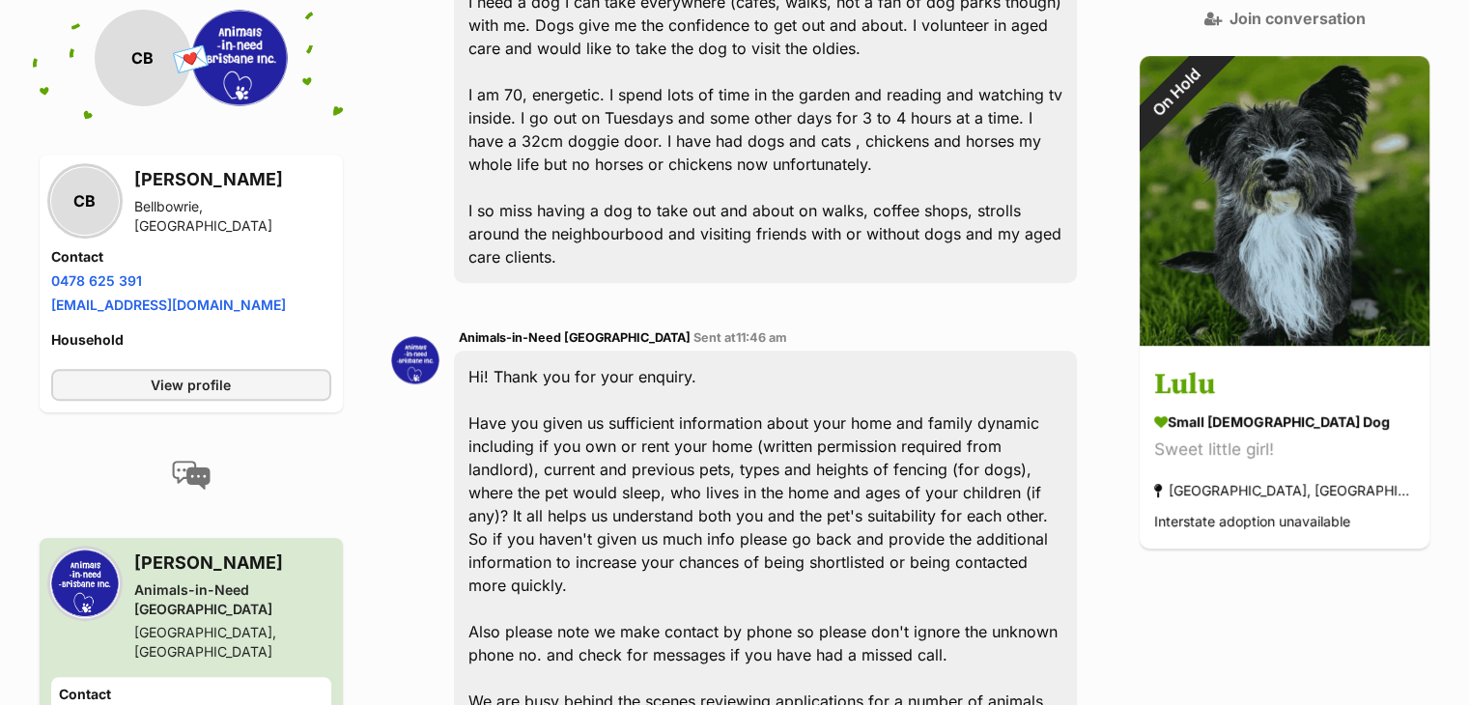
scroll to position [1050, 0]
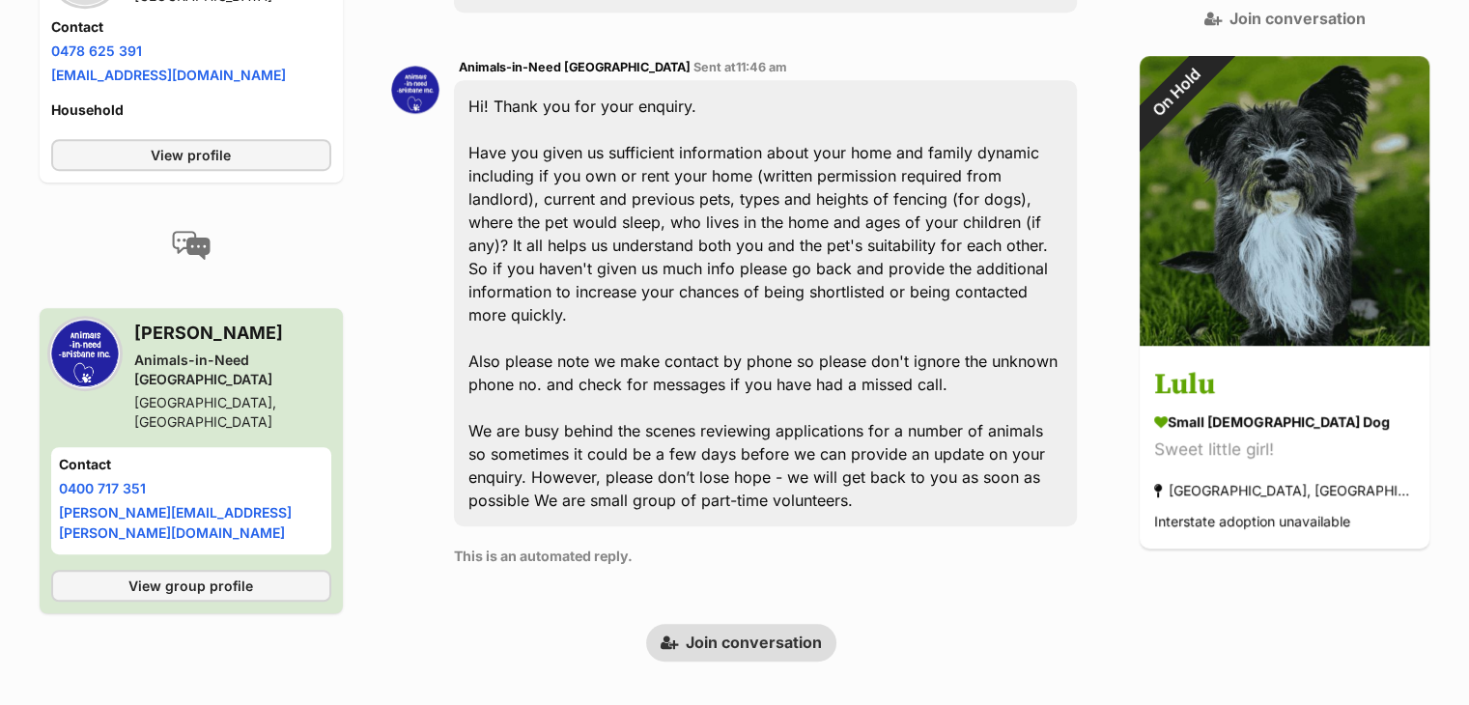
drag, startPoint x: 749, startPoint y: 565, endPoint x: 833, endPoint y: 100, distance: 471.9
click at [749, 624] on link "Join conversation" at bounding box center [741, 642] width 190 height 37
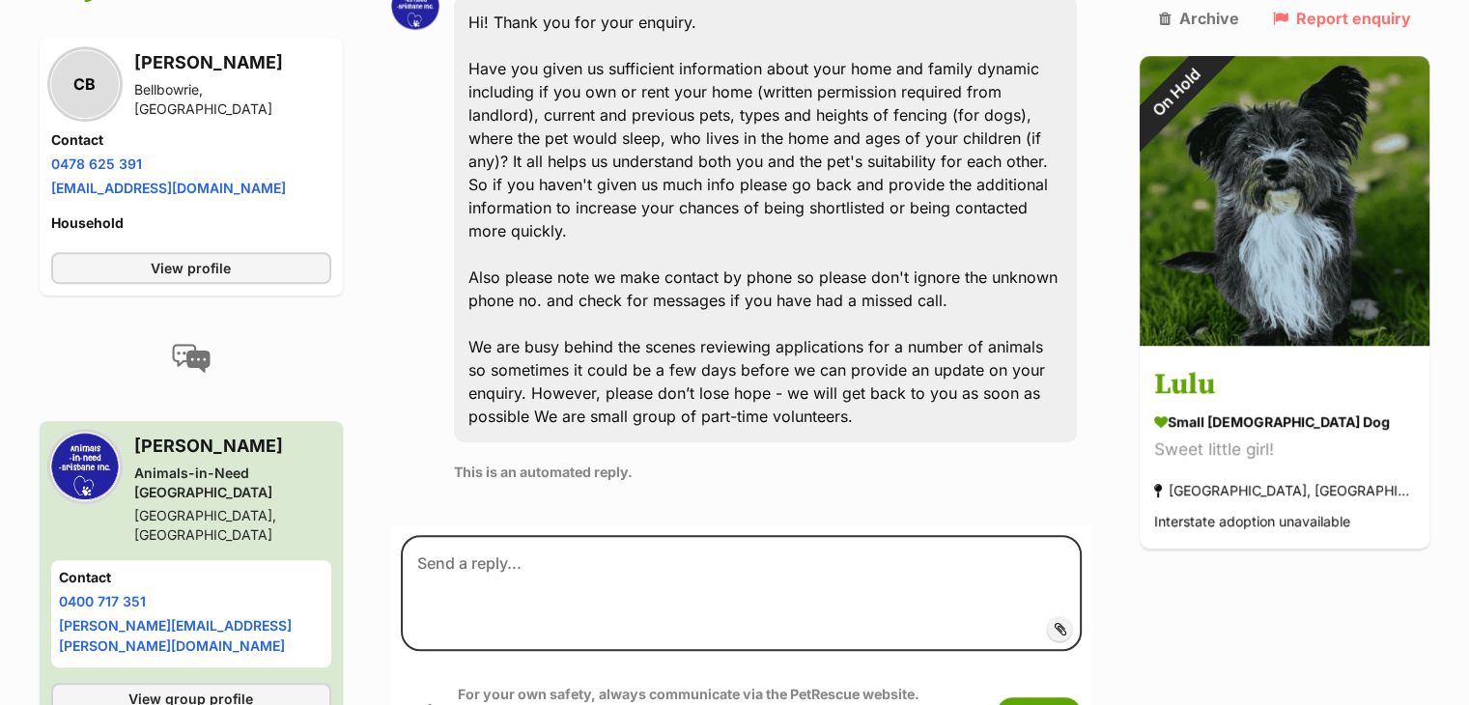
scroll to position [1146, 0]
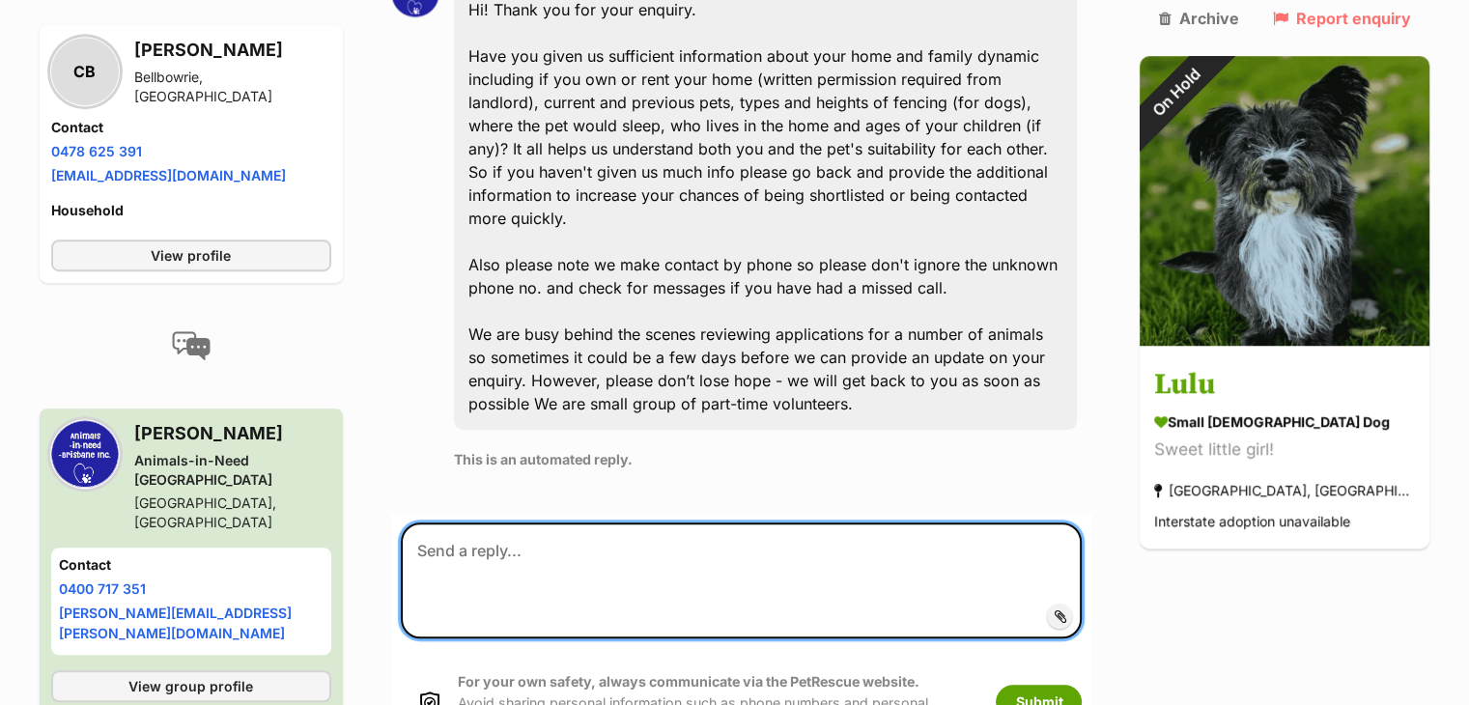
click at [505, 523] on textarea at bounding box center [742, 581] width 682 height 116
paste textarea "Thank you for your interest in Lulu. We received quite a few applications for h…"
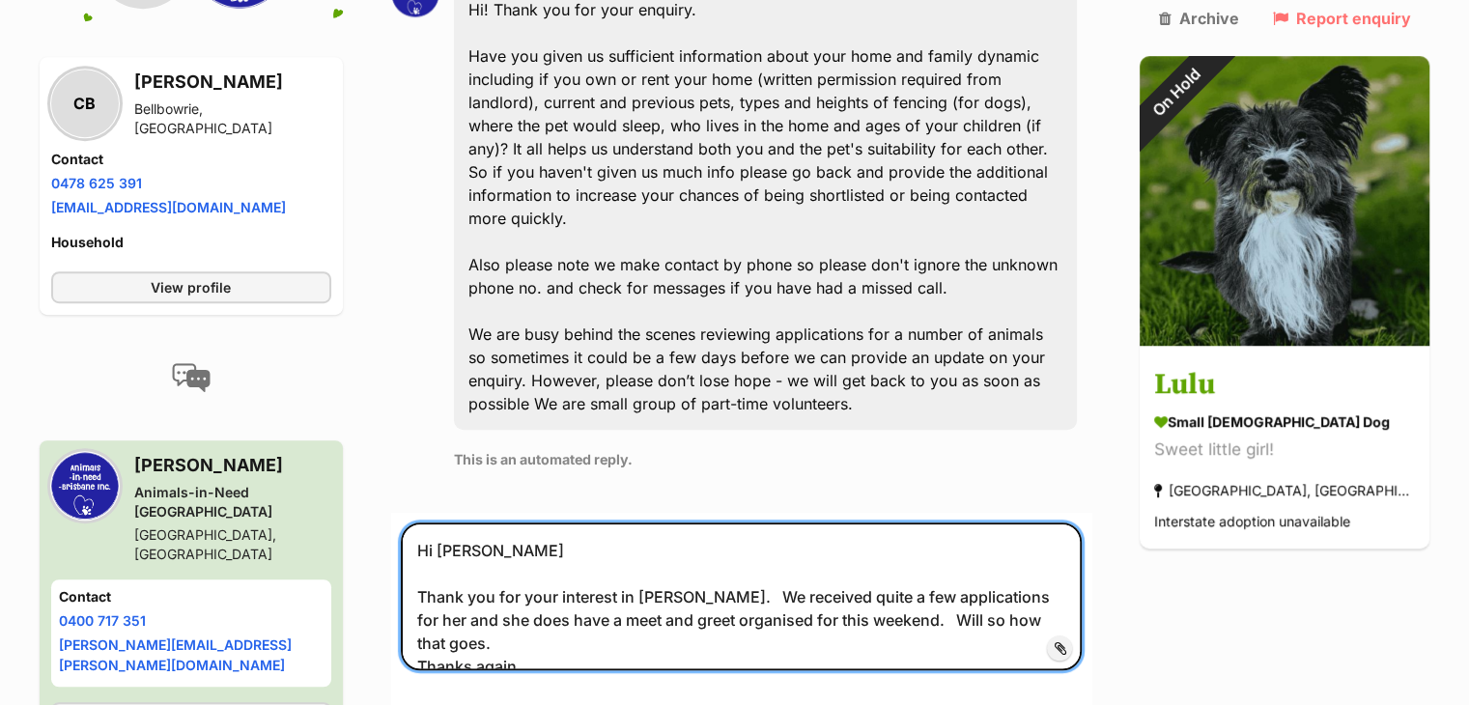
type textarea "Hi Christine Thank you for your interest in Lulu. We received quite a few appli…"
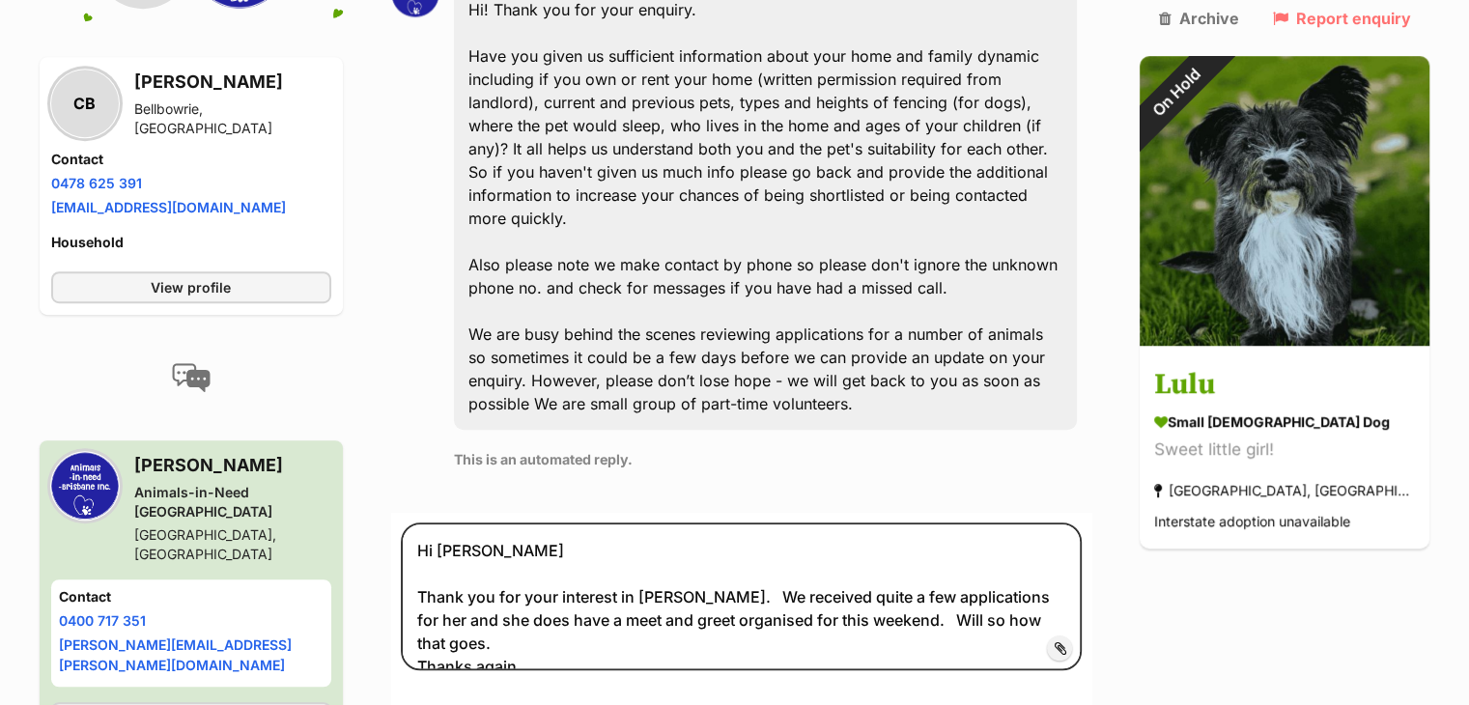
drag, startPoint x: 1074, startPoint y: 646, endPoint x: 1062, endPoint y: 639, distance: 13.4
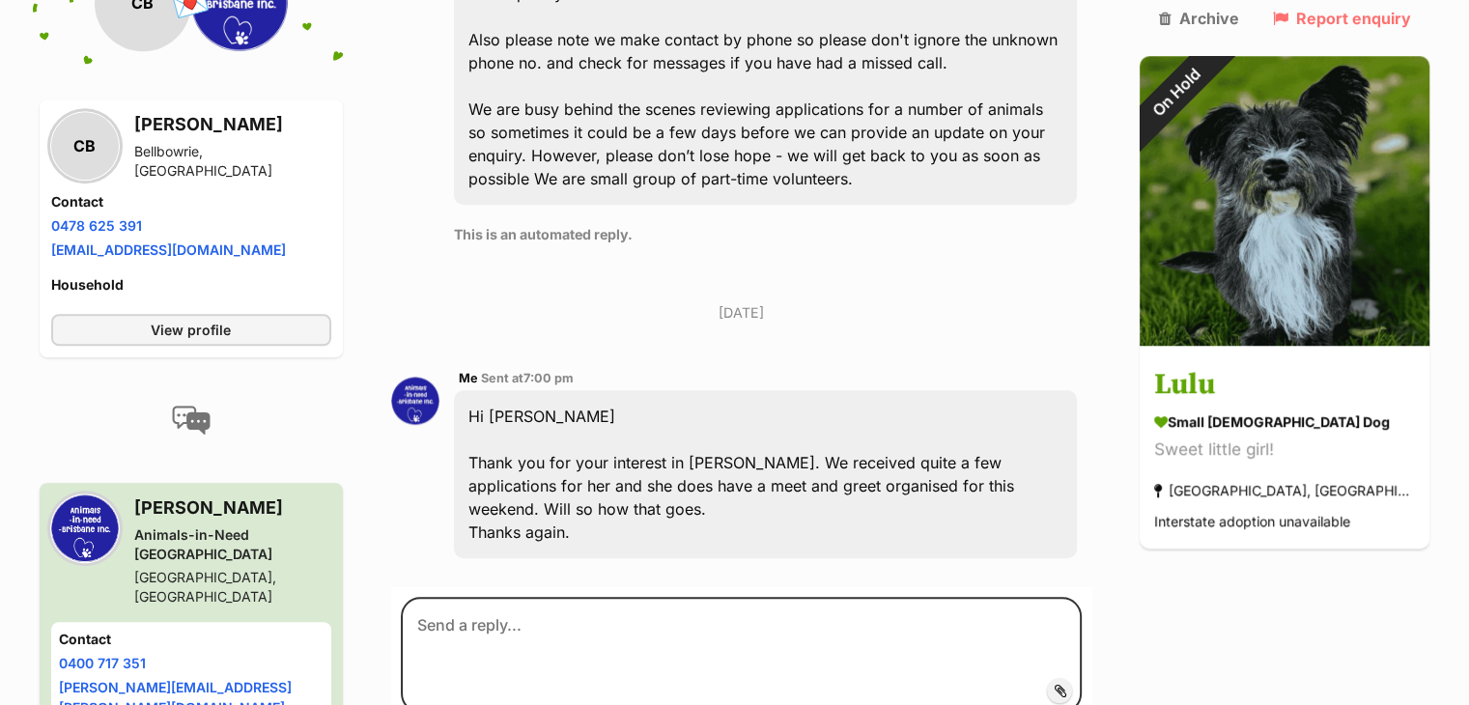
scroll to position [1396, 0]
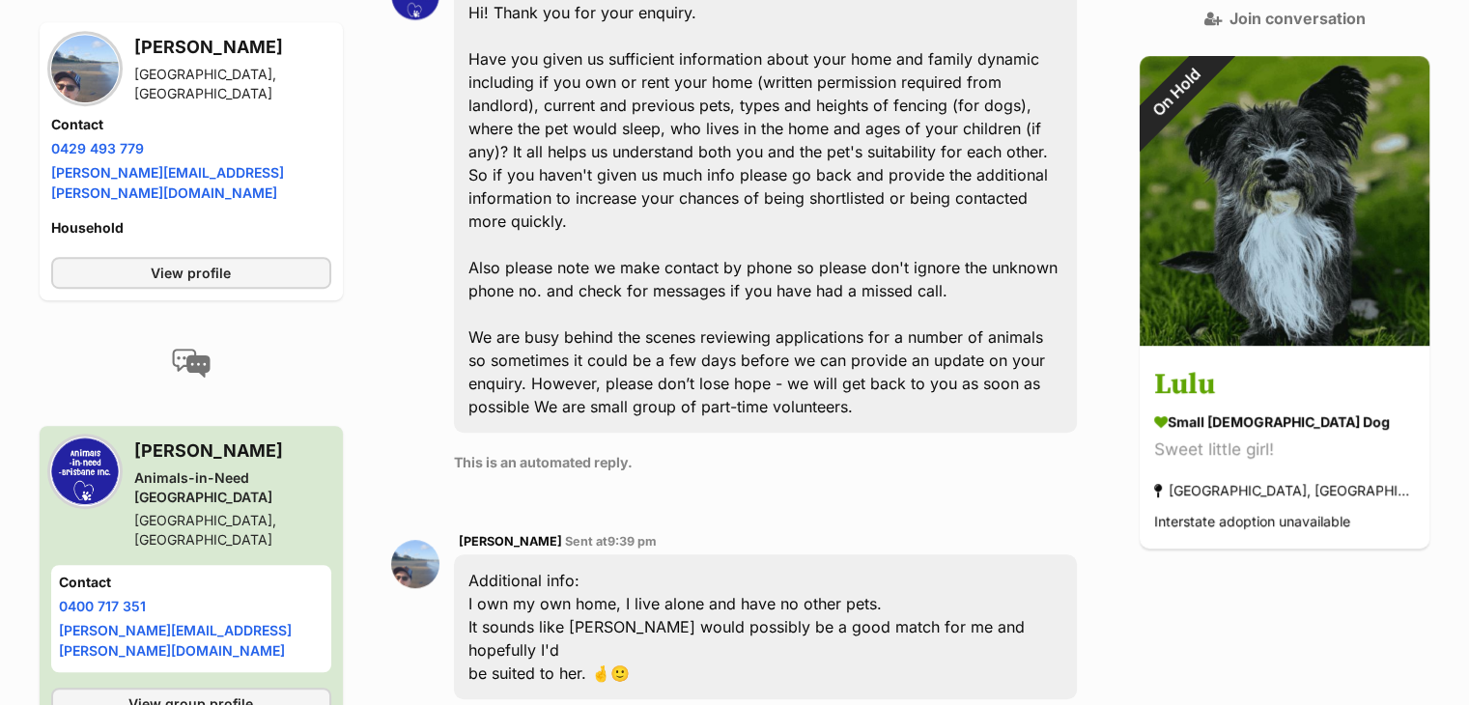
scroll to position [992, 0]
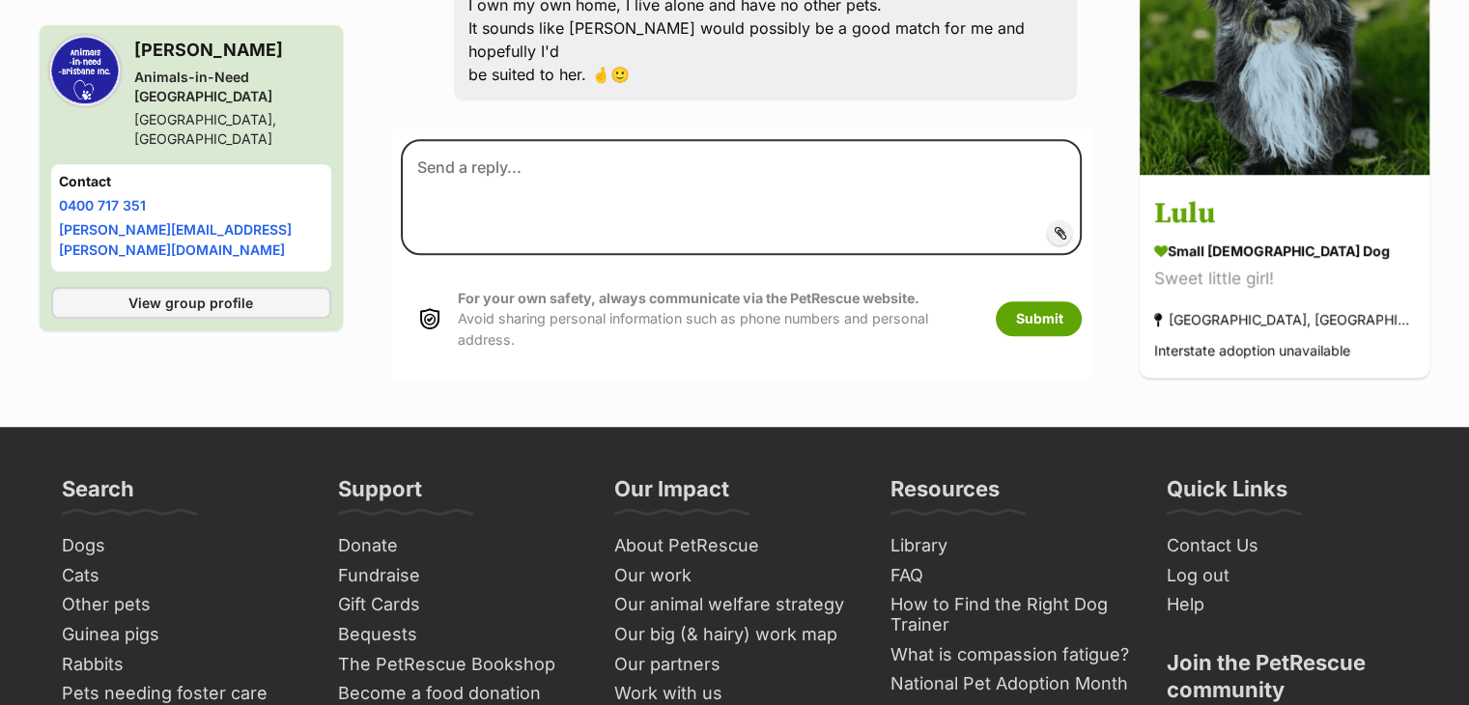
scroll to position [1318, 0]
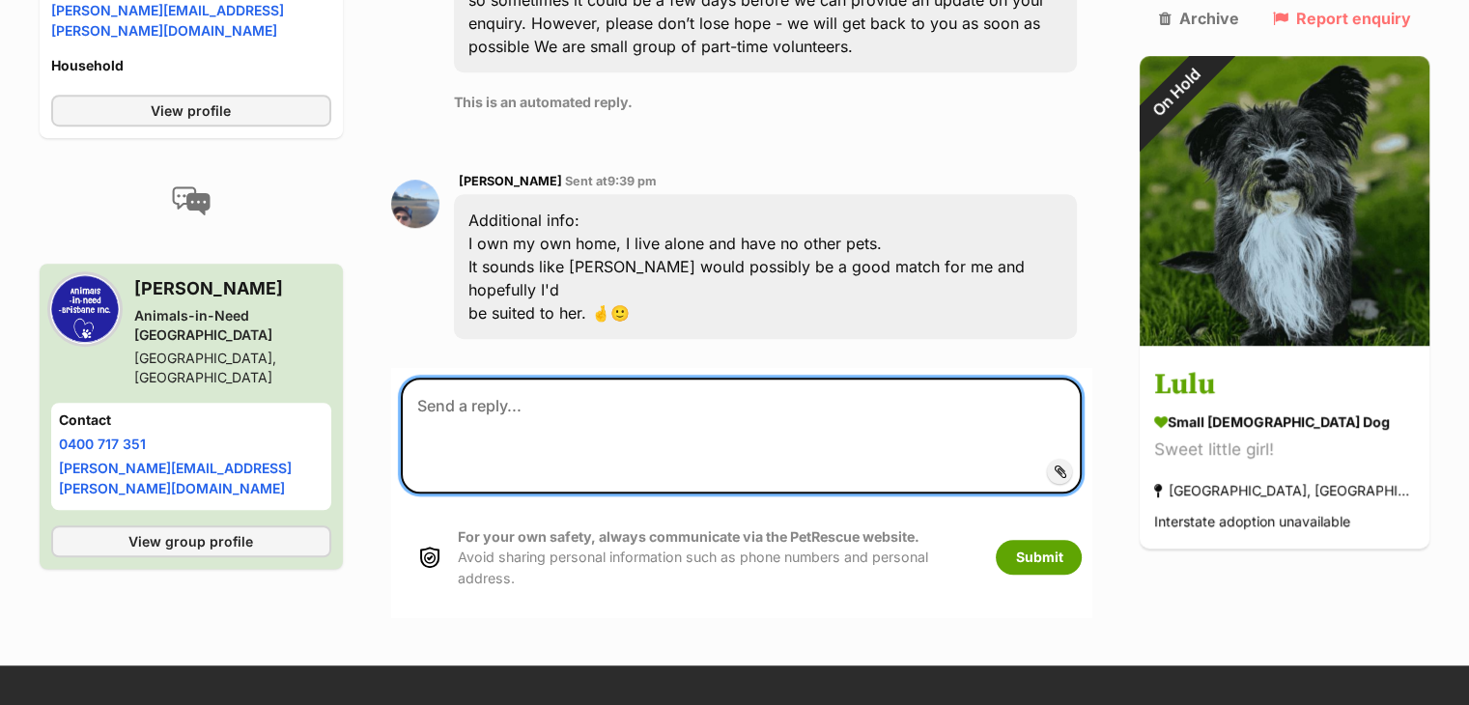
click at [460, 378] on textarea at bounding box center [742, 436] width 682 height 116
paste textarea "Thank you for your interest in [PERSON_NAME]. We received quite a few applicati…"
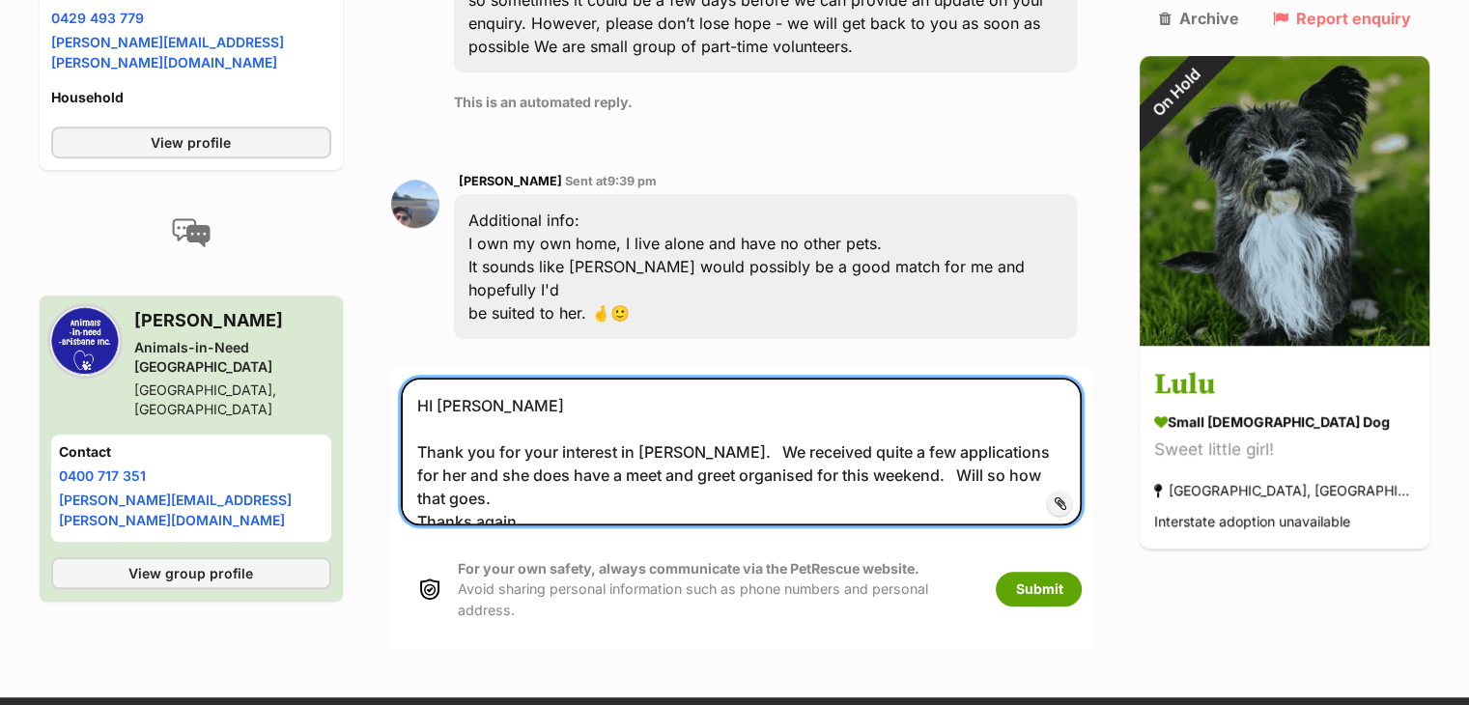
click at [1016, 378] on textarea "HI [PERSON_NAME] Thank you for your interest in [PERSON_NAME]. We received quit…" at bounding box center [742, 452] width 682 height 148
click at [746, 378] on textarea "HI [PERSON_NAME] Thank you for your interest in [PERSON_NAME]. We received quit…" at bounding box center [742, 452] width 682 height 148
click at [687, 378] on textarea "HI [PERSON_NAME] Thank you for your interest in [PERSON_NAME]. We received quit…" at bounding box center [742, 452] width 682 height 148
type textarea "HI [PERSON_NAME] Thank you for your interest in [PERSON_NAME]. We received quit…"
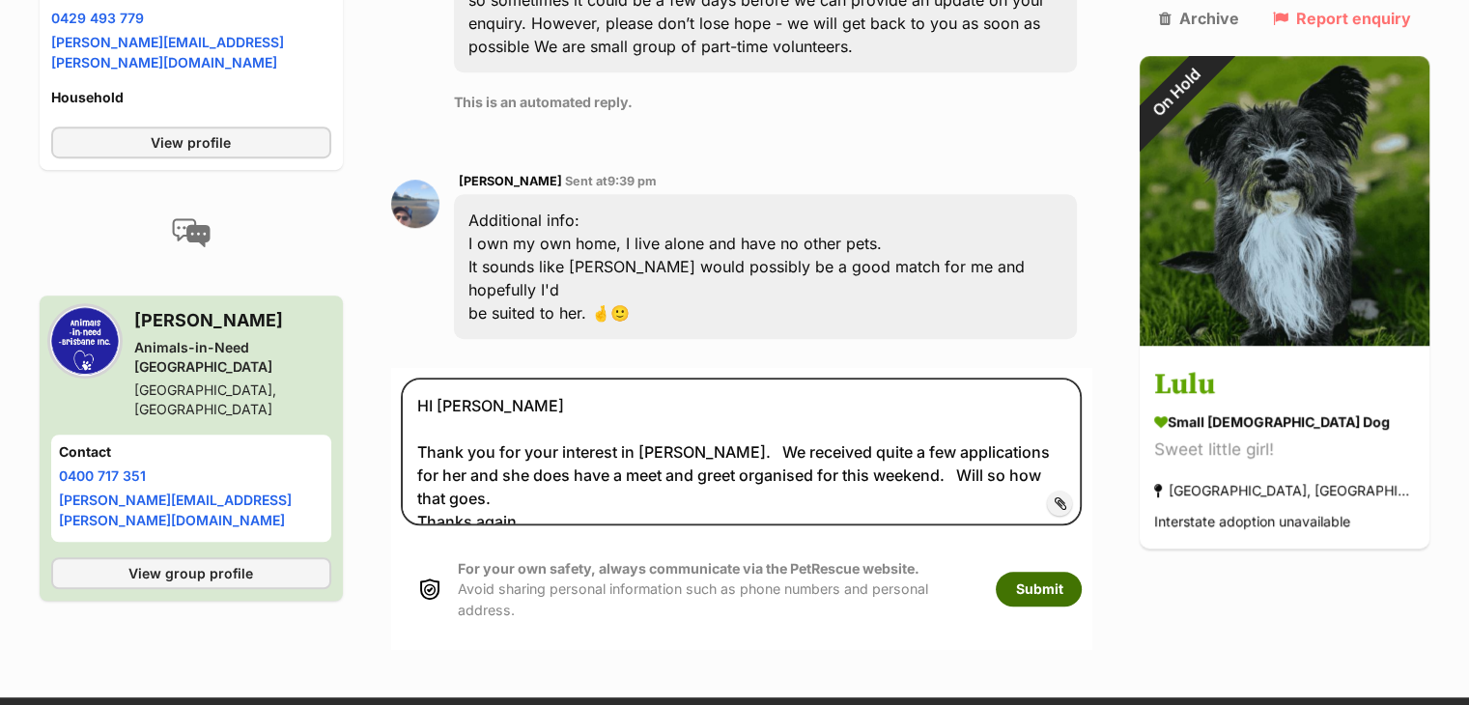
click at [1082, 572] on button "Submit" at bounding box center [1039, 589] width 86 height 35
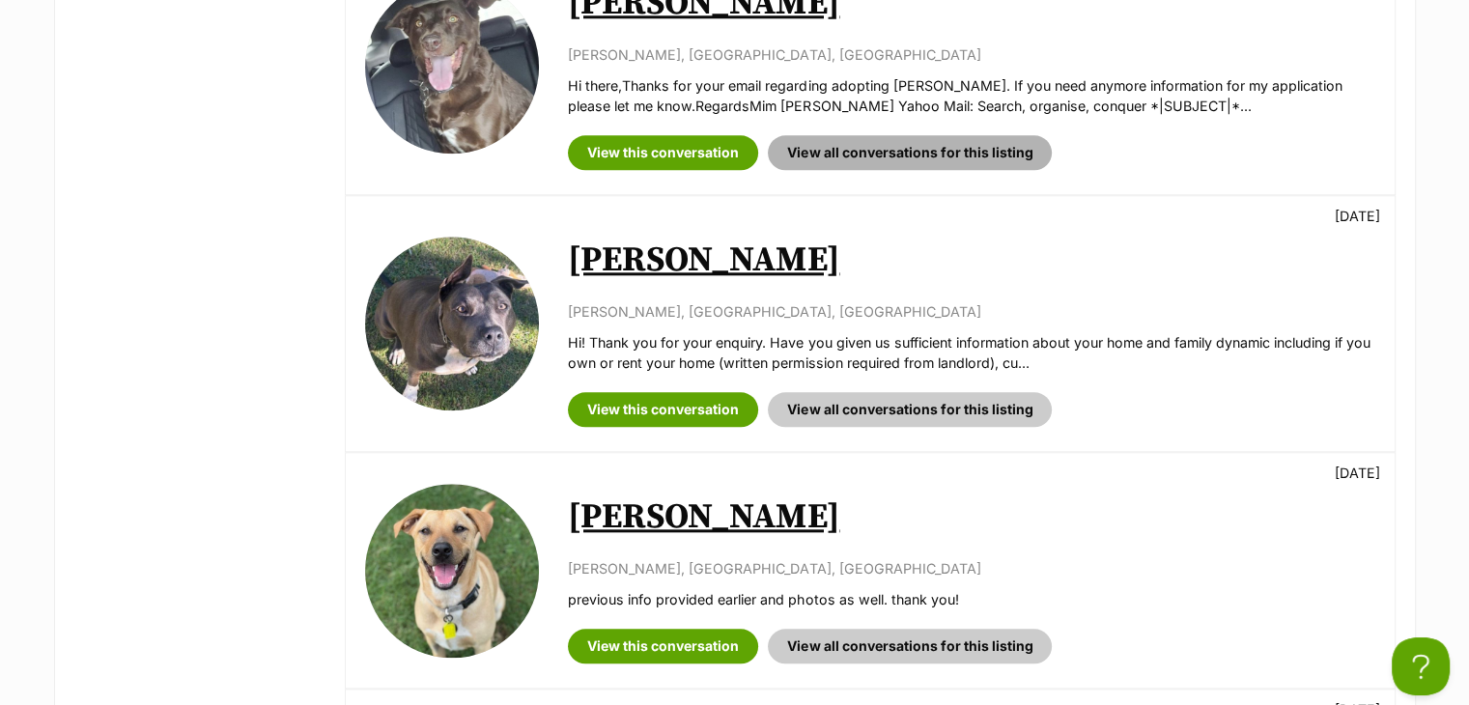
scroll to position [2125, 0]
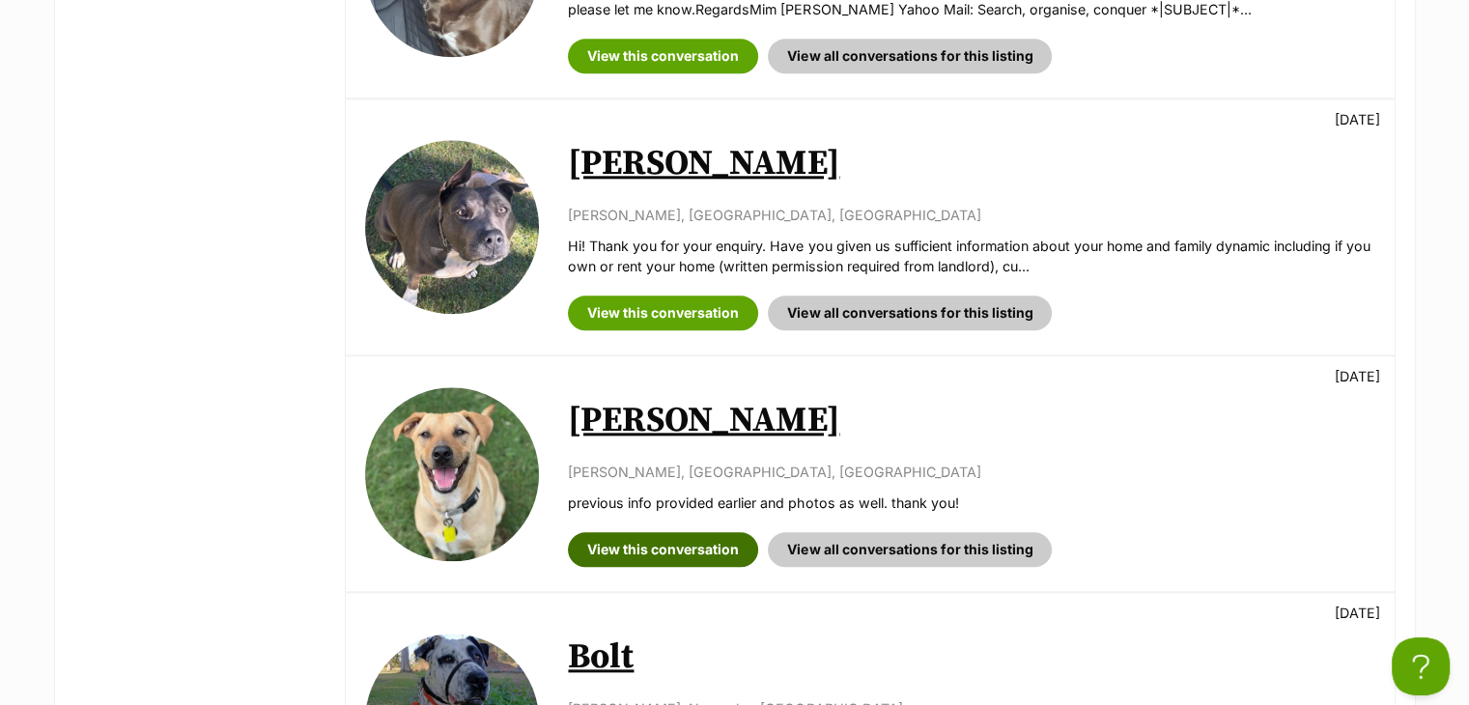
click at [649, 550] on link "View this conversation" at bounding box center [663, 549] width 190 height 35
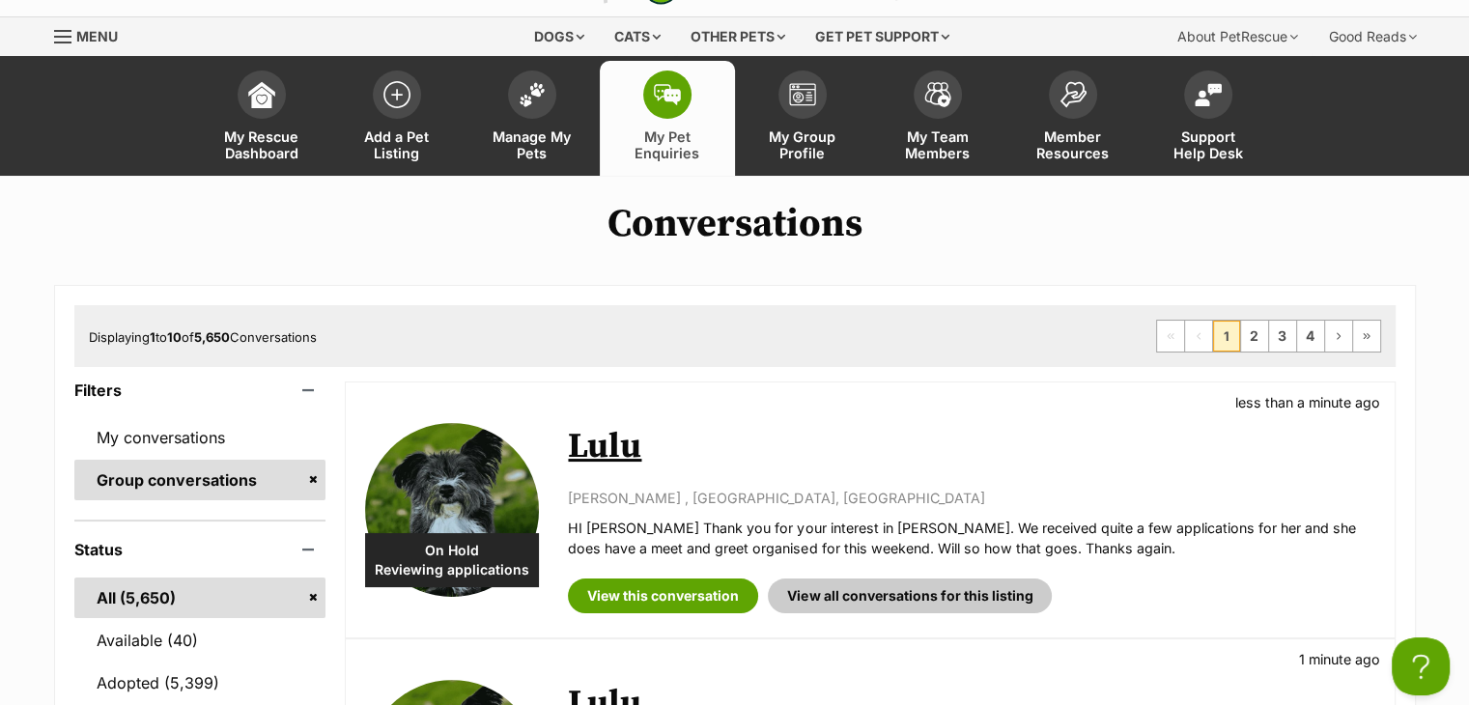
scroll to position [0, 0]
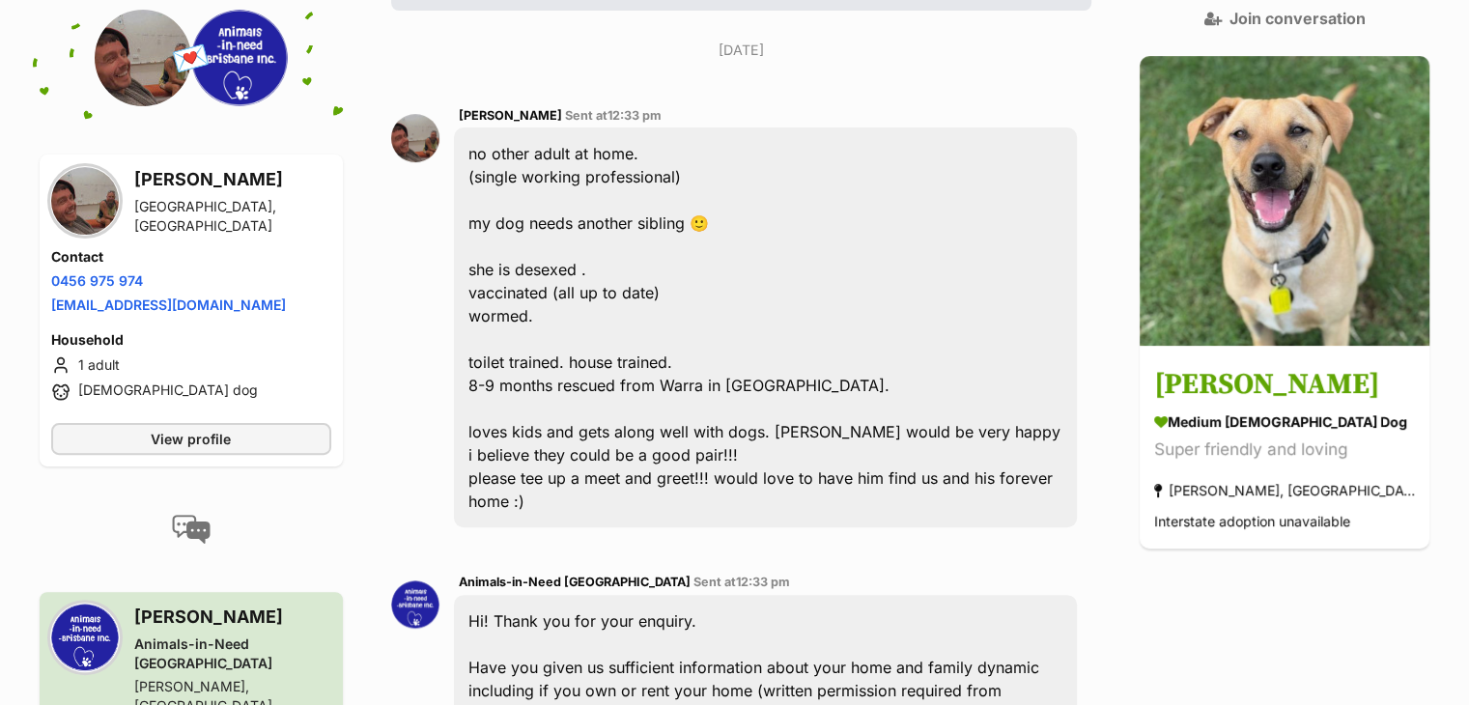
scroll to position [296, 0]
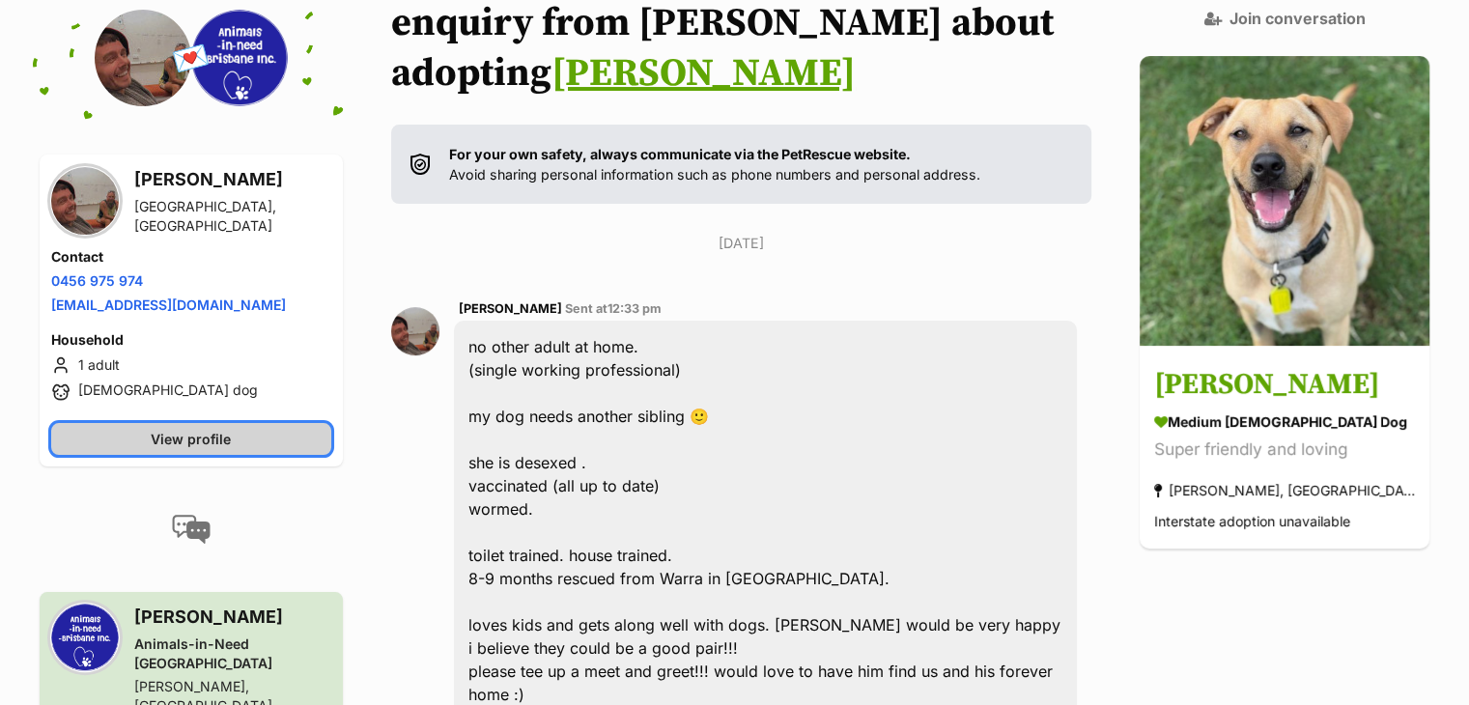
click at [137, 434] on link "View profile" at bounding box center [191, 439] width 280 height 32
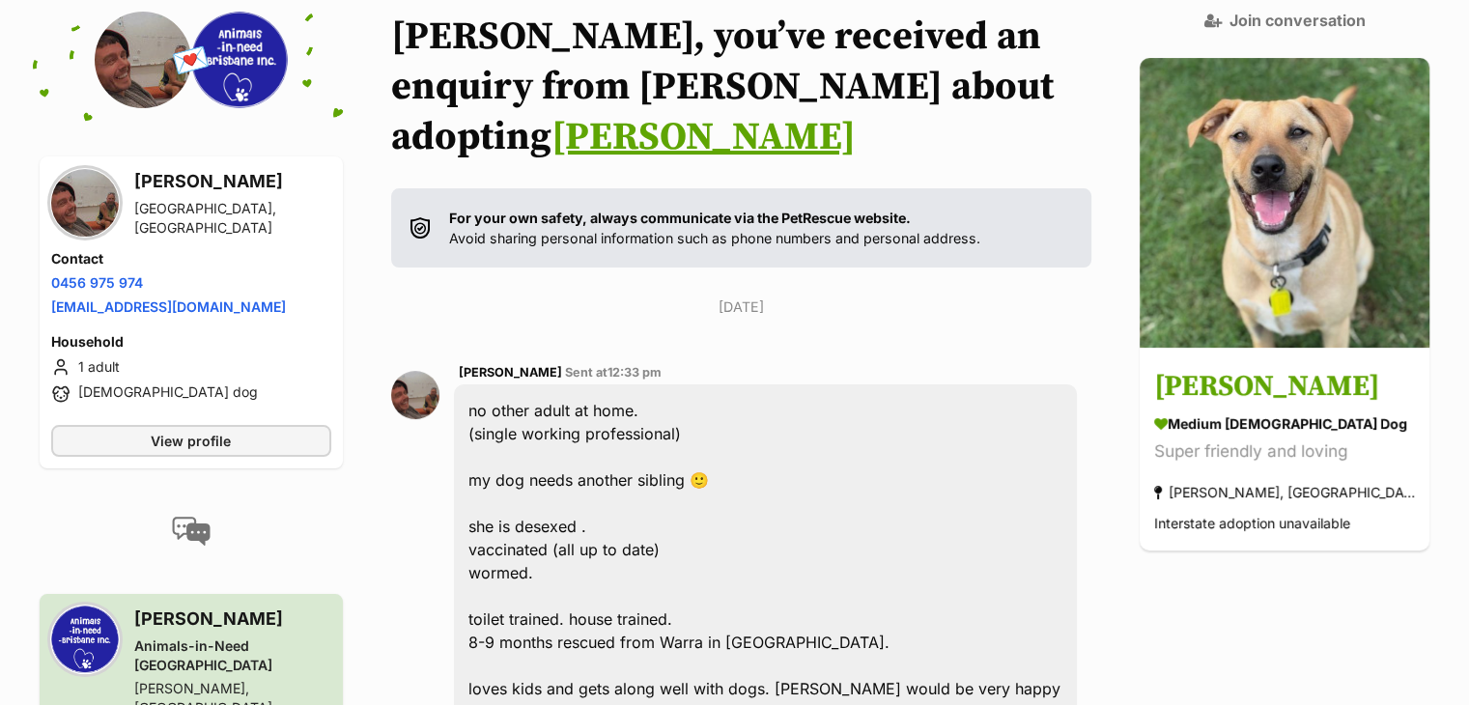
scroll to position [199, 0]
